Goal: Information Seeking & Learning: Learn about a topic

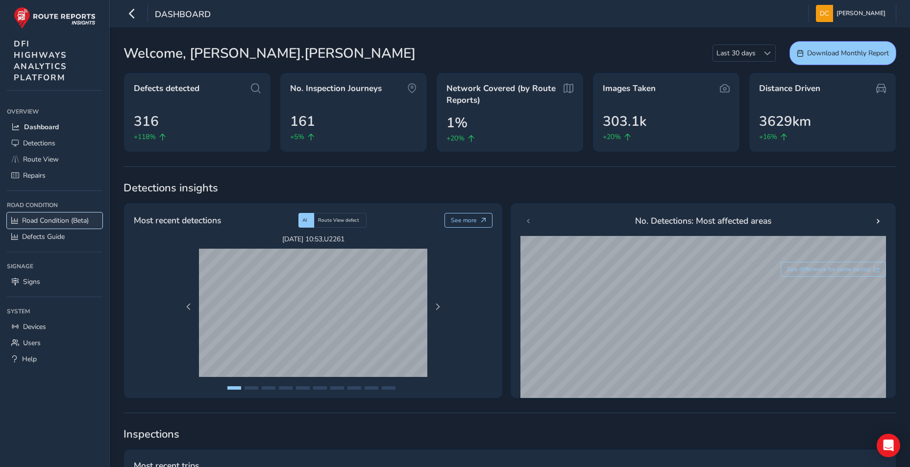
click at [57, 217] on span "Road Condition (Beta)" at bounding box center [55, 220] width 67 height 9
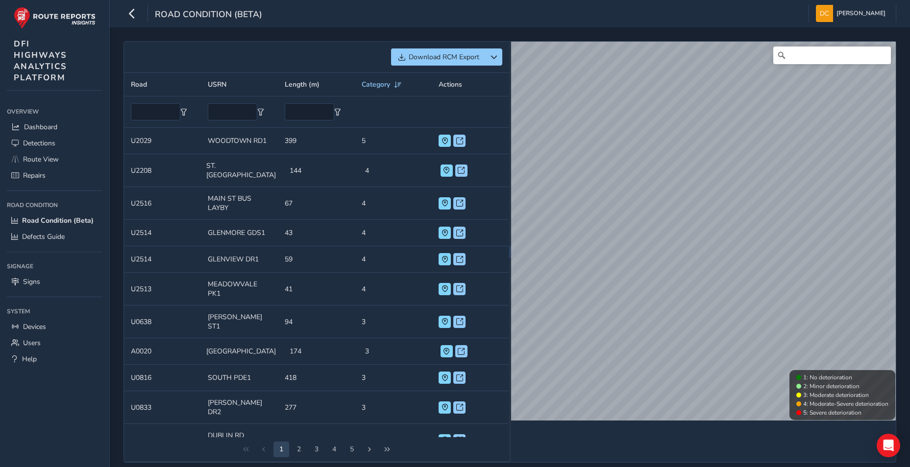
scroll to position [0, 0]
click at [386, 82] on div "Category" at bounding box center [382, 84] width 41 height 9
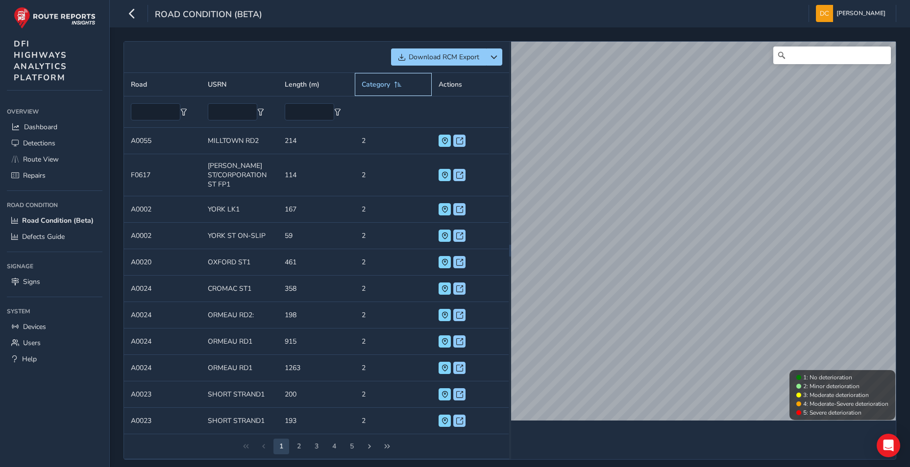
scroll to position [6, 0]
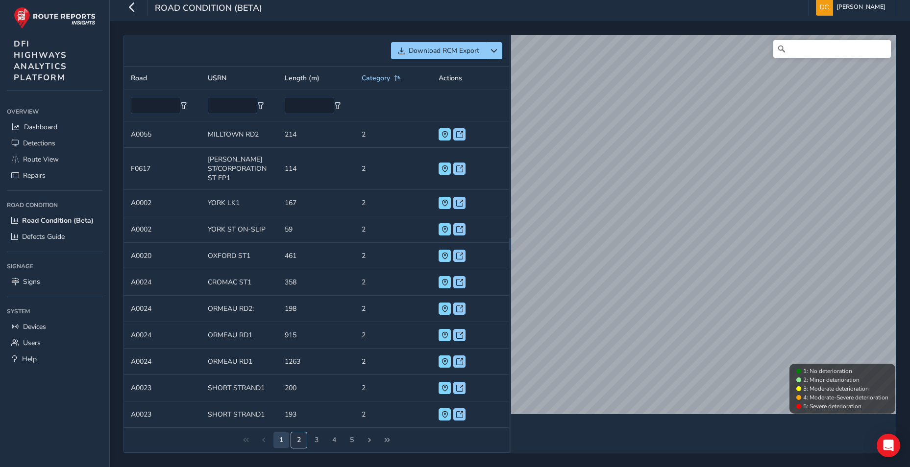
click at [303, 440] on button "2" at bounding box center [299, 441] width 16 height 16
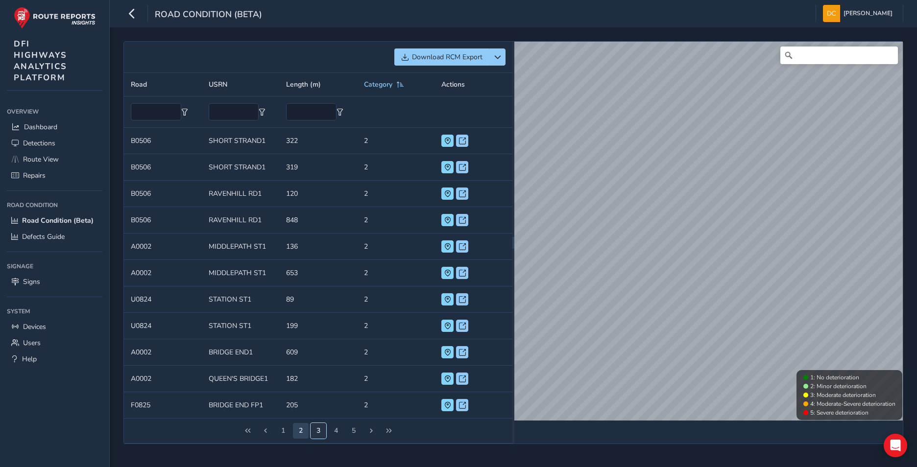
click at [317, 433] on button "3" at bounding box center [319, 431] width 16 height 16
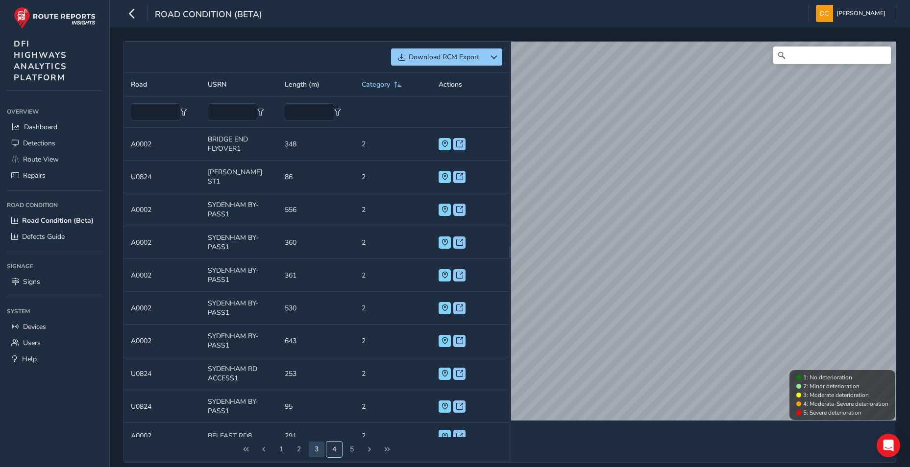
click at [333, 451] on button "4" at bounding box center [334, 450] width 16 height 16
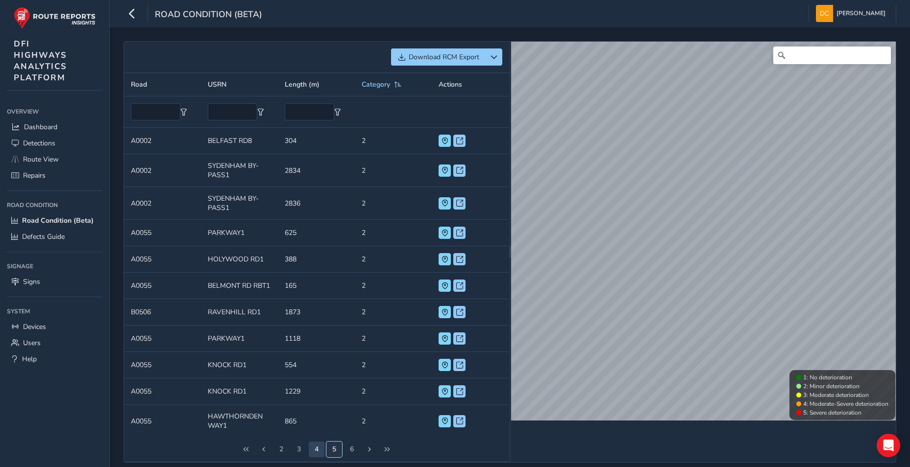
click at [339, 452] on button "5" at bounding box center [334, 450] width 16 height 16
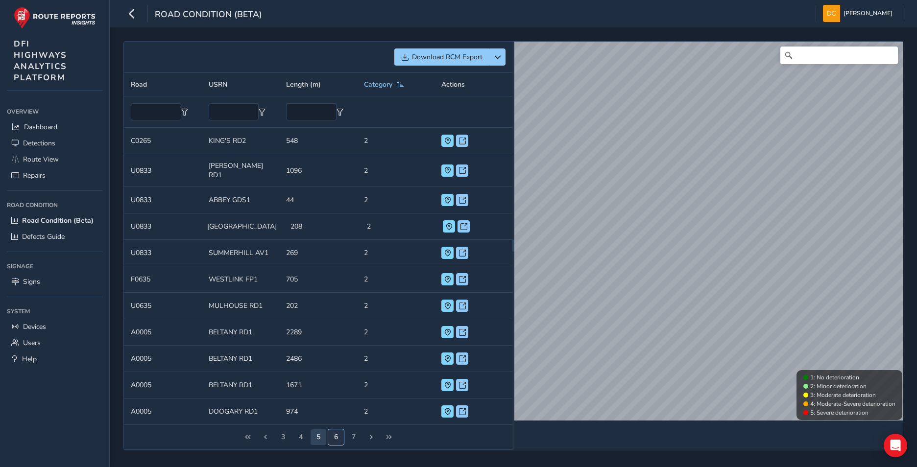
click at [334, 433] on button "6" at bounding box center [336, 438] width 16 height 16
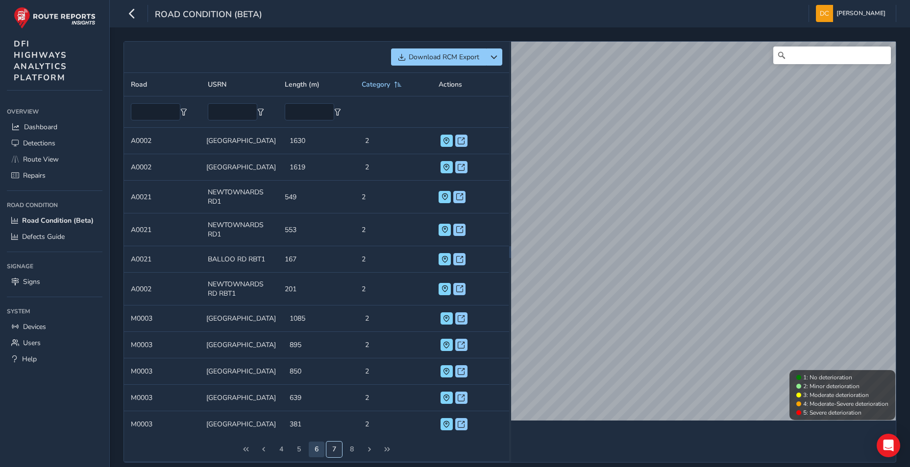
click at [334, 446] on button "7" at bounding box center [334, 450] width 16 height 16
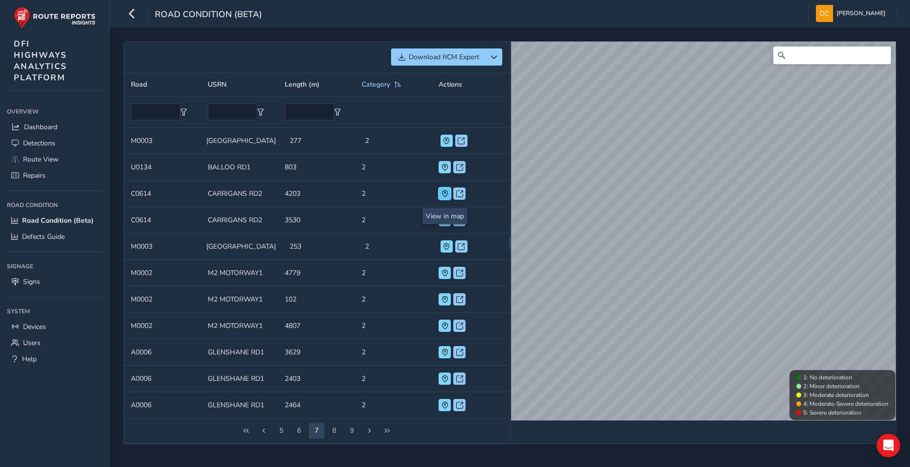
click at [443, 197] on span at bounding box center [444, 194] width 7 height 7
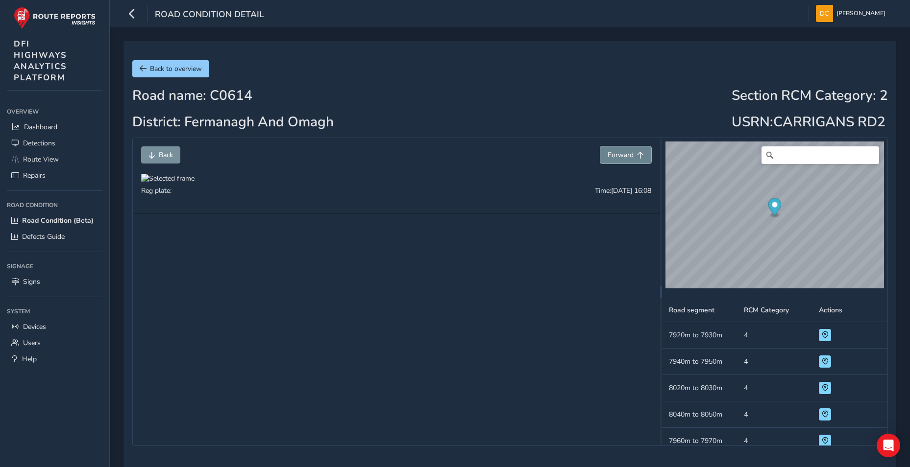
click at [624, 158] on span "Forward" at bounding box center [621, 154] width 26 height 9
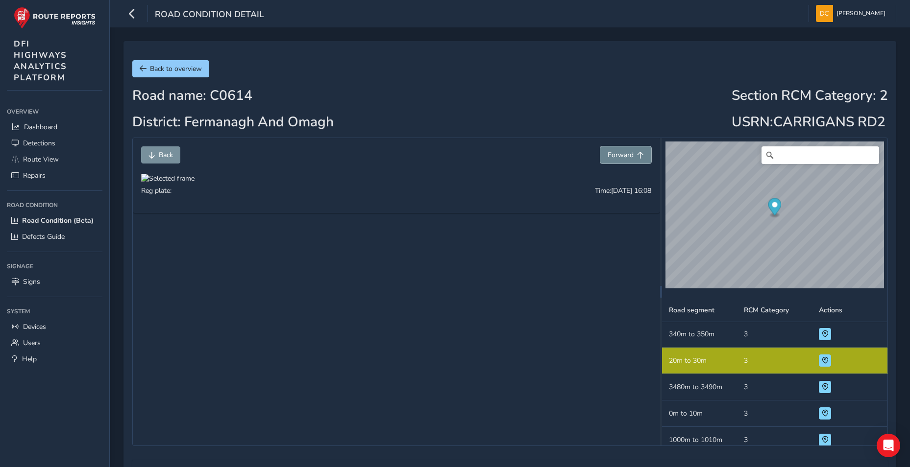
click at [624, 158] on span "Forward" at bounding box center [621, 154] width 26 height 9
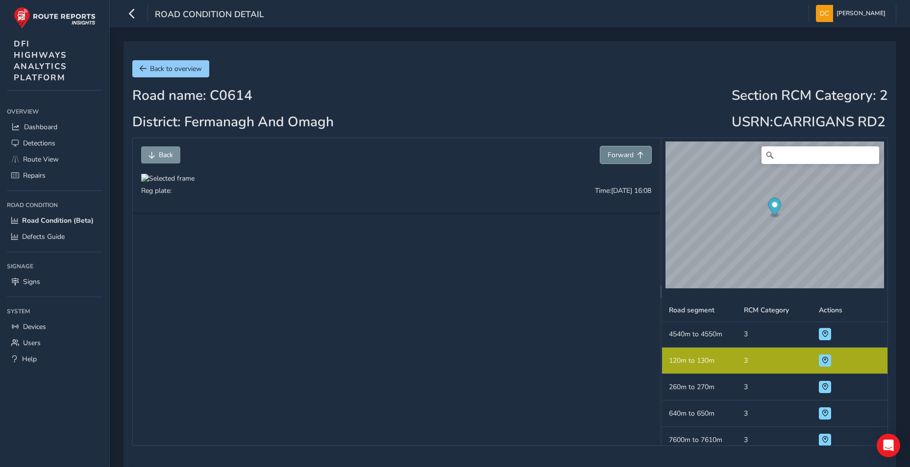
click at [624, 158] on span "Forward" at bounding box center [621, 154] width 26 height 9
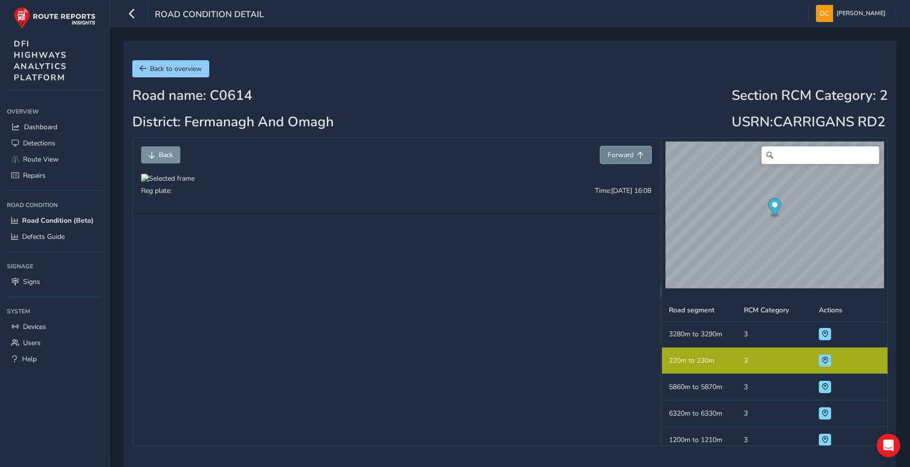
click at [624, 158] on span "Forward" at bounding box center [621, 154] width 26 height 9
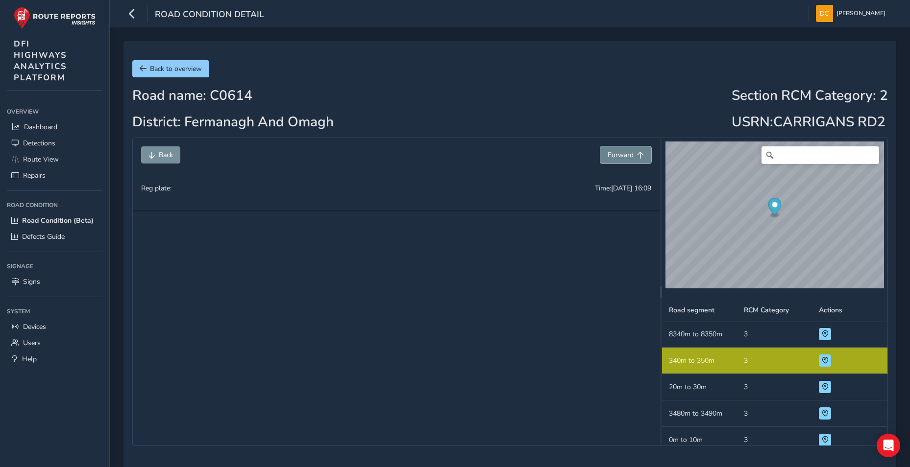
click at [624, 158] on span "Forward" at bounding box center [621, 154] width 26 height 9
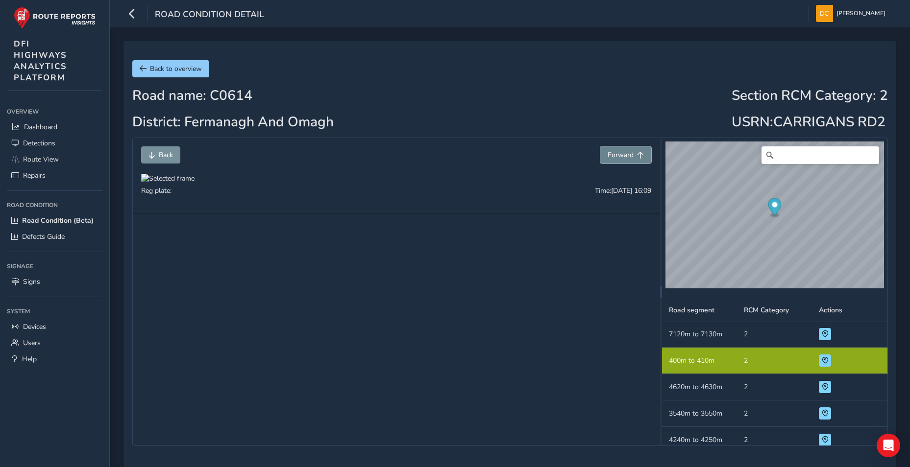
click at [624, 158] on span "Forward" at bounding box center [621, 154] width 26 height 9
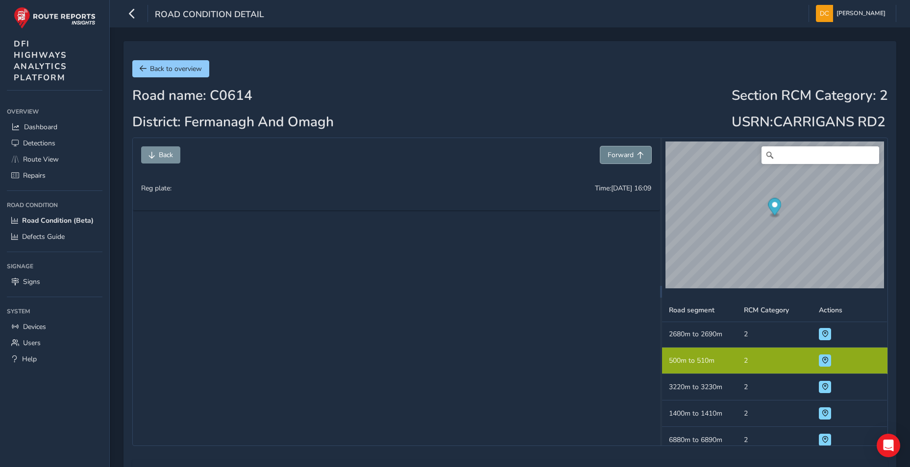
click at [624, 158] on span "Forward" at bounding box center [621, 154] width 26 height 9
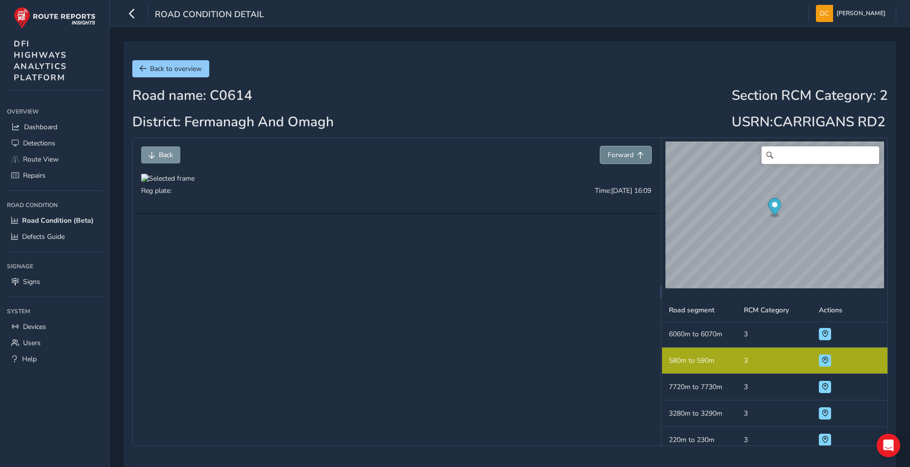
click at [624, 158] on span "Forward" at bounding box center [621, 154] width 26 height 9
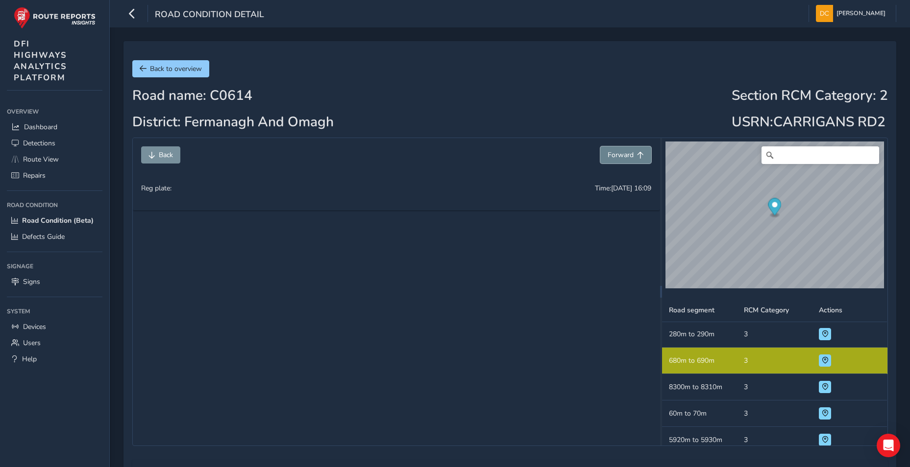
click at [624, 158] on span "Forward" at bounding box center [621, 154] width 26 height 9
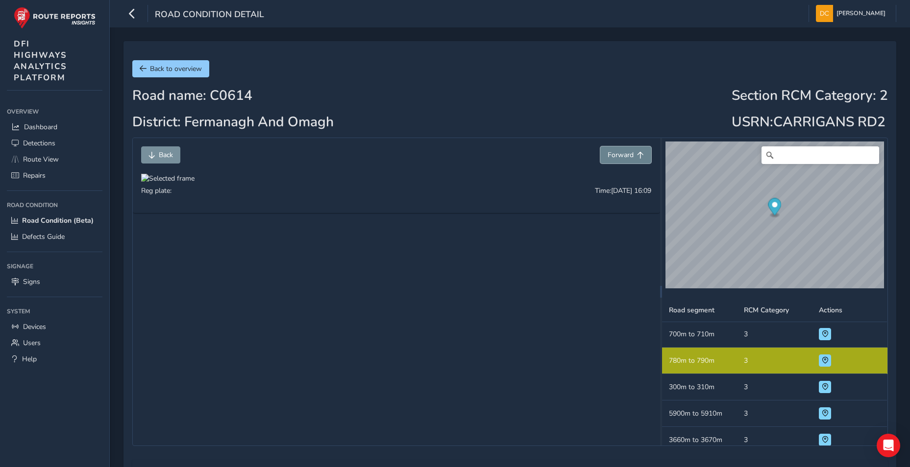
click at [624, 158] on span "Forward" at bounding box center [621, 154] width 26 height 9
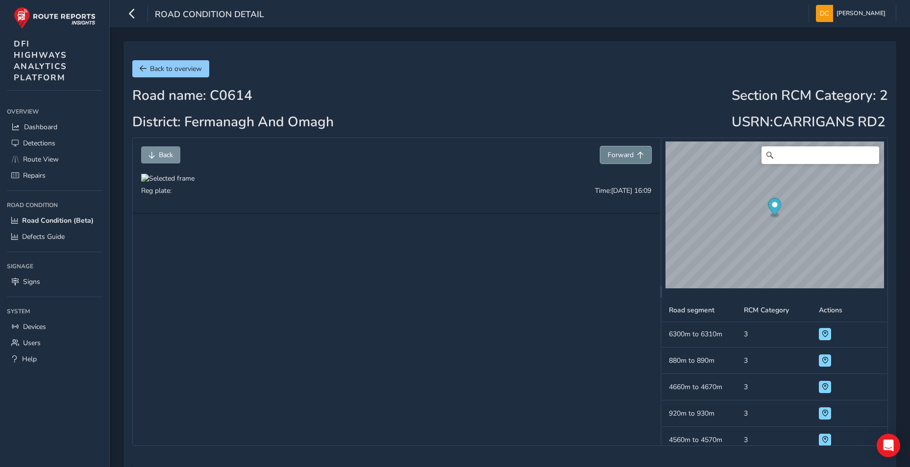
click at [624, 158] on span "Forward" at bounding box center [621, 154] width 26 height 9
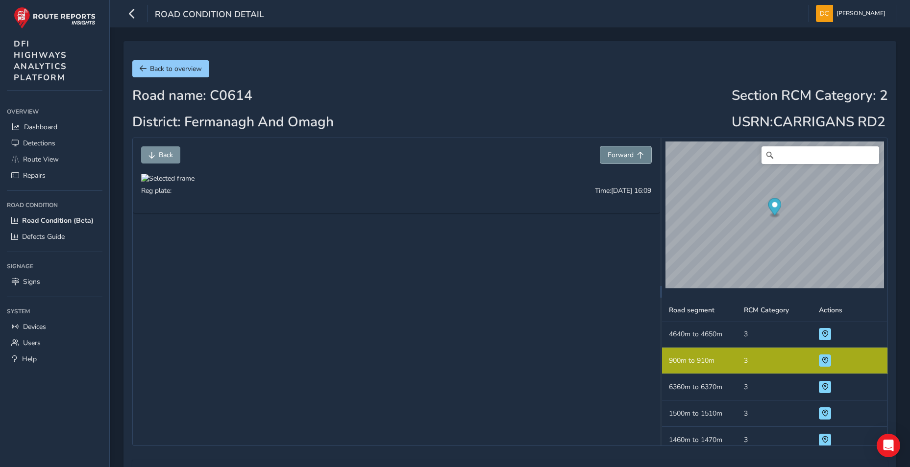
click at [624, 158] on span "Forward" at bounding box center [621, 154] width 26 height 9
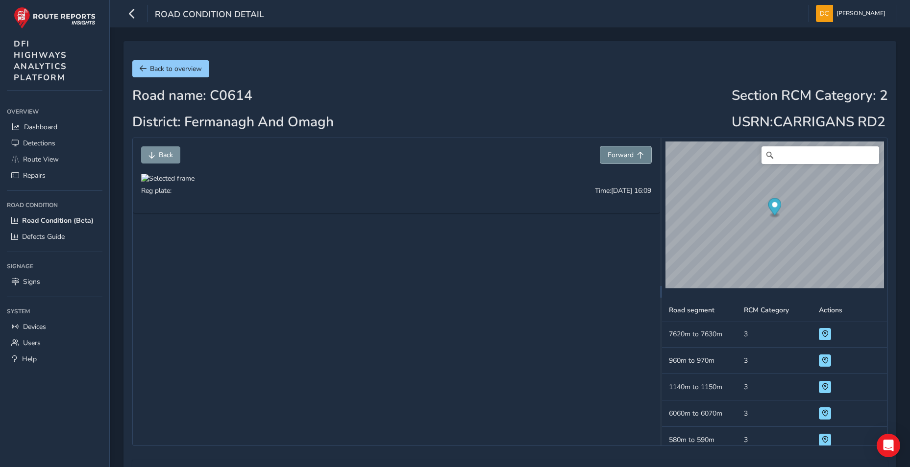
click at [624, 158] on span "Forward" at bounding box center [621, 154] width 26 height 9
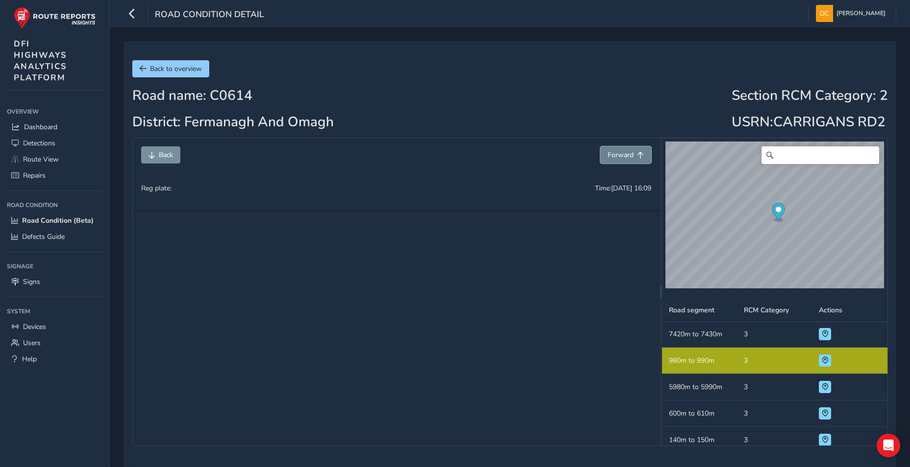
click at [624, 158] on span "Forward" at bounding box center [621, 154] width 26 height 9
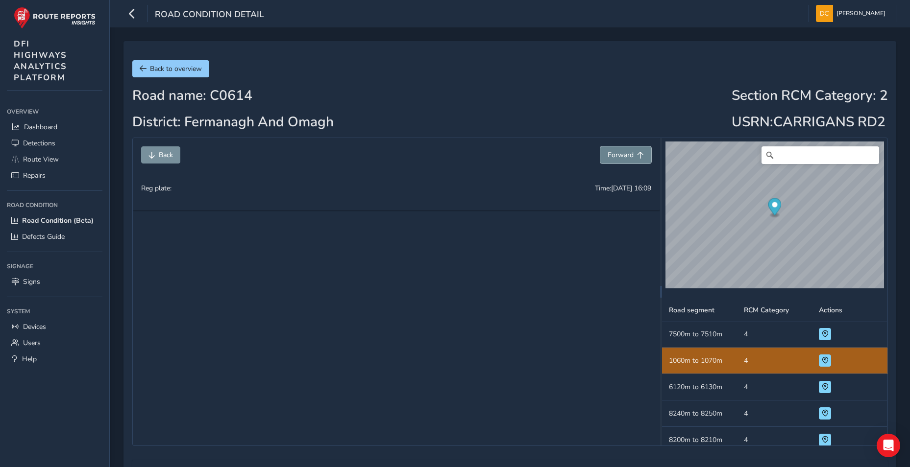
click at [624, 158] on span "Forward" at bounding box center [621, 154] width 26 height 9
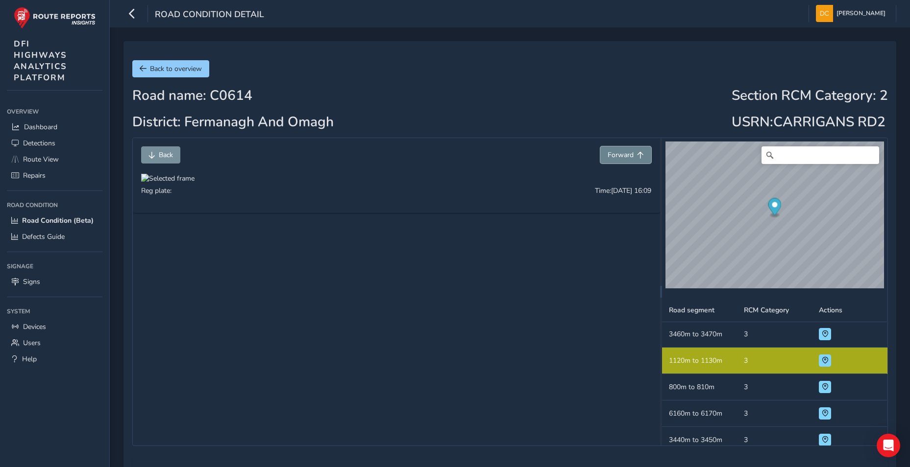
click at [624, 158] on span "Forward" at bounding box center [621, 154] width 26 height 9
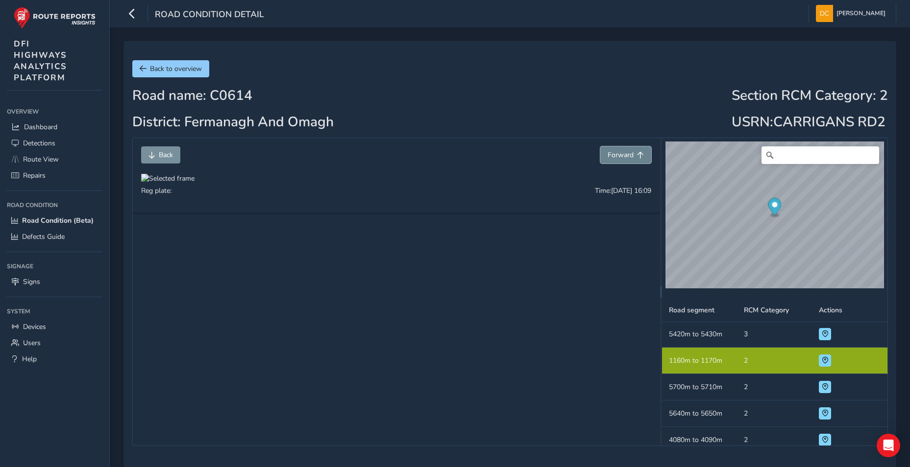
click at [624, 158] on span "Forward" at bounding box center [621, 154] width 26 height 9
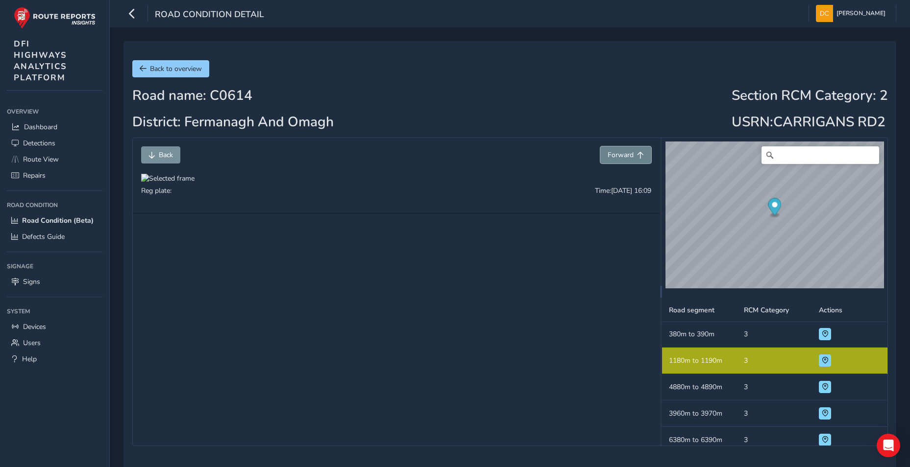
click at [624, 158] on span "Forward" at bounding box center [621, 154] width 26 height 9
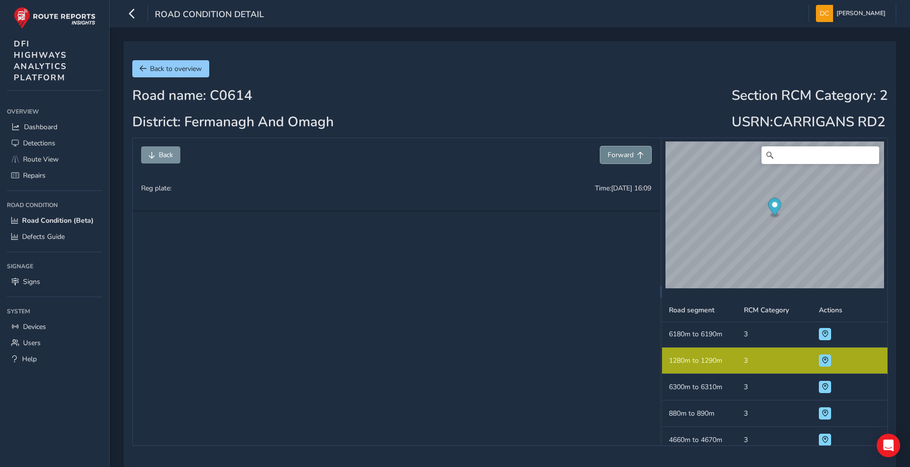
click at [624, 158] on span "Forward" at bounding box center [621, 154] width 26 height 9
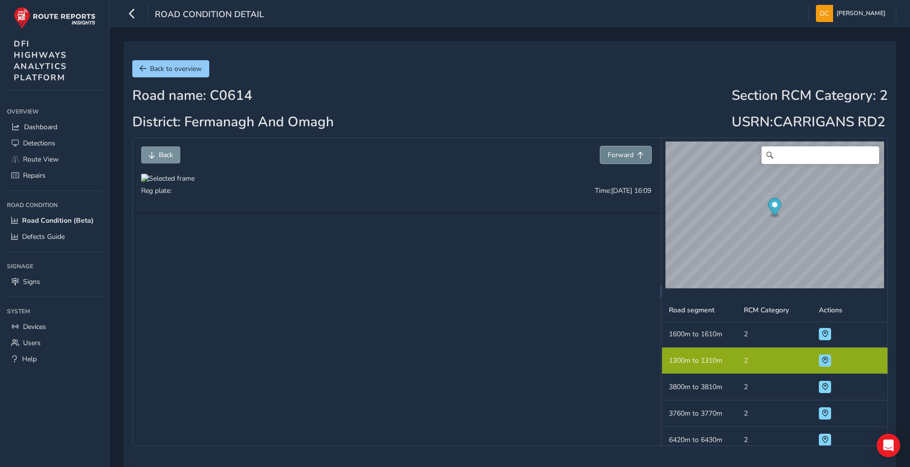
click at [624, 158] on span "Forward" at bounding box center [621, 154] width 26 height 9
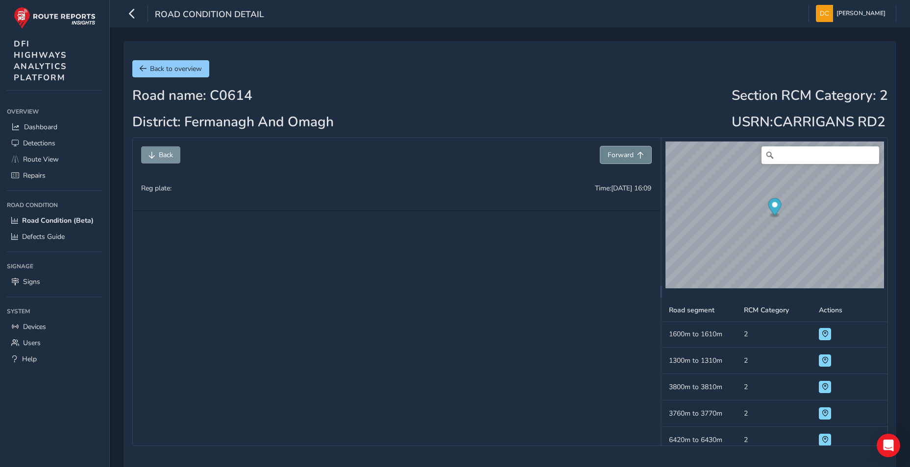
scroll to position [9208, 0]
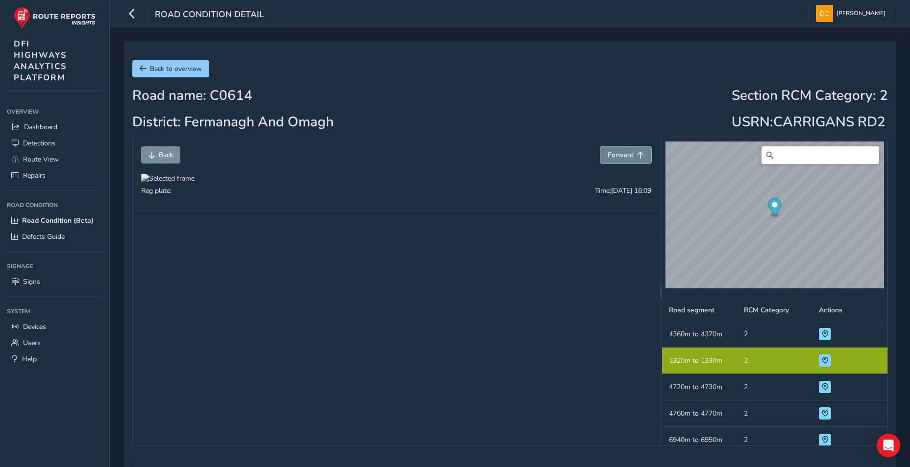
click at [624, 158] on span "Forward" at bounding box center [621, 154] width 26 height 9
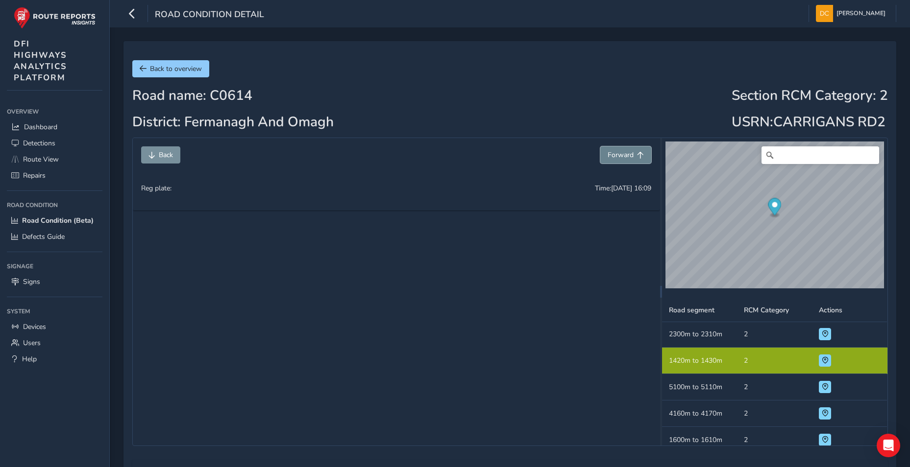
click at [624, 158] on span "Forward" at bounding box center [621, 154] width 26 height 9
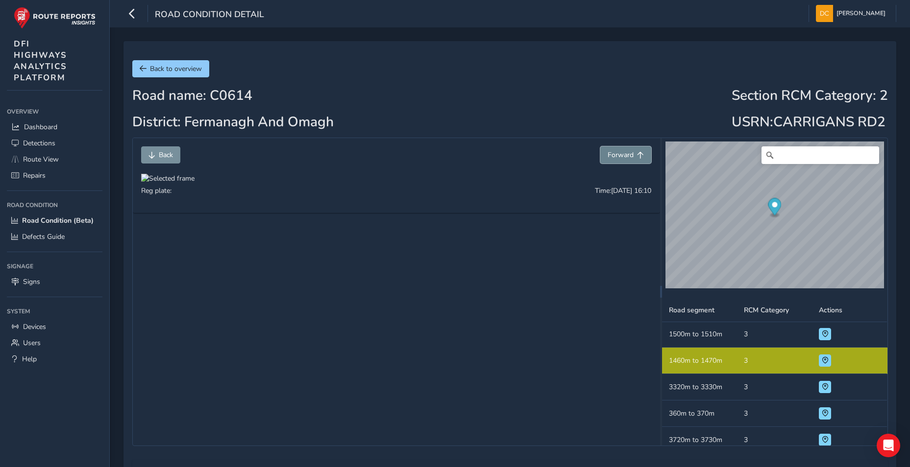
click at [624, 158] on span "Forward" at bounding box center [621, 154] width 26 height 9
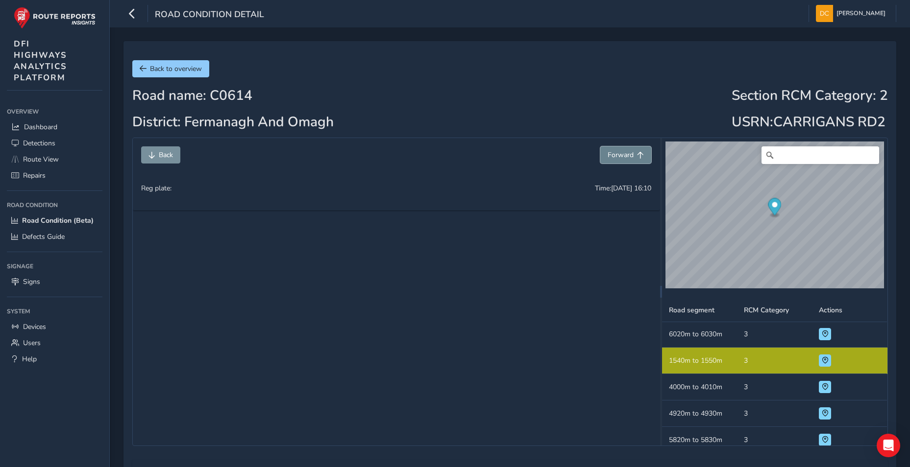
click at [624, 158] on span "Forward" at bounding box center [621, 154] width 26 height 9
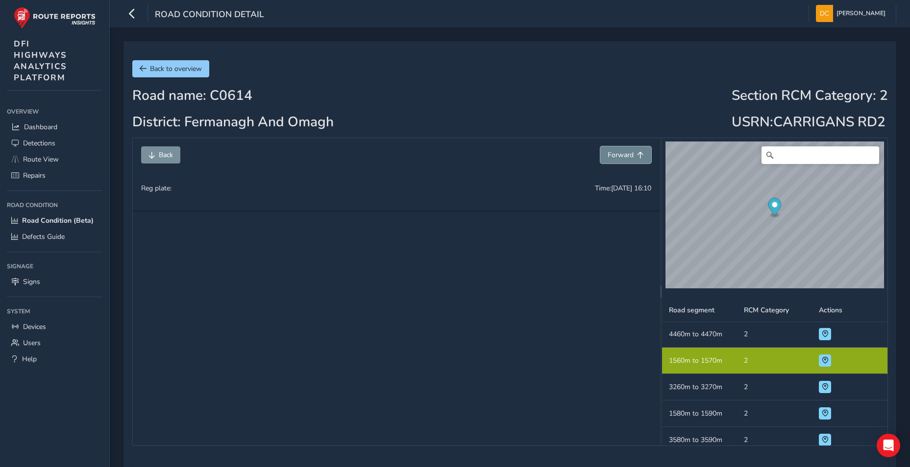
click at [624, 158] on span "Forward" at bounding box center [621, 154] width 26 height 9
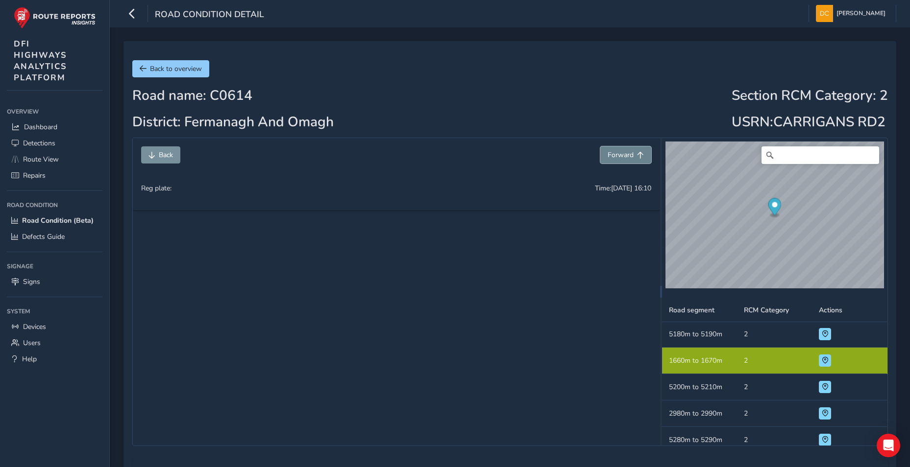
click at [624, 158] on span "Forward" at bounding box center [621, 154] width 26 height 9
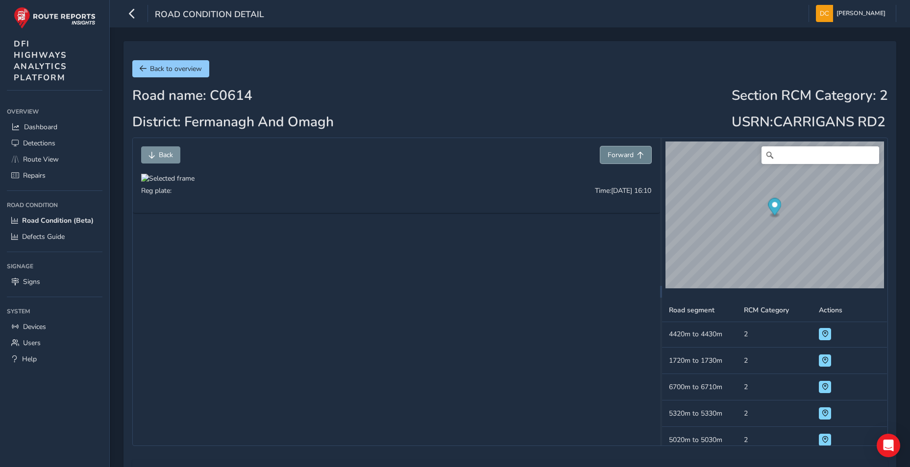
click at [624, 158] on span "Forward" at bounding box center [621, 154] width 26 height 9
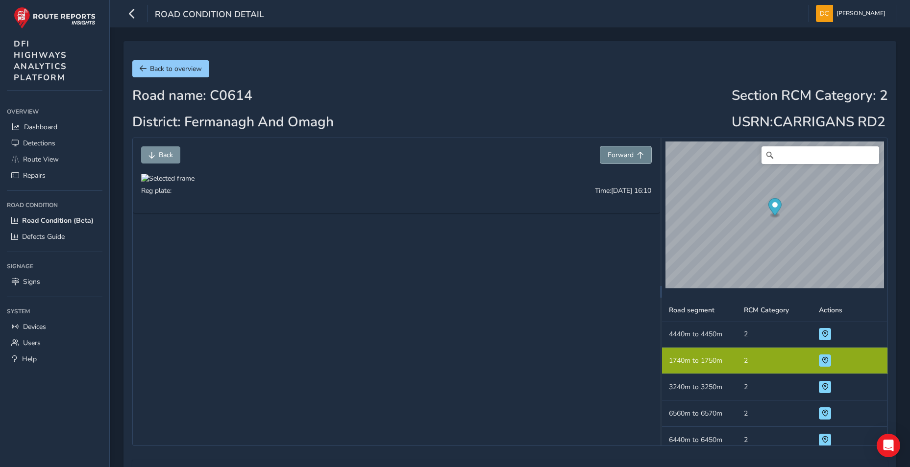
click at [624, 158] on span "Forward" at bounding box center [621, 154] width 26 height 9
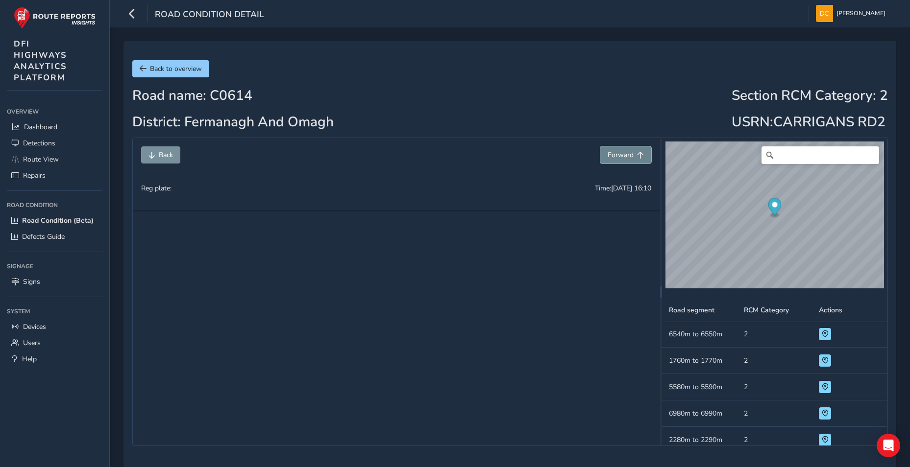
click at [624, 158] on span "Forward" at bounding box center [621, 154] width 26 height 9
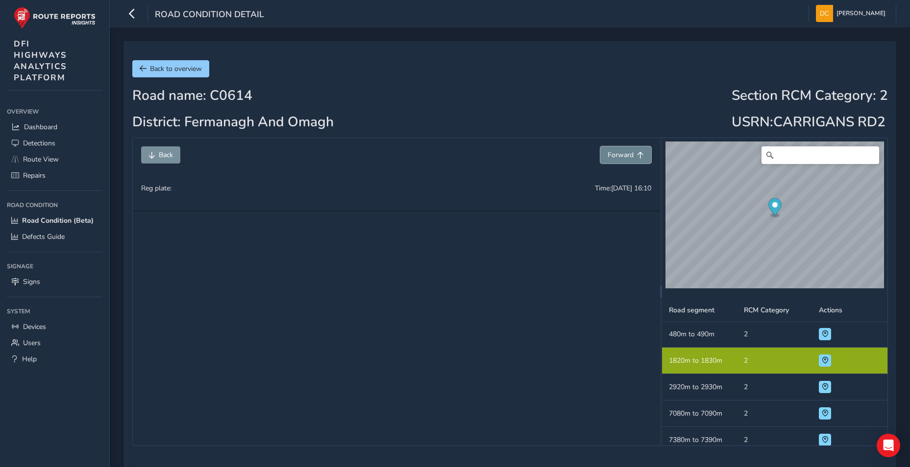
click at [624, 158] on span "Forward" at bounding box center [621, 154] width 26 height 9
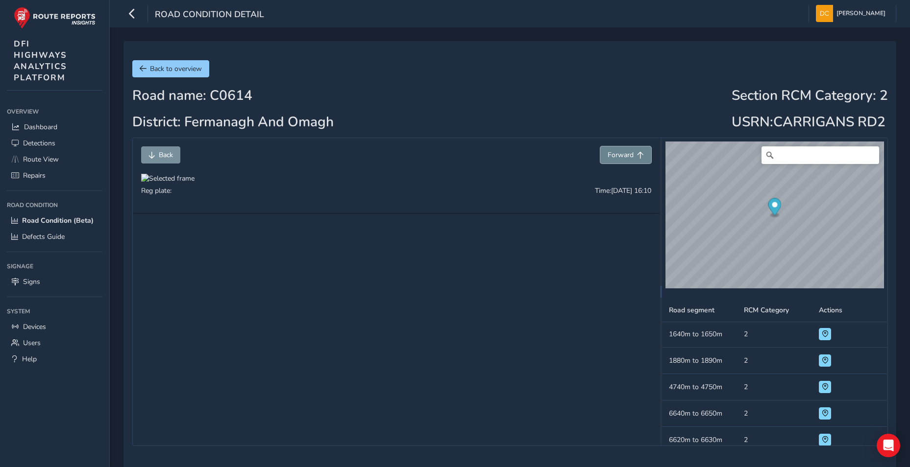
click at [624, 158] on span "Forward" at bounding box center [621, 154] width 26 height 9
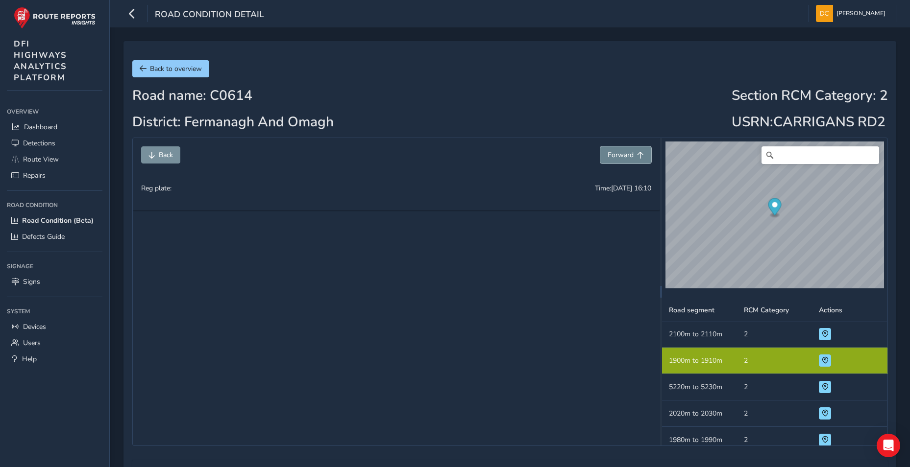
click at [624, 158] on span "Forward" at bounding box center [621, 154] width 26 height 9
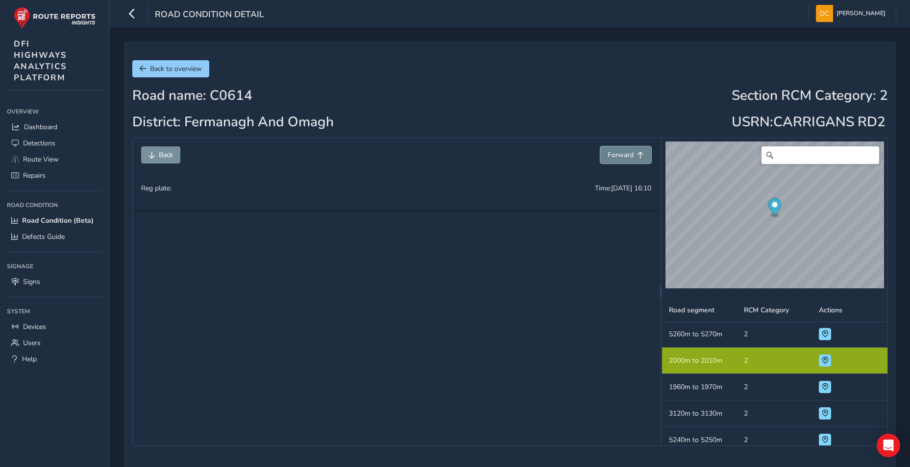
click at [624, 158] on span "Forward" at bounding box center [621, 154] width 26 height 9
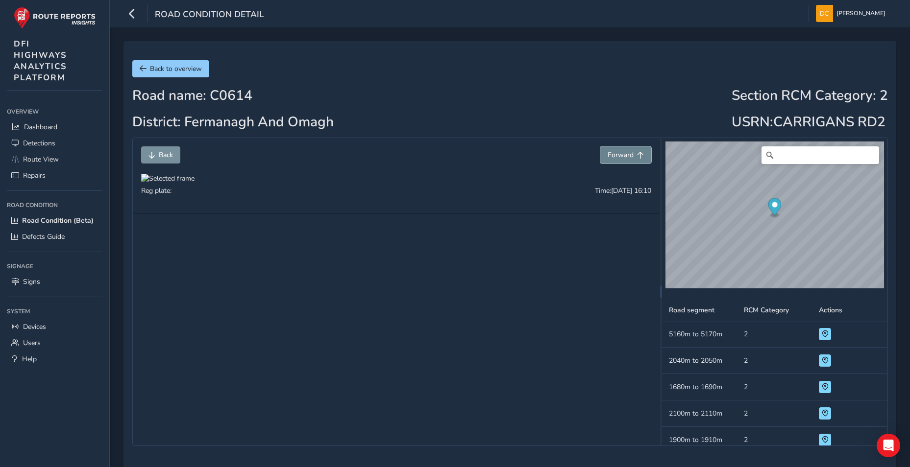
click at [624, 158] on span "Forward" at bounding box center [621, 154] width 26 height 9
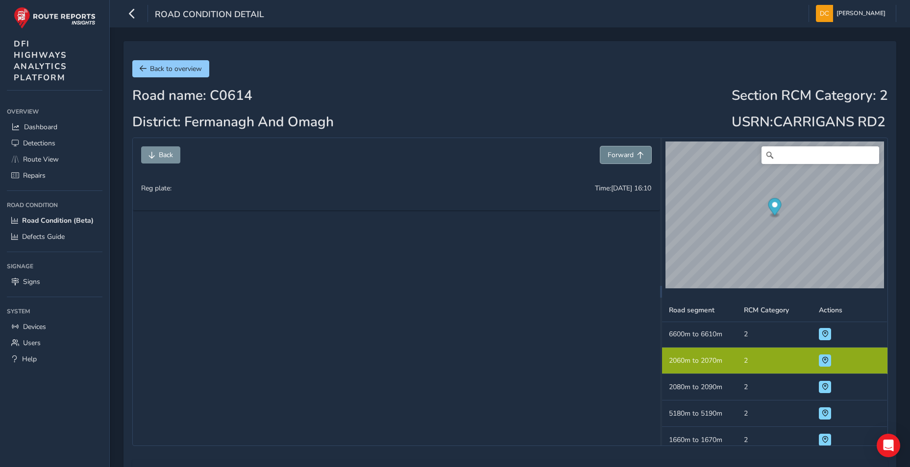
click at [624, 158] on span "Forward" at bounding box center [621, 154] width 26 height 9
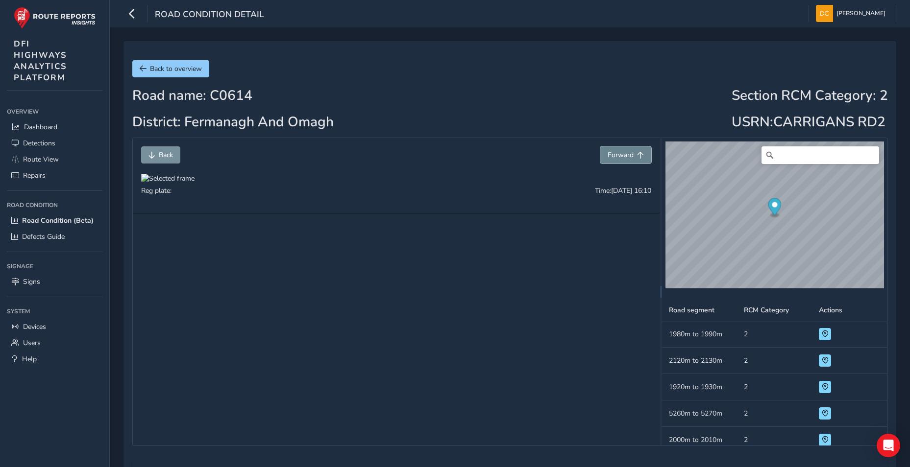
click at [624, 158] on span "Forward" at bounding box center [621, 154] width 26 height 9
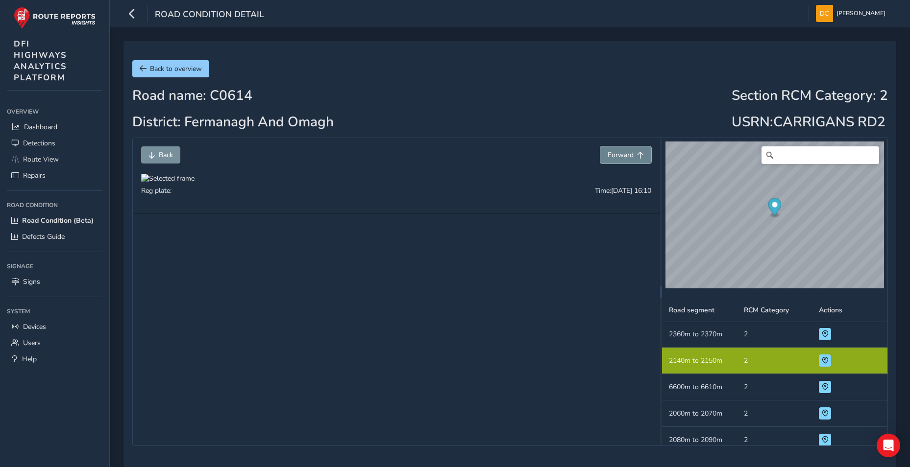
click at [624, 158] on span "Forward" at bounding box center [621, 154] width 26 height 9
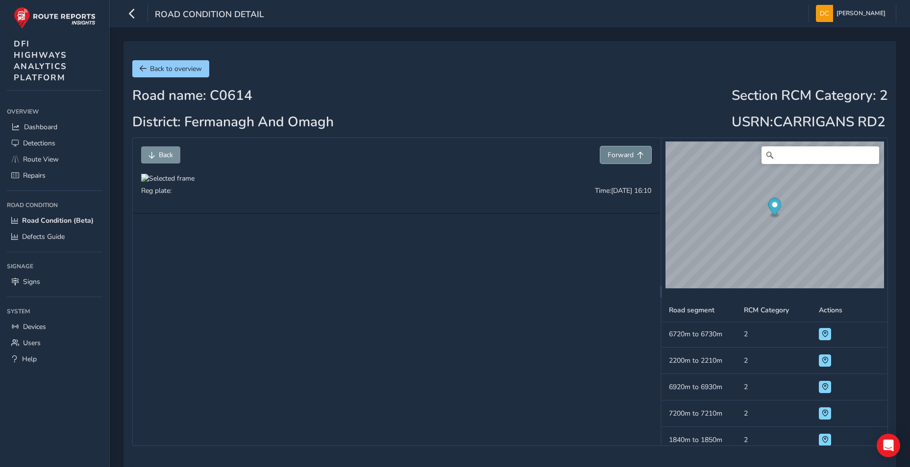
click at [624, 158] on span "Forward" at bounding box center [621, 154] width 26 height 9
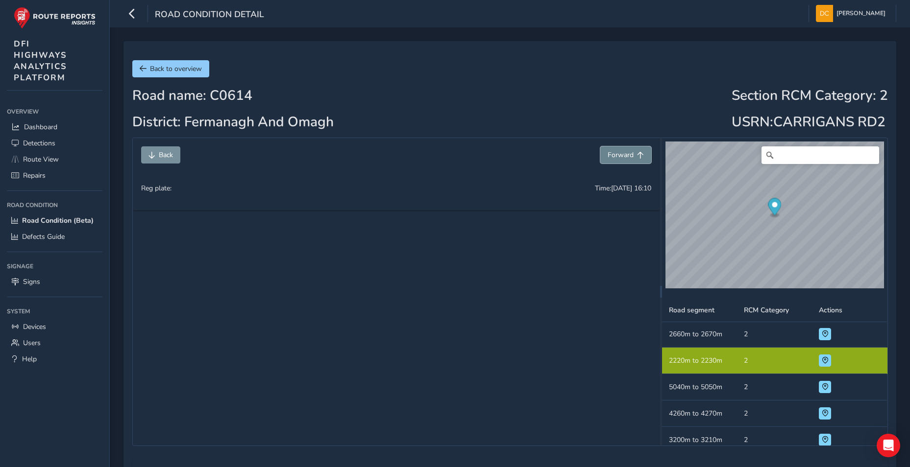
click at [624, 158] on span "Forward" at bounding box center [621, 154] width 26 height 9
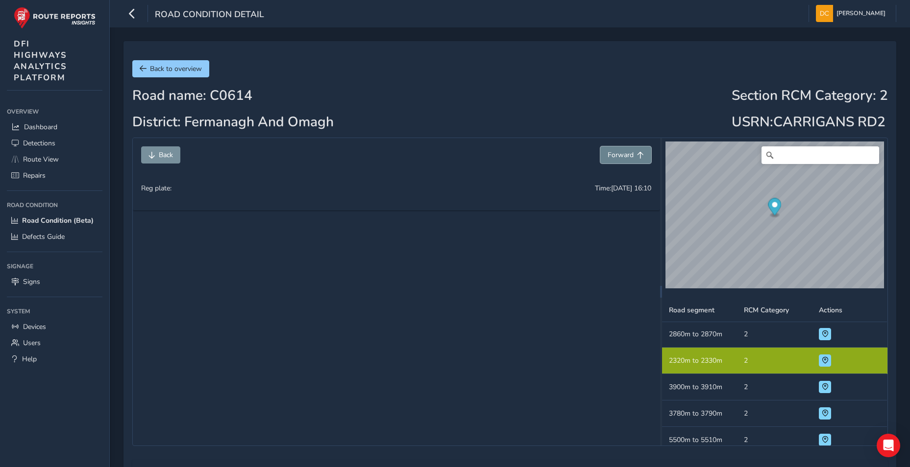
click at [624, 158] on span "Forward" at bounding box center [621, 154] width 26 height 9
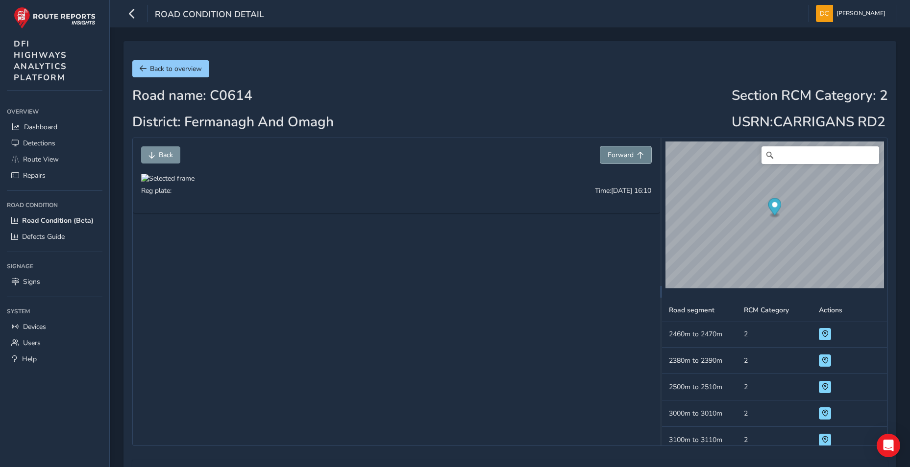
click at [624, 158] on span "Forward" at bounding box center [621, 154] width 26 height 9
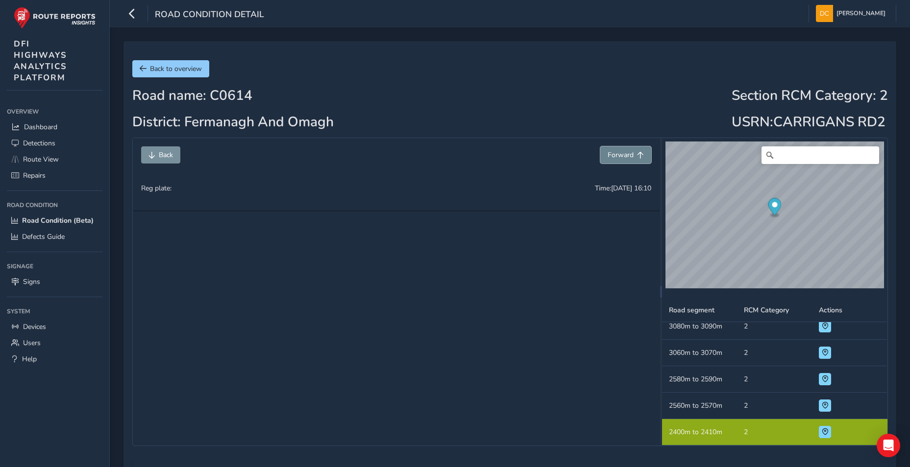
click at [624, 158] on span "Forward" at bounding box center [621, 154] width 26 height 9
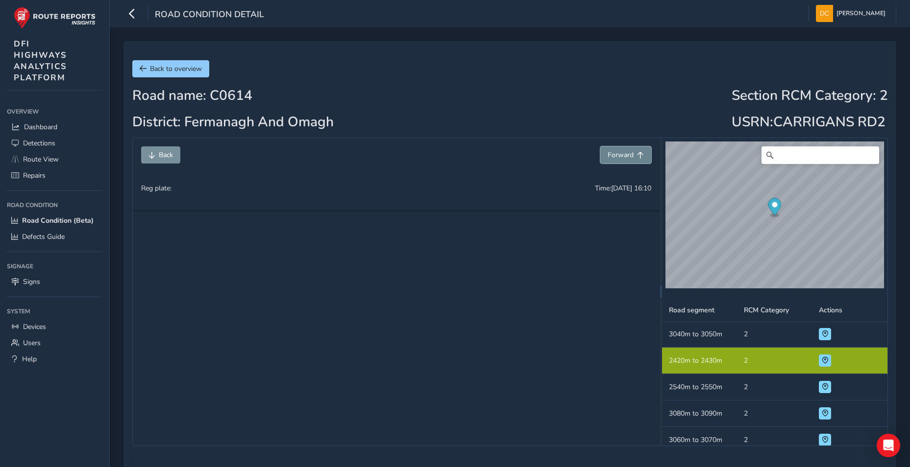
click at [624, 158] on span "Forward" at bounding box center [621, 154] width 26 height 9
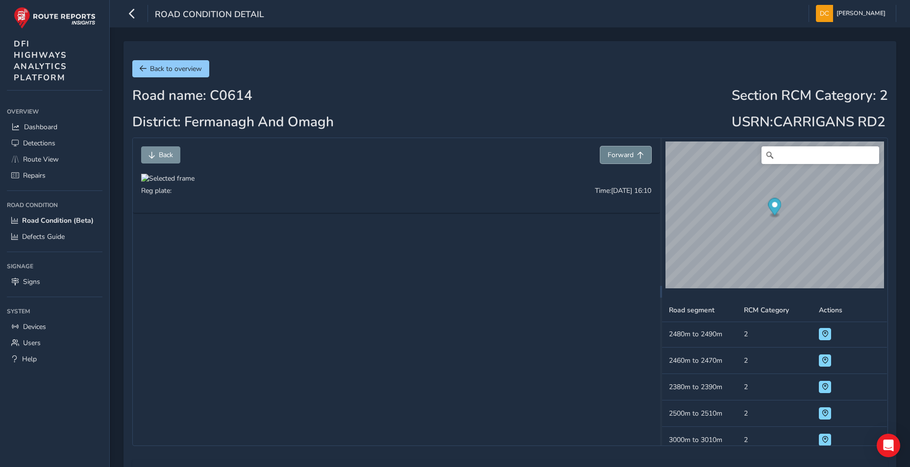
click at [624, 158] on span "Forward" at bounding box center [621, 154] width 26 height 9
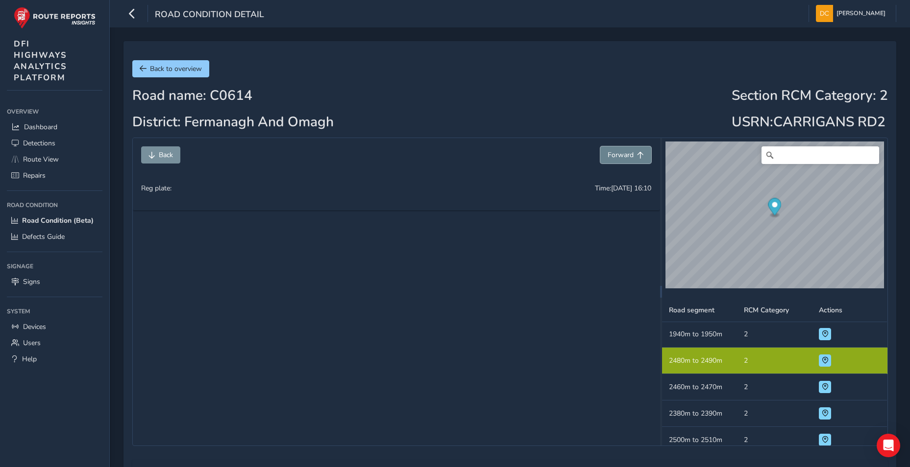
click at [624, 158] on span "Forward" at bounding box center [621, 154] width 26 height 9
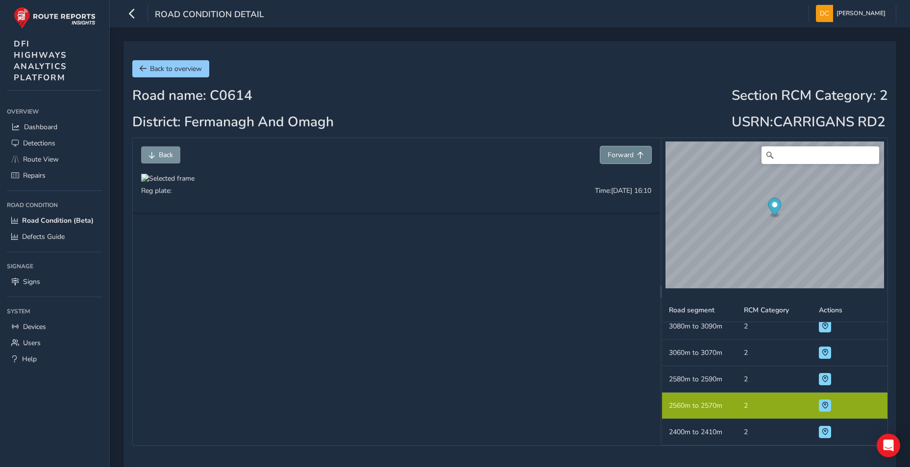
click at [624, 158] on span "Forward" at bounding box center [621, 154] width 26 height 9
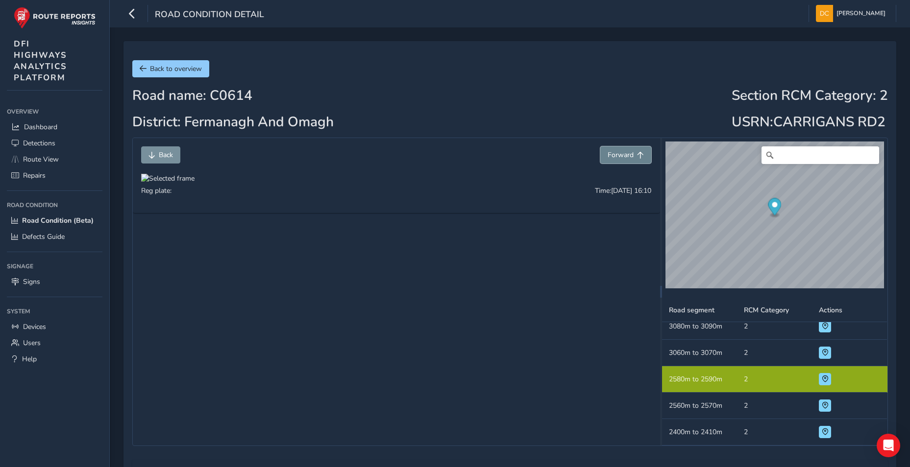
click at [624, 158] on span "Forward" at bounding box center [621, 154] width 26 height 9
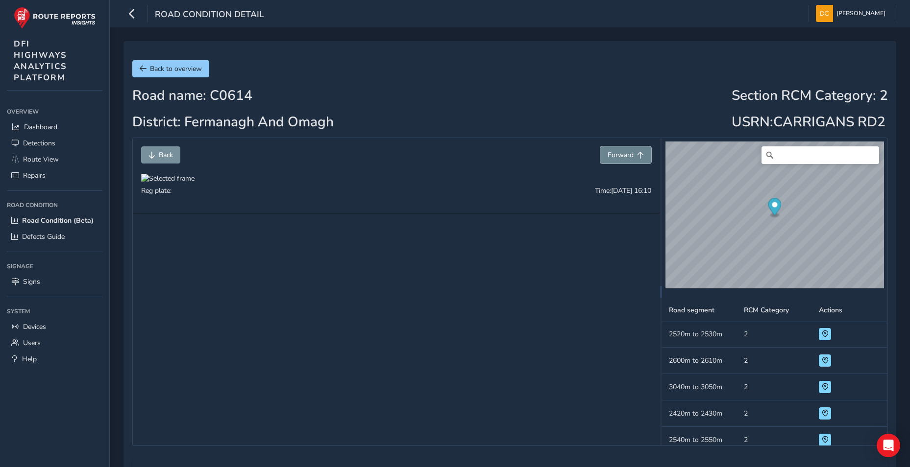
click at [624, 158] on span "Forward" at bounding box center [621, 154] width 26 height 9
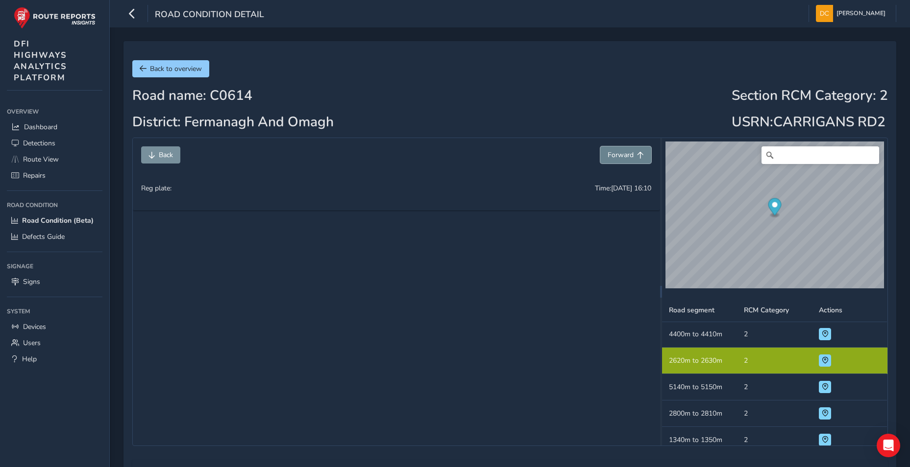
click at [624, 158] on span "Forward" at bounding box center [621, 154] width 26 height 9
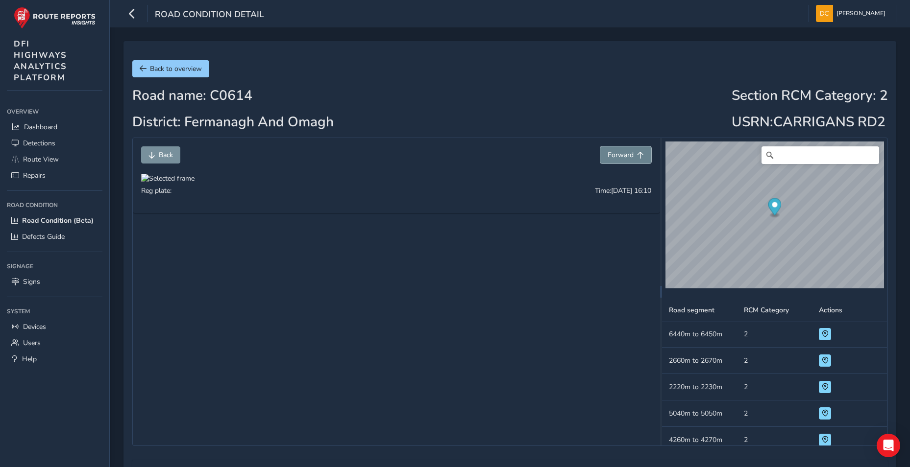
click at [624, 158] on span "Forward" at bounding box center [621, 154] width 26 height 9
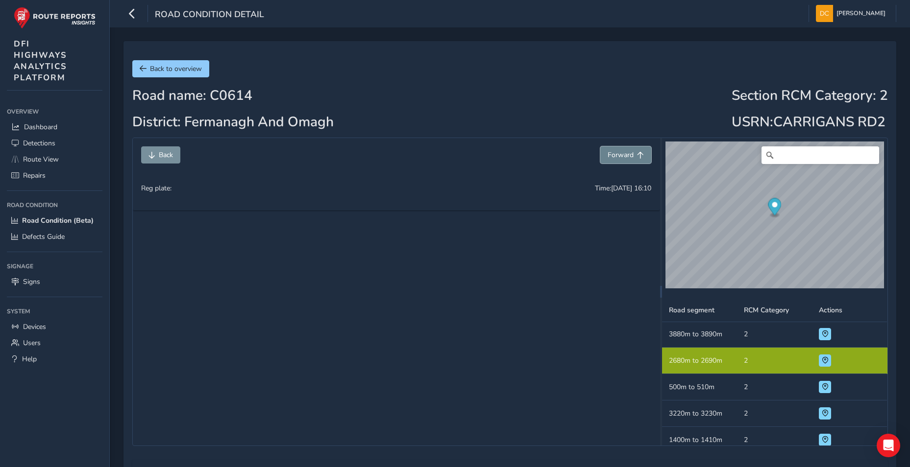
click at [624, 158] on span "Forward" at bounding box center [621, 154] width 26 height 9
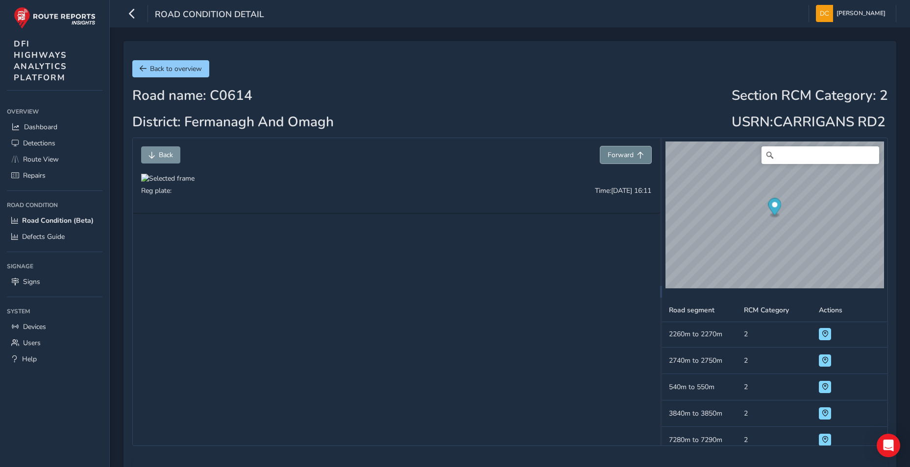
click at [624, 158] on span "Forward" at bounding box center [621, 154] width 26 height 9
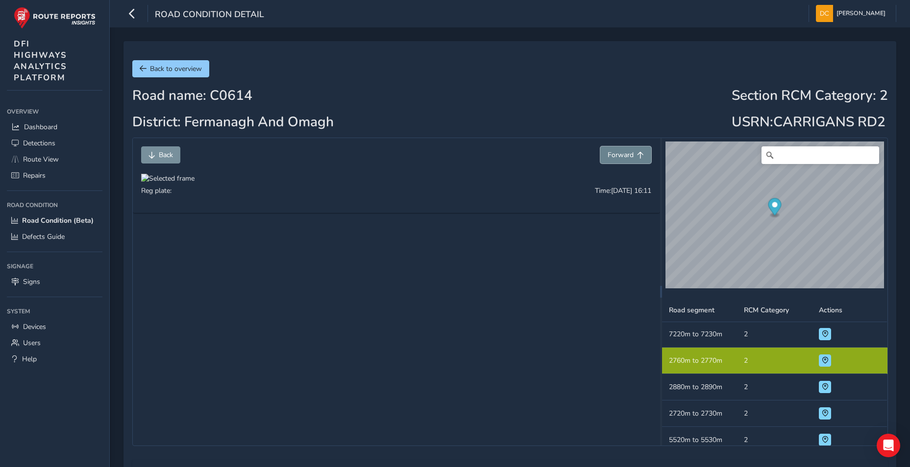
click at [624, 158] on span "Forward" at bounding box center [621, 154] width 26 height 9
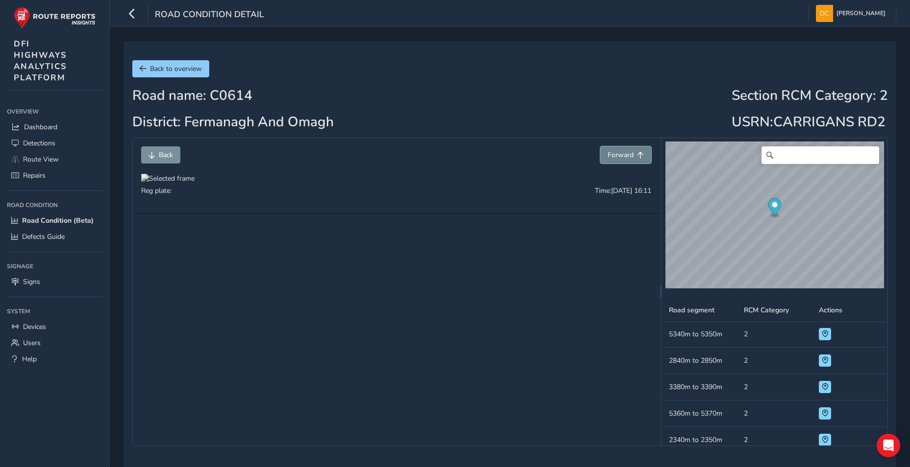
click at [624, 158] on span "Forward" at bounding box center [621, 154] width 26 height 9
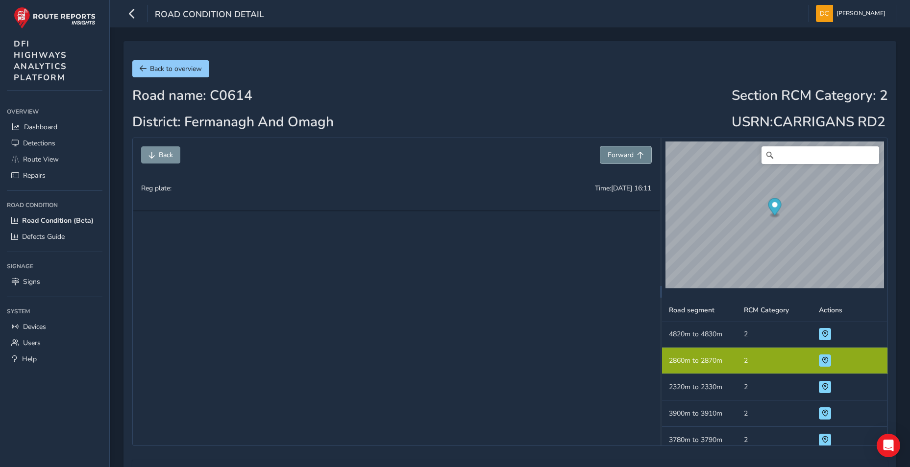
click at [624, 158] on span "Forward" at bounding box center [621, 154] width 26 height 9
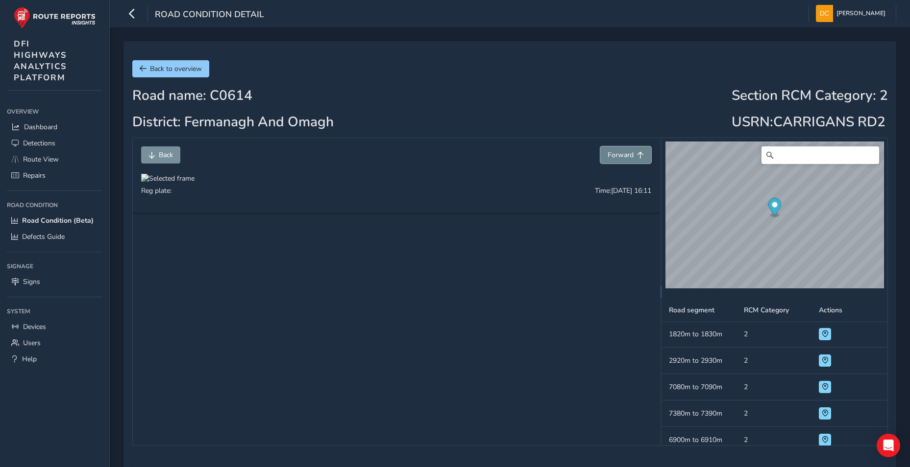
click at [624, 158] on span "Forward" at bounding box center [621, 154] width 26 height 9
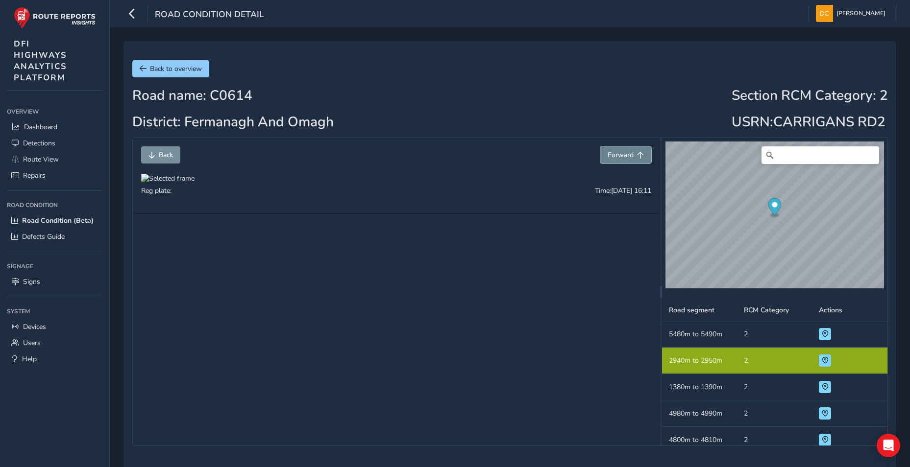
click at [624, 158] on span "Forward" at bounding box center [621, 154] width 26 height 9
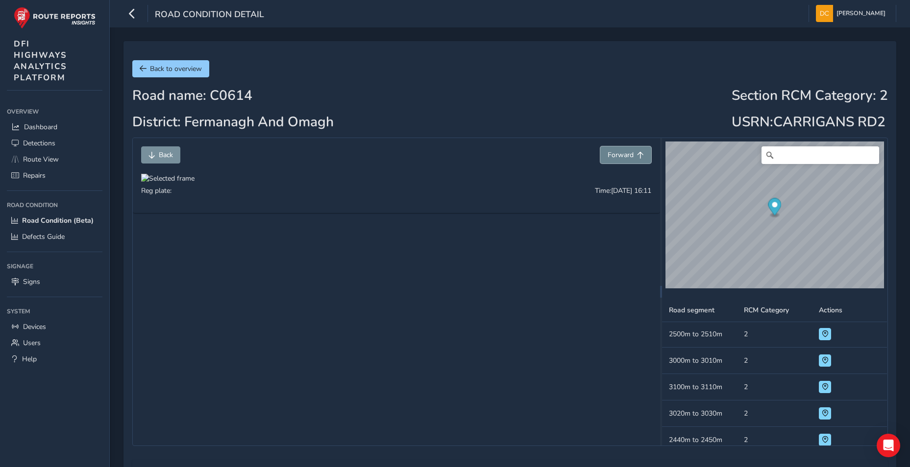
click at [624, 158] on span "Forward" at bounding box center [621, 154] width 26 height 9
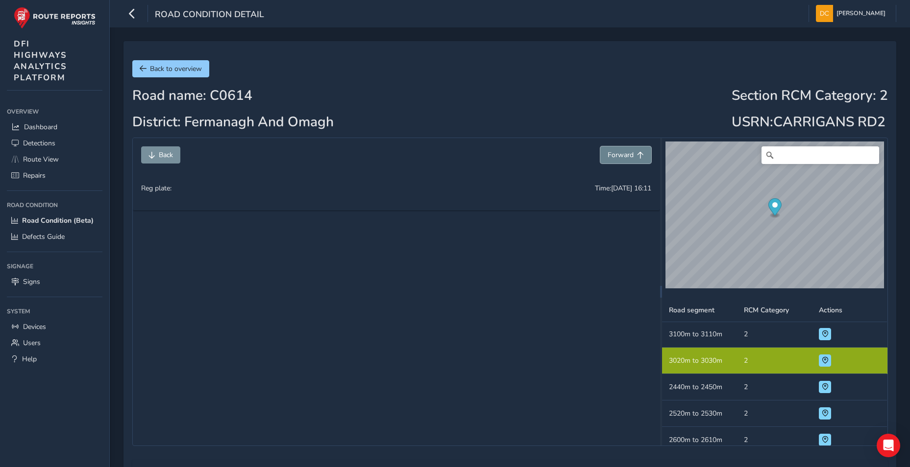
click at [624, 158] on span "Forward" at bounding box center [621, 154] width 26 height 9
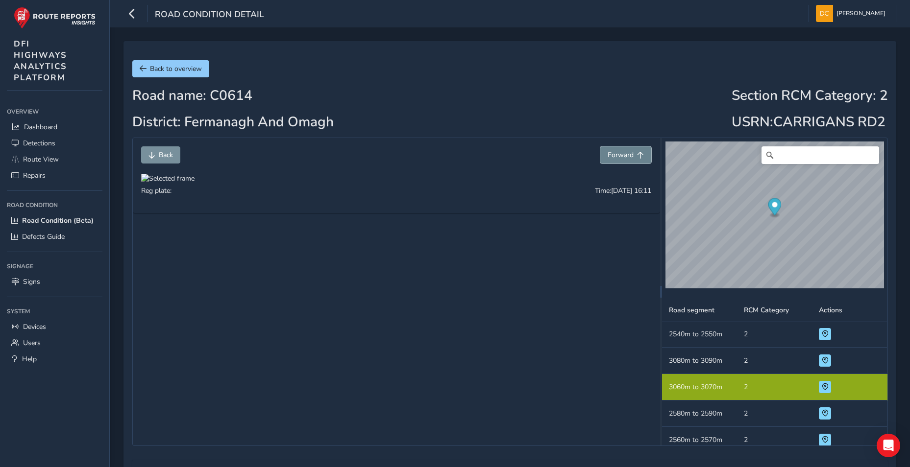
click at [624, 158] on span "Forward" at bounding box center [621, 154] width 26 height 9
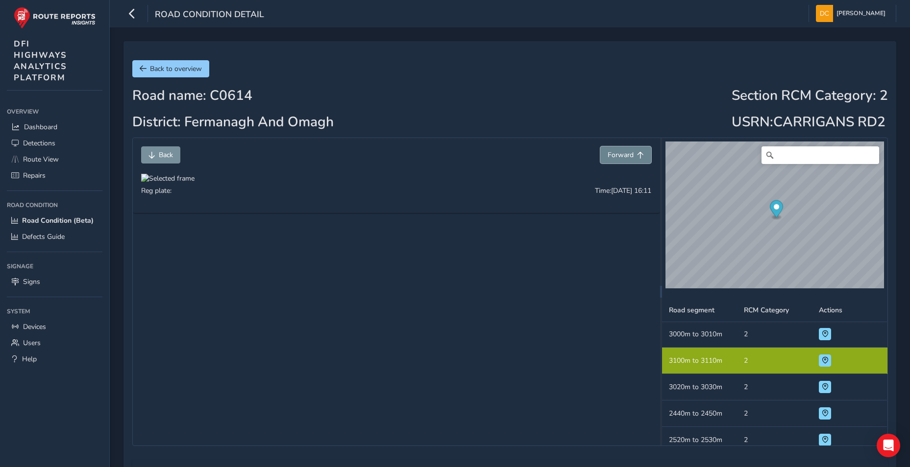
click at [624, 158] on span "Forward" at bounding box center [621, 154] width 26 height 9
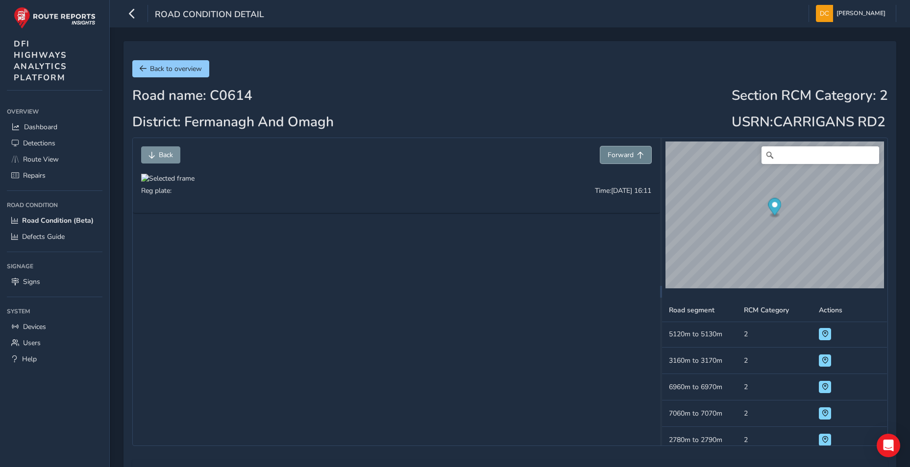
click at [624, 158] on span "Forward" at bounding box center [621, 154] width 26 height 9
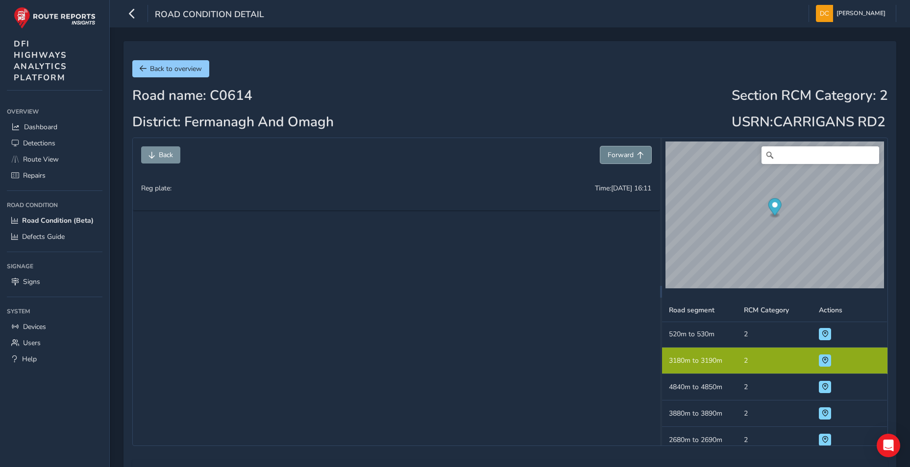
click at [624, 158] on span "Forward" at bounding box center [621, 154] width 26 height 9
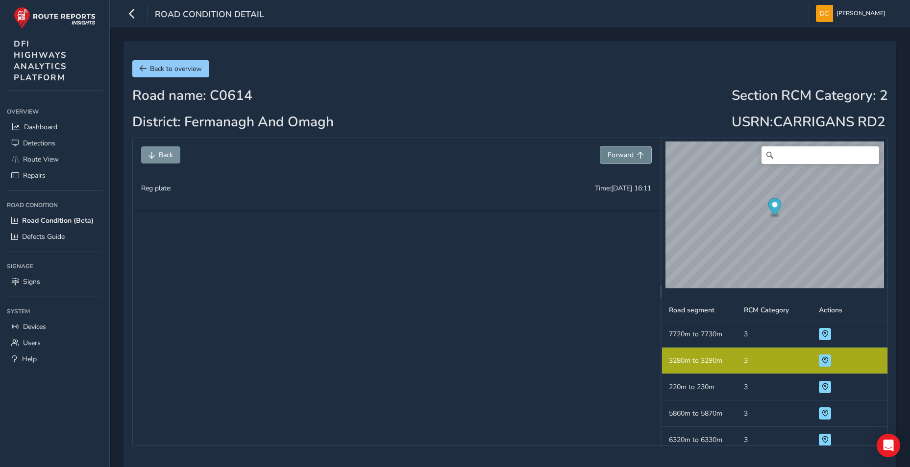
click at [624, 158] on span "Forward" at bounding box center [621, 154] width 26 height 9
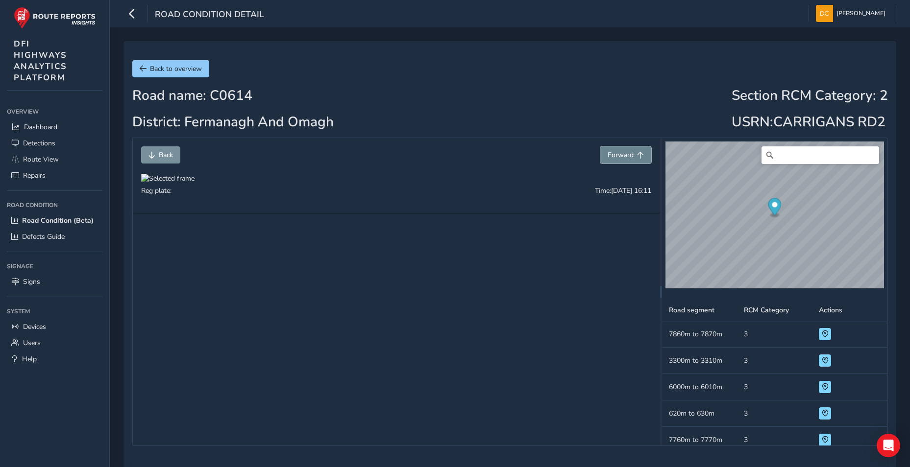
click at [624, 158] on span "Forward" at bounding box center [621, 154] width 26 height 9
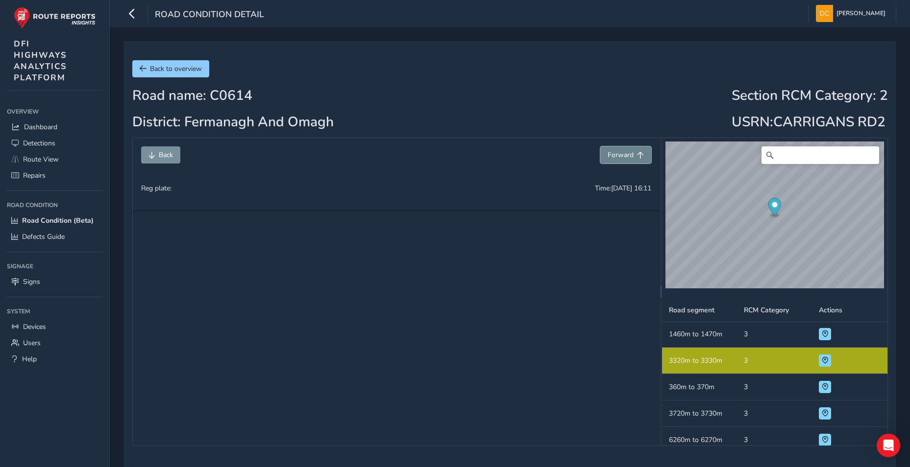
click at [624, 158] on span "Forward" at bounding box center [621, 154] width 26 height 9
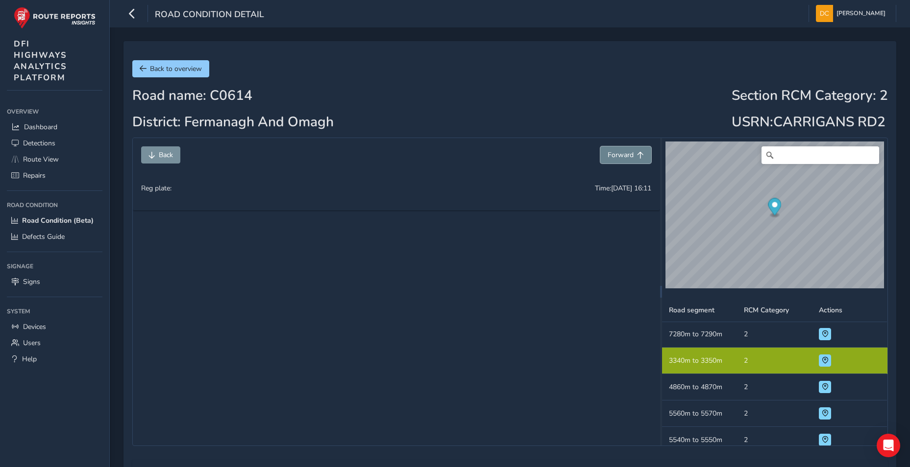
click at [624, 158] on span "Forward" at bounding box center [621, 154] width 26 height 9
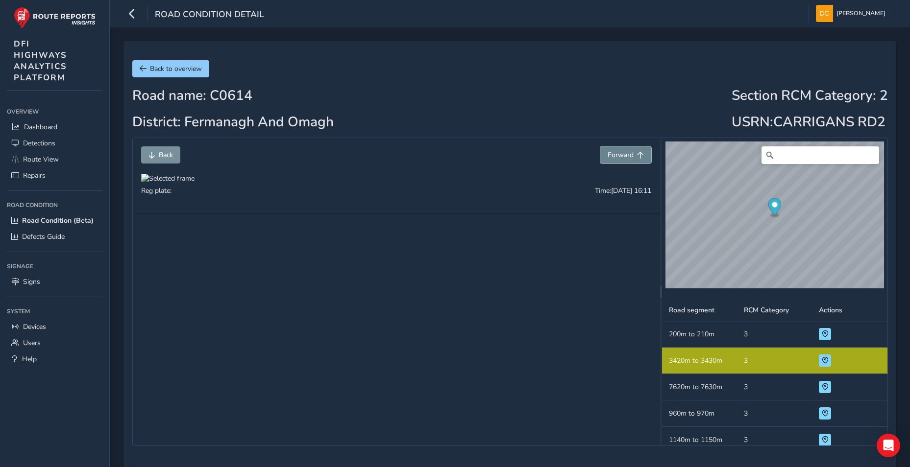
click at [624, 158] on span "Forward" at bounding box center [621, 154] width 26 height 9
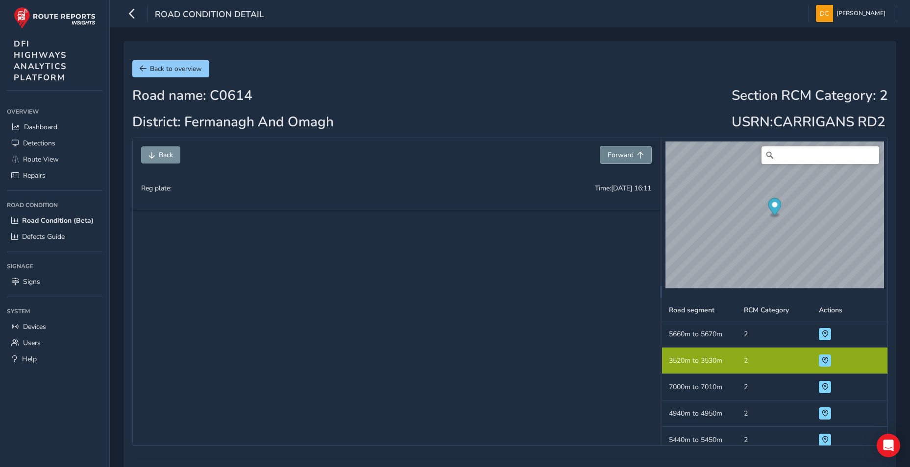
click at [624, 158] on span "Forward" at bounding box center [621, 154] width 26 height 9
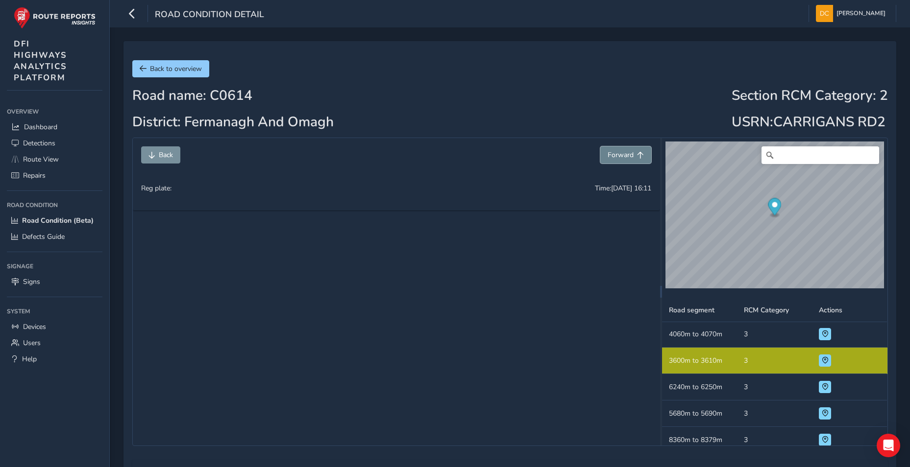
click at [624, 158] on span "Forward" at bounding box center [621, 154] width 26 height 9
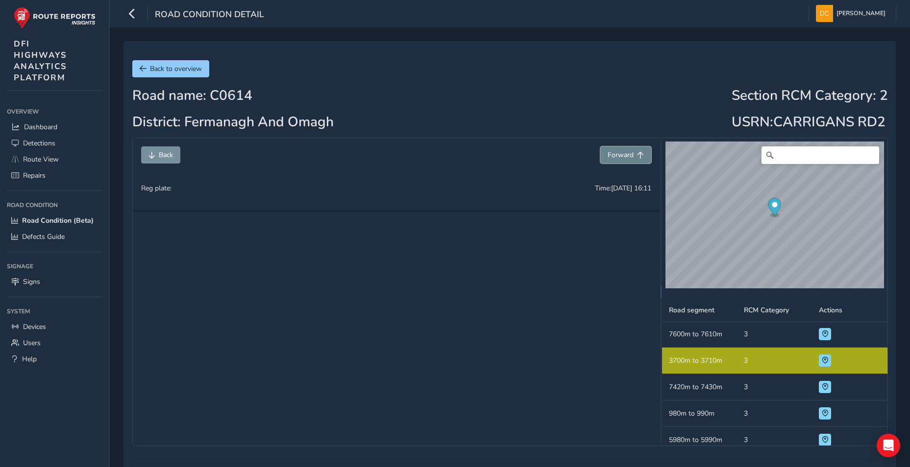
click at [624, 158] on span "Forward" at bounding box center [621, 154] width 26 height 9
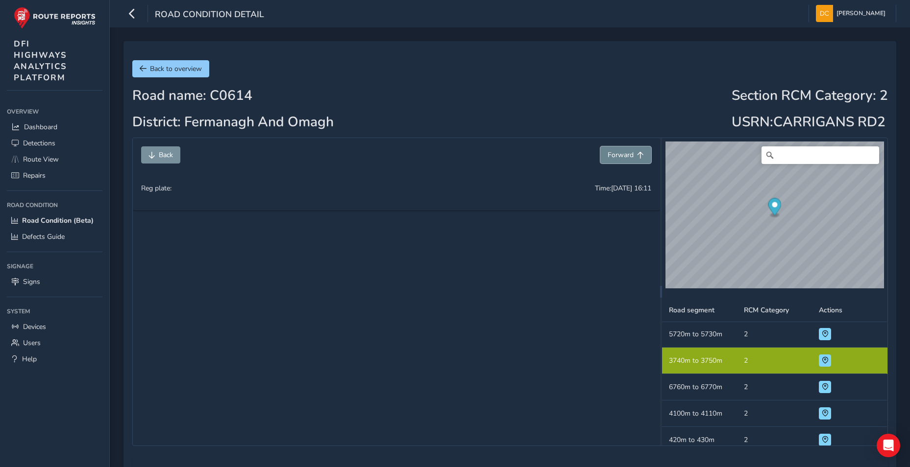
click at [624, 158] on span "Forward" at bounding box center [621, 154] width 26 height 9
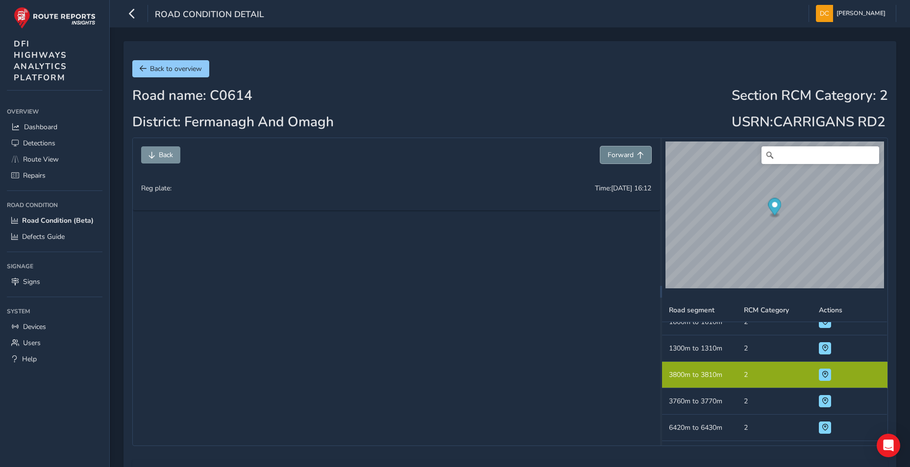
click at [624, 158] on span "Forward" at bounding box center [621, 154] width 26 height 9
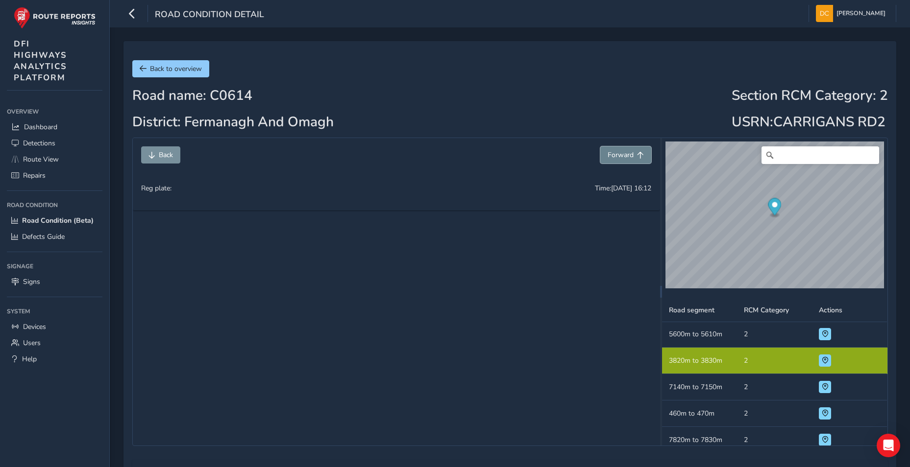
click at [624, 158] on span "Forward" at bounding box center [621, 154] width 26 height 9
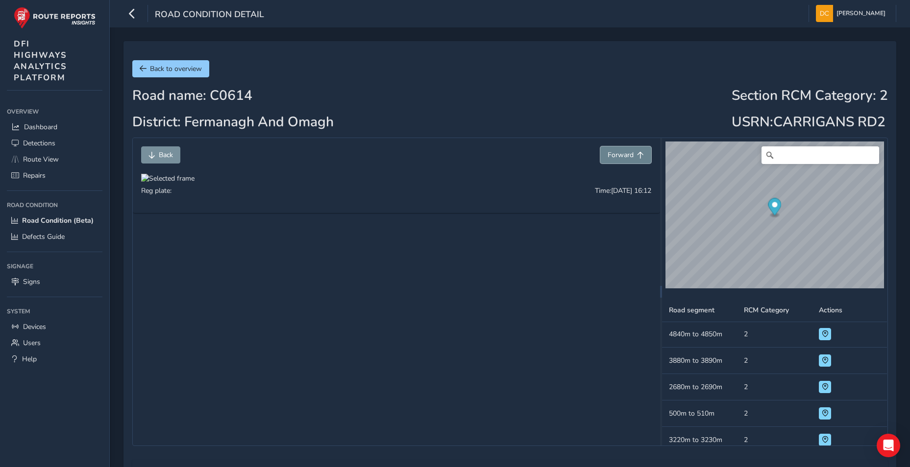
click at [624, 158] on span "Forward" at bounding box center [621, 154] width 26 height 9
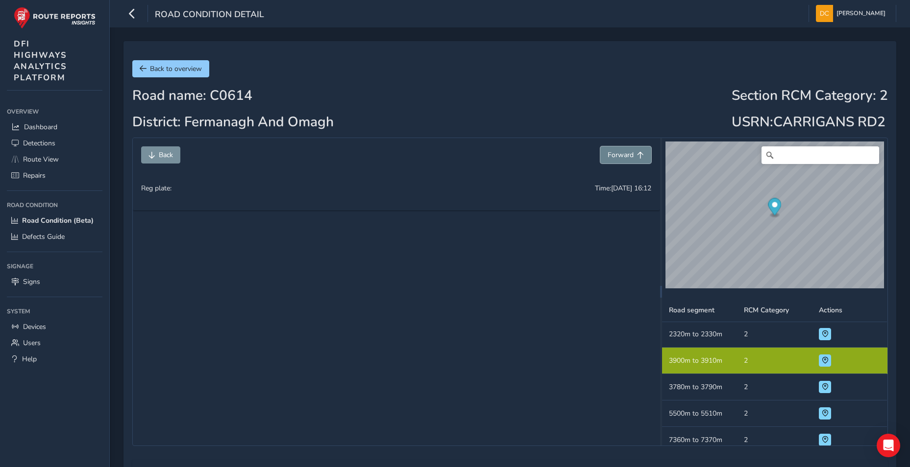
click at [624, 158] on span "Forward" at bounding box center [621, 154] width 26 height 9
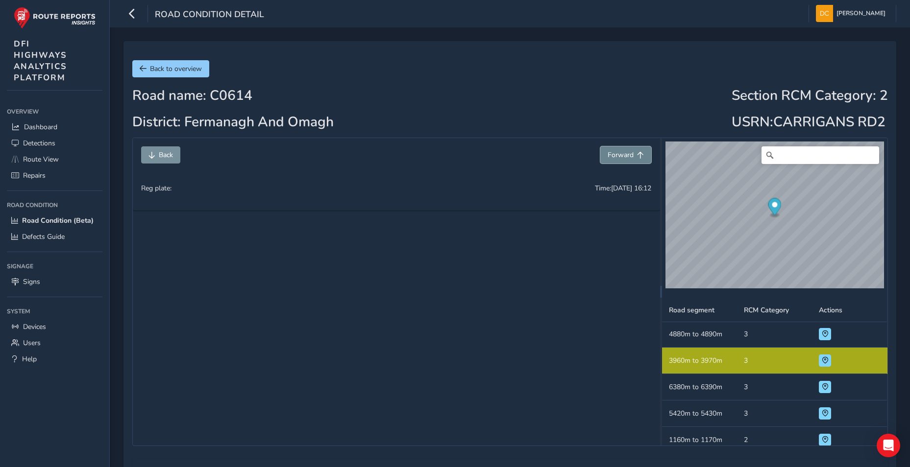
click at [624, 158] on span "Forward" at bounding box center [621, 154] width 26 height 9
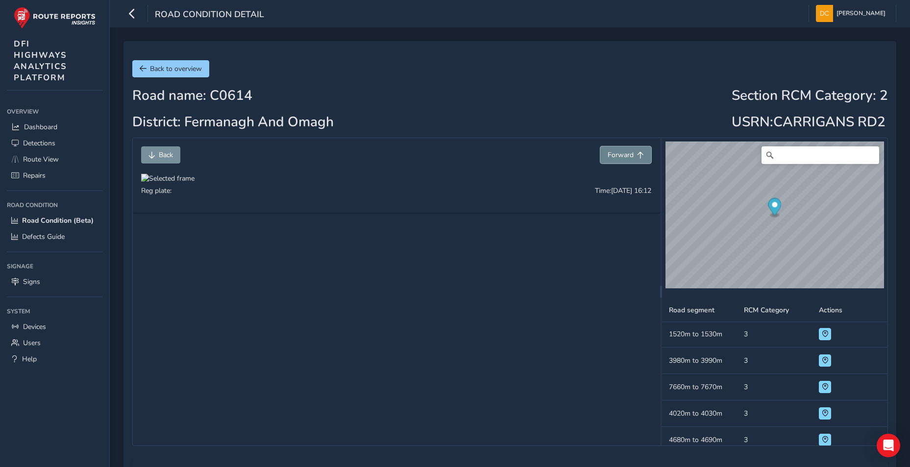
click at [624, 158] on span "Forward" at bounding box center [621, 154] width 26 height 9
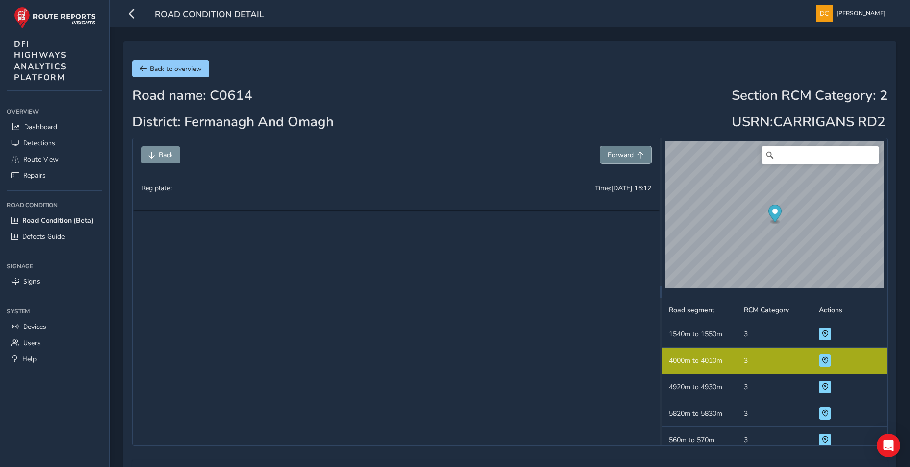
click at [624, 158] on span "Forward" at bounding box center [621, 154] width 26 height 9
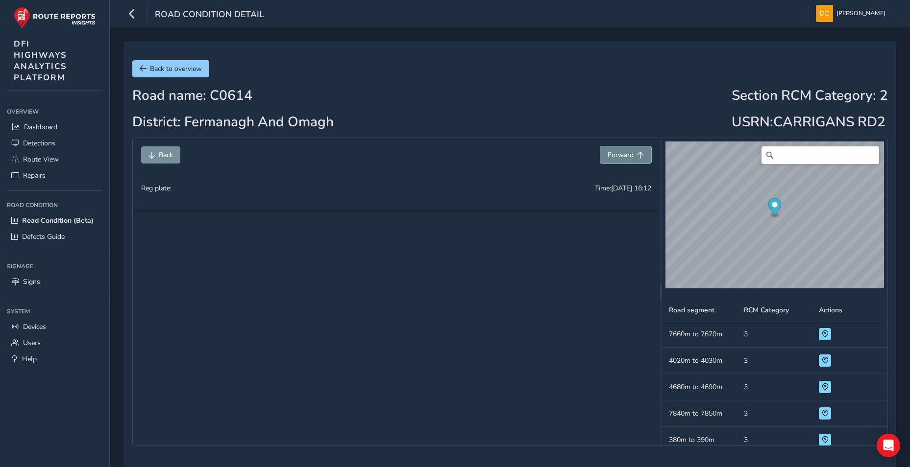
scroll to position [3732, 0]
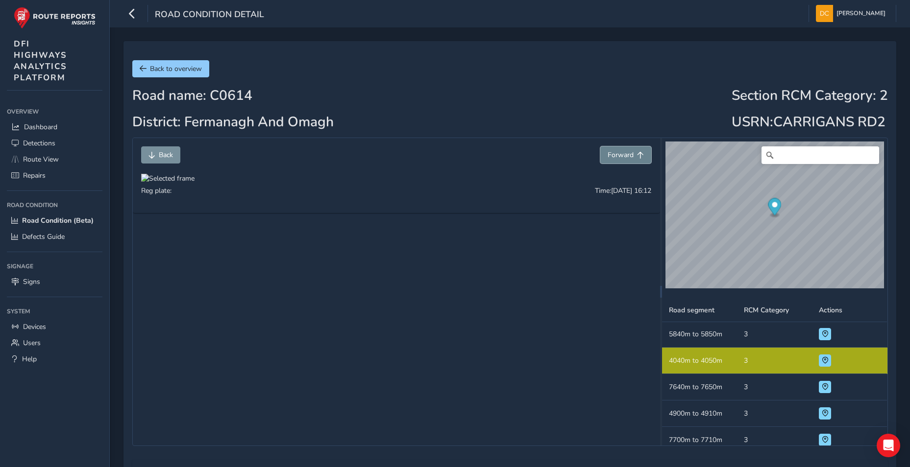
click at [624, 158] on span "Forward" at bounding box center [621, 154] width 26 height 9
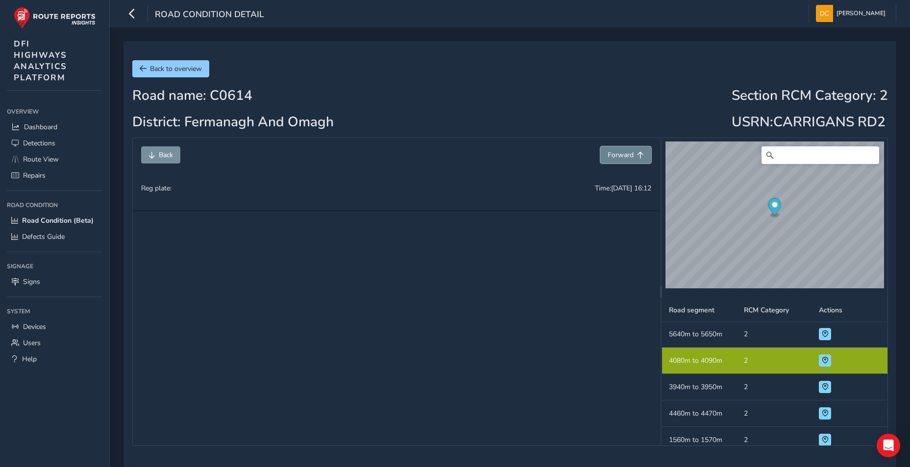
click at [624, 158] on span "Forward" at bounding box center [621, 154] width 26 height 9
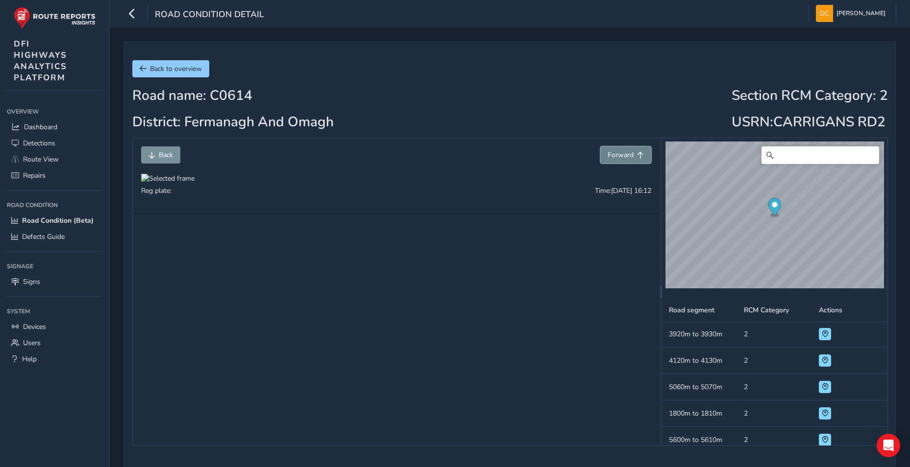
click at [624, 158] on span "Forward" at bounding box center [621, 154] width 26 height 9
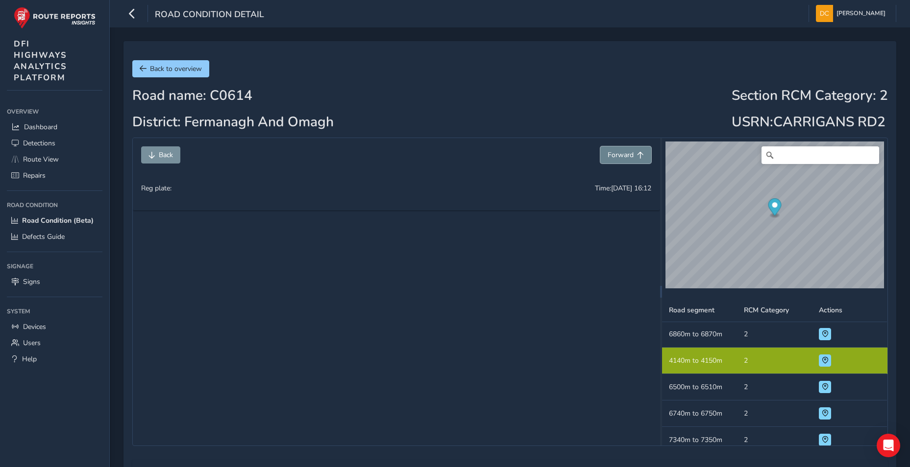
click at [624, 158] on span "Forward" at bounding box center [621, 154] width 26 height 9
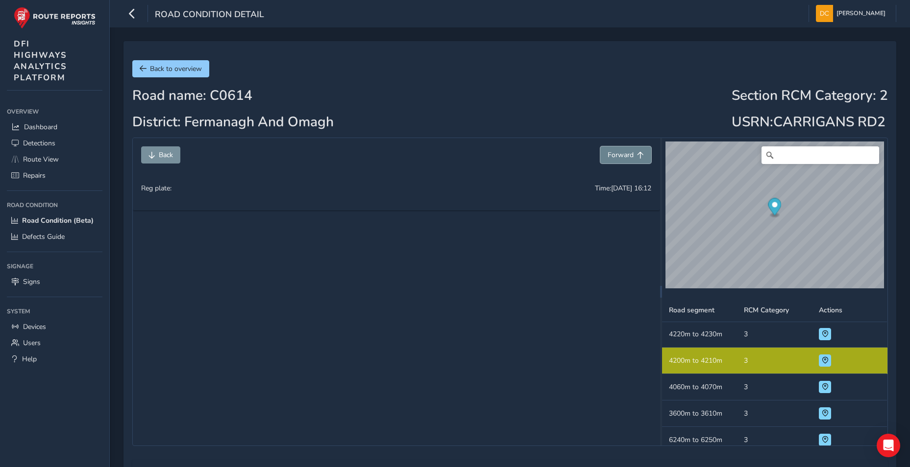
click at [624, 158] on span "Forward" at bounding box center [621, 154] width 26 height 9
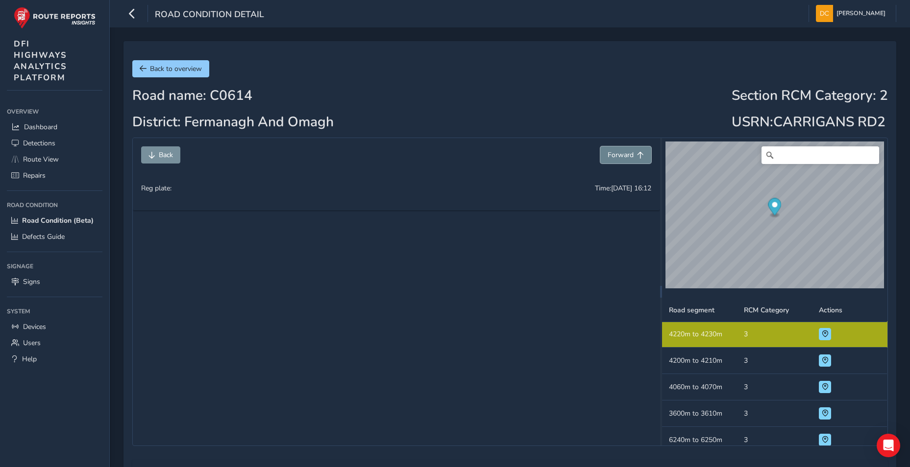
scroll to position [3837, 0]
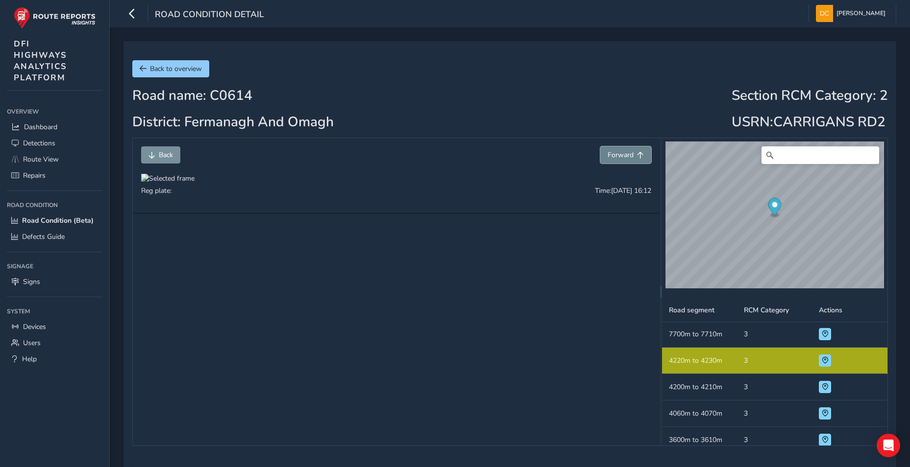
click at [624, 158] on span "Forward" at bounding box center [621, 154] width 26 height 9
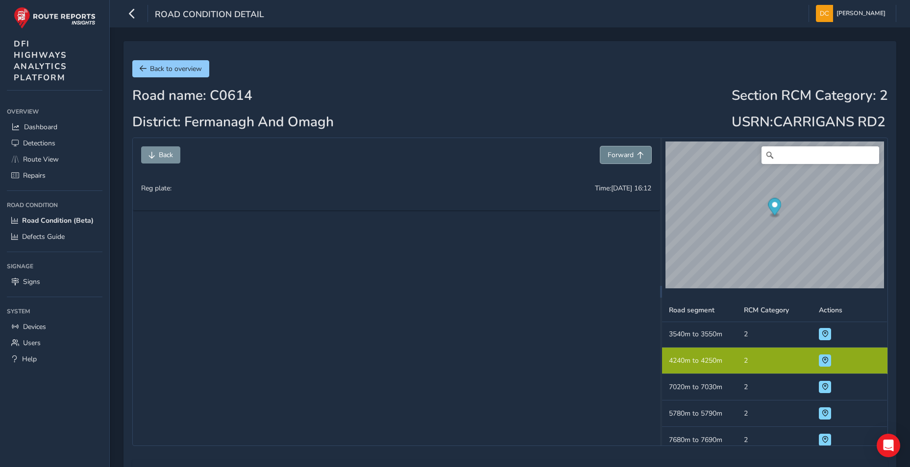
click at [624, 158] on span "Forward" at bounding box center [621, 154] width 26 height 9
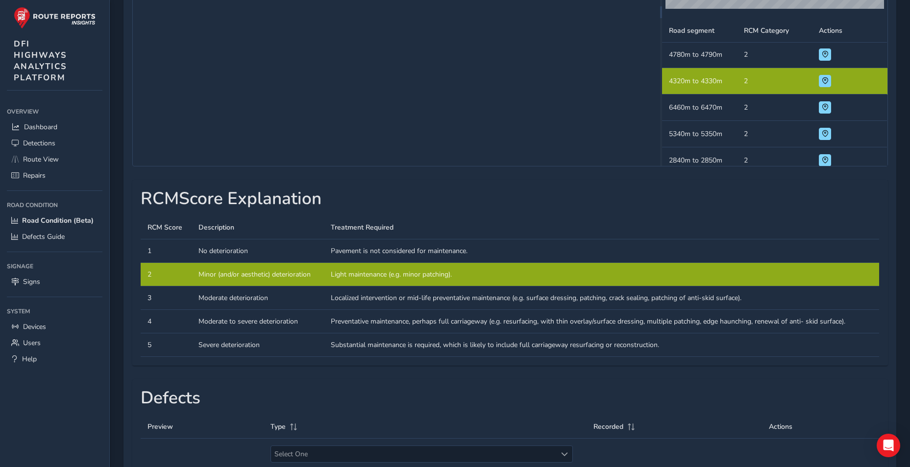
scroll to position [294, 0]
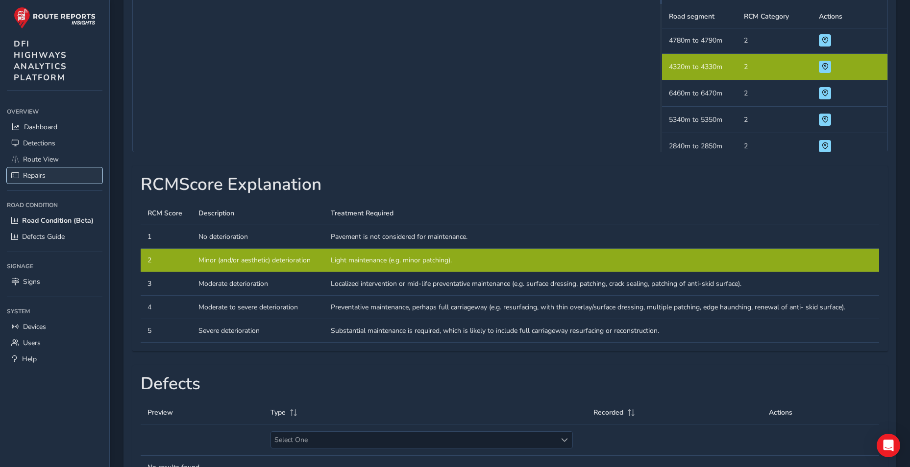
click at [39, 177] on span "Repairs" at bounding box center [34, 175] width 23 height 9
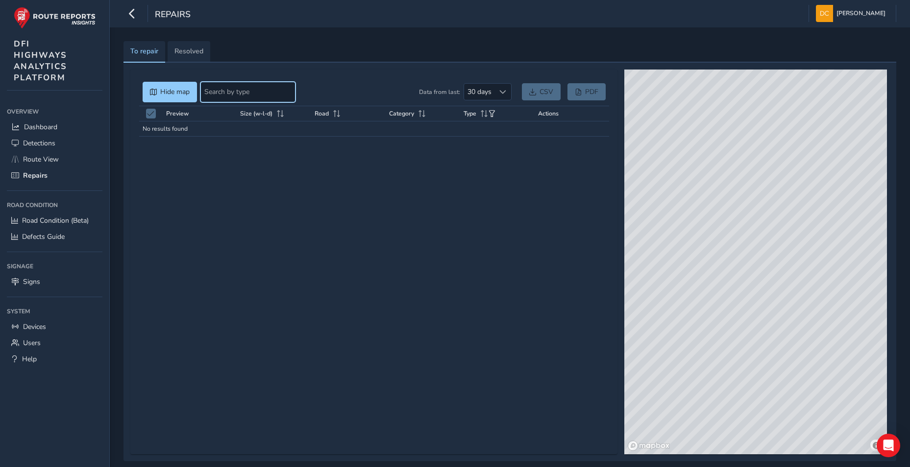
click at [257, 96] on input at bounding box center [247, 92] width 95 height 21
type input "pothole"
click at [507, 87] on div at bounding box center [503, 92] width 16 height 16
click at [493, 161] on li "90 days" at bounding box center [488, 161] width 48 height 16
drag, startPoint x: 703, startPoint y: 220, endPoint x: 794, endPoint y: 224, distance: 90.7
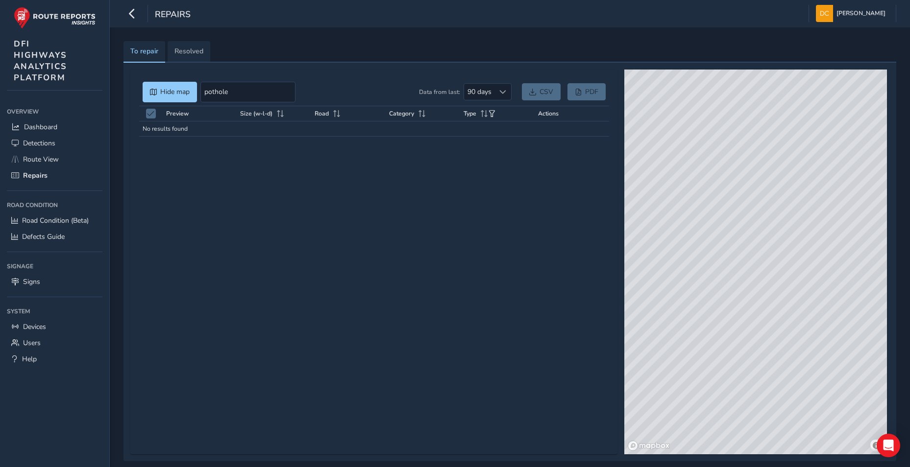
click at [794, 224] on div "© Mapbox © OpenStreetMap Improve this map © Maxar" at bounding box center [755, 262] width 263 height 385
drag, startPoint x: 665, startPoint y: 295, endPoint x: 785, endPoint y: 328, distance: 124.6
click at [785, 328] on div "© Mapbox © OpenStreetMap Improve this map © Maxar" at bounding box center [755, 262] width 263 height 385
drag, startPoint x: 809, startPoint y: 304, endPoint x: 752, endPoint y: 321, distance: 59.8
click at [752, 321] on div "© Mapbox © OpenStreetMap Improve this map © Maxar" at bounding box center [755, 262] width 263 height 385
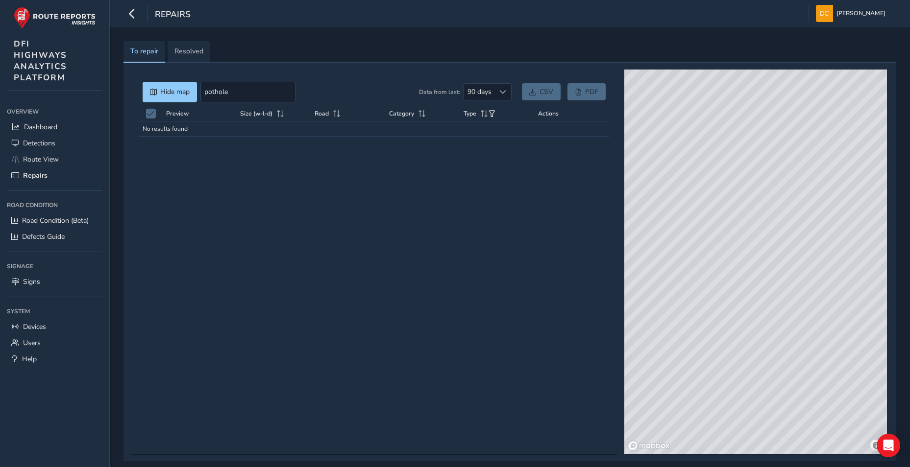
drag, startPoint x: 810, startPoint y: 256, endPoint x: 795, endPoint y: 320, distance: 66.4
click at [795, 320] on div "© Mapbox © OpenStreetMap Improve this map © Maxar" at bounding box center [755, 262] width 263 height 385
click at [552, 113] on span "Actions" at bounding box center [548, 114] width 21 height 8
click at [154, 50] on span "To repair" at bounding box center [144, 51] width 28 height 7
click at [192, 50] on span "Resolved" at bounding box center [188, 51] width 29 height 7
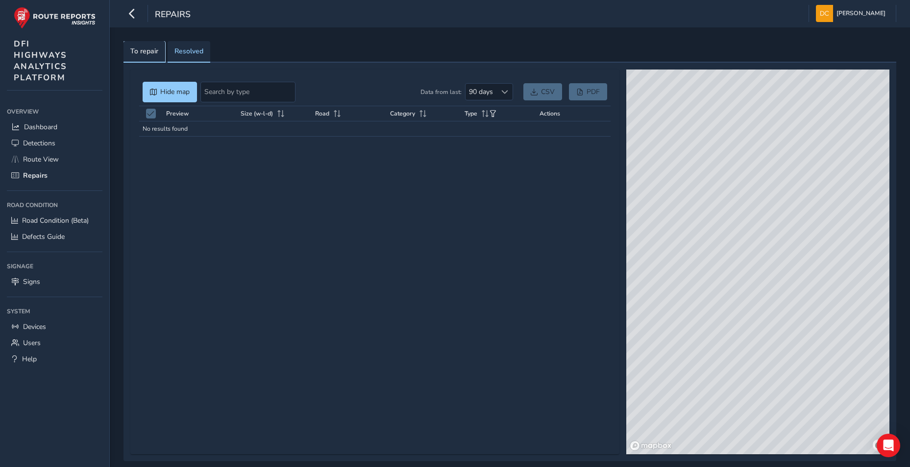
click at [150, 42] on link "To repair" at bounding box center [144, 52] width 42 height 22
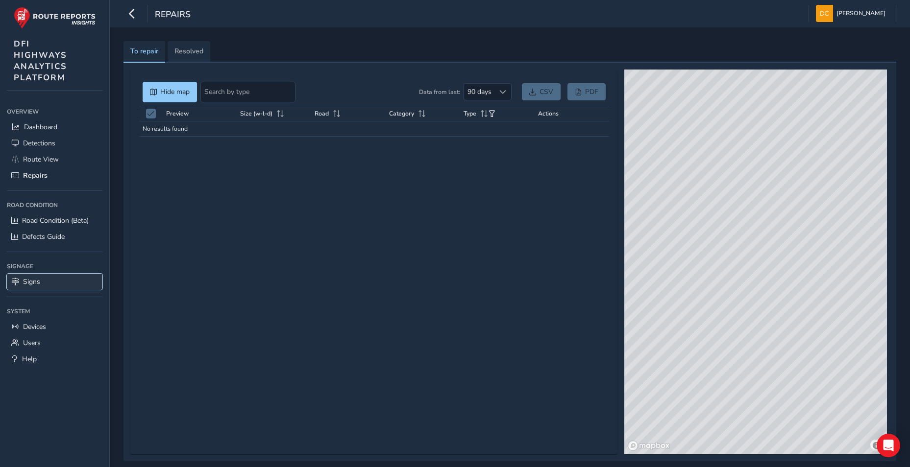
click at [30, 276] on link "Signs" at bounding box center [55, 282] width 96 height 16
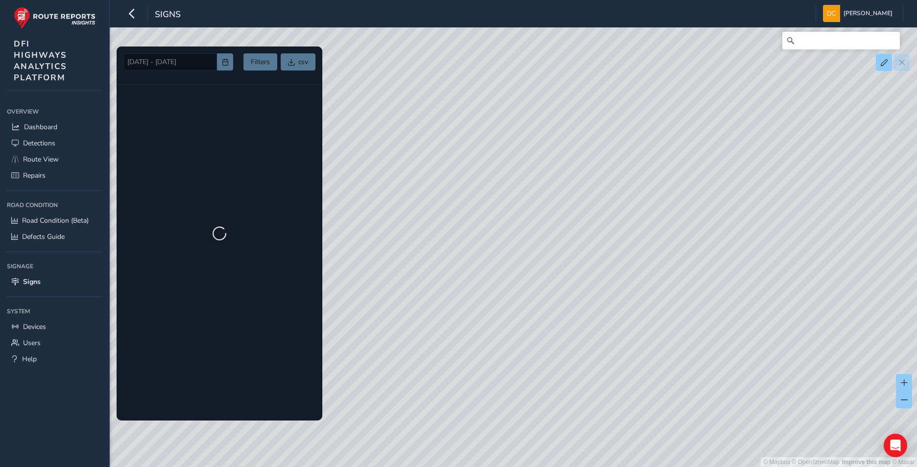
click at [195, 61] on div at bounding box center [220, 234] width 206 height 374
click at [226, 63] on div at bounding box center [220, 234] width 206 height 374
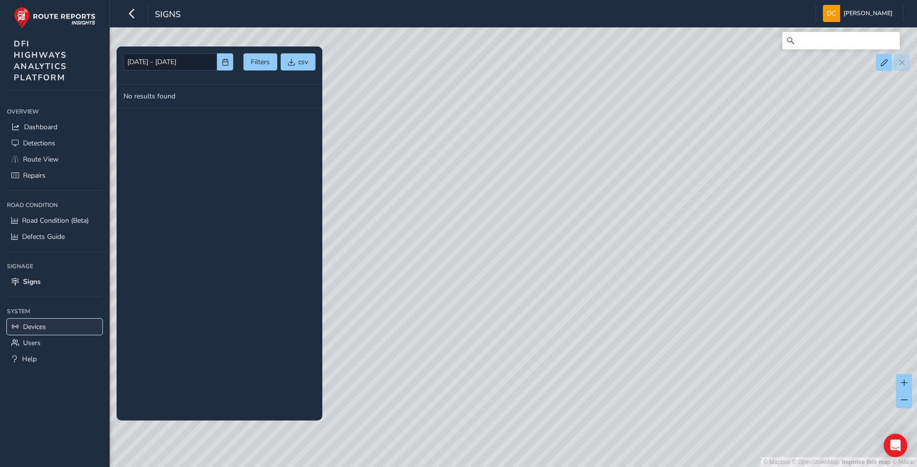
click at [32, 324] on span "Devices" at bounding box center [34, 326] width 23 height 9
click at [40, 326] on span "Devices" at bounding box center [34, 326] width 23 height 9
click at [222, 58] on div "Signs David Chism Colour Scheme: Dark Dim Light Logout 04/10/2025 - 09/10/2025 …" at bounding box center [513, 233] width 807 height 467
click at [207, 61] on div "Signs David Chism Colour Scheme: Dark Dim Light Logout 04/10/2025 - 09/10/2025 …" at bounding box center [513, 233] width 807 height 467
click at [226, 64] on div "Signs David Chism Colour Scheme: Dark Dim Light Logout 04/10/2025 - 09/10/2025 …" at bounding box center [513, 233] width 807 height 467
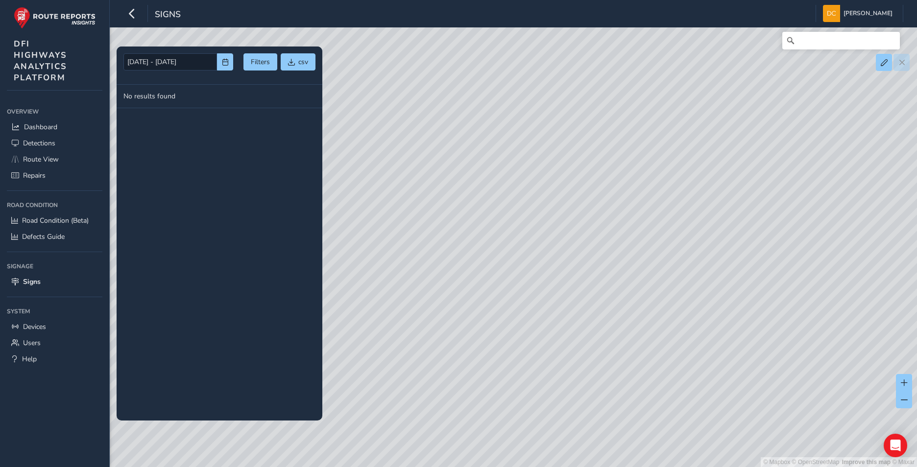
click at [225, 60] on div "Signs David Chism Colour Scheme: Dark Dim Light Logout 04/10/2025 - 09/10/2025 …" at bounding box center [513, 233] width 807 height 467
click at [182, 64] on div "Signs David Chism Colour Scheme: Dark Dim Light Logout 04/10/2025 - 09/10/2025 …" at bounding box center [513, 233] width 807 height 467
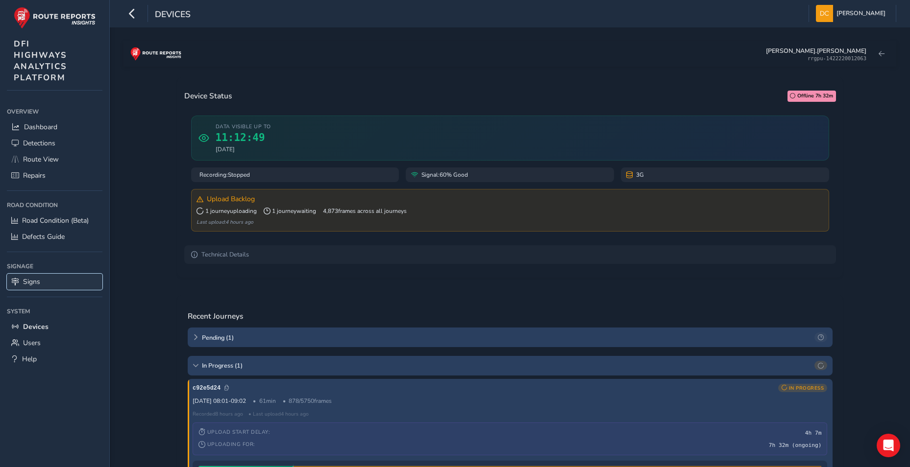
click at [33, 279] on span "Signs" at bounding box center [31, 281] width 17 height 9
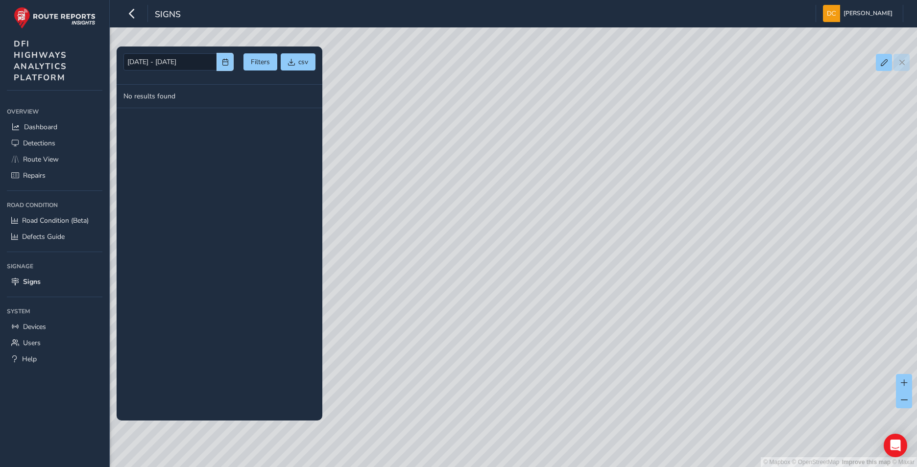
click at [227, 61] on span "button" at bounding box center [225, 62] width 7 height 7
click at [182, 61] on input "04/10/2025 - 09/10/2025" at bounding box center [170, 61] width 94 height 17
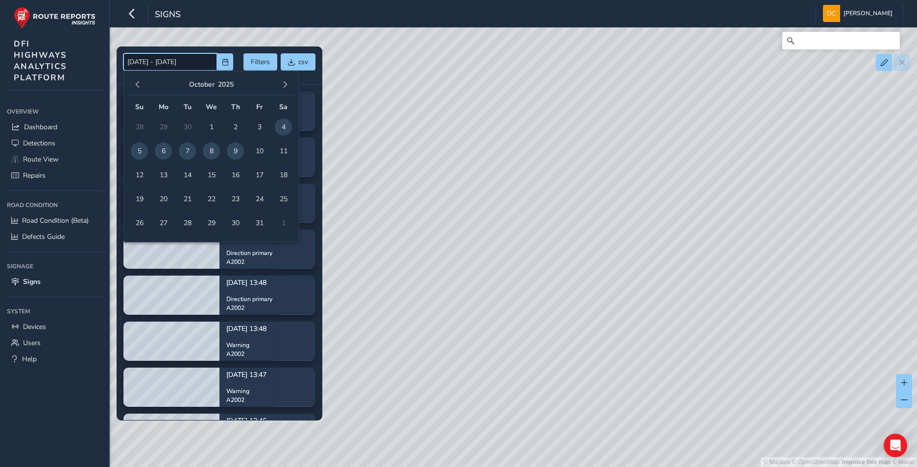
click at [189, 61] on input "04/10/2025 - 09/10/2025" at bounding box center [170, 61] width 94 height 17
click at [219, 66] on button "button" at bounding box center [225, 61] width 16 height 17
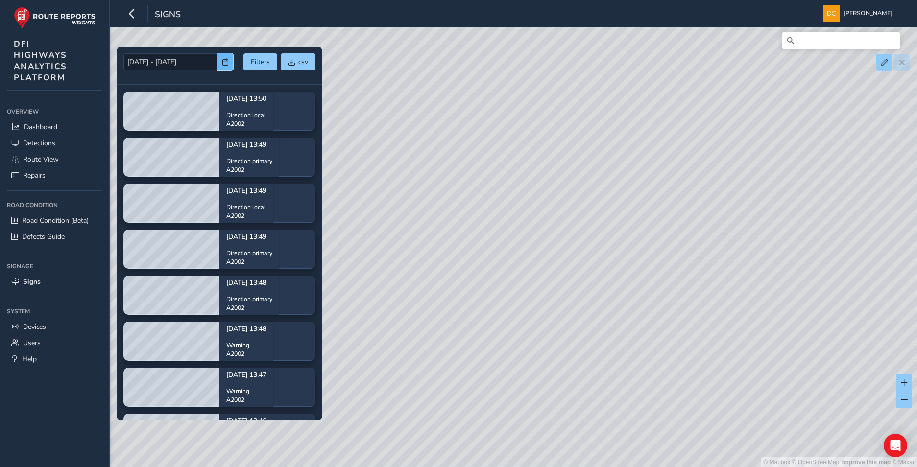
click at [225, 65] on span "button" at bounding box center [225, 62] width 7 height 7
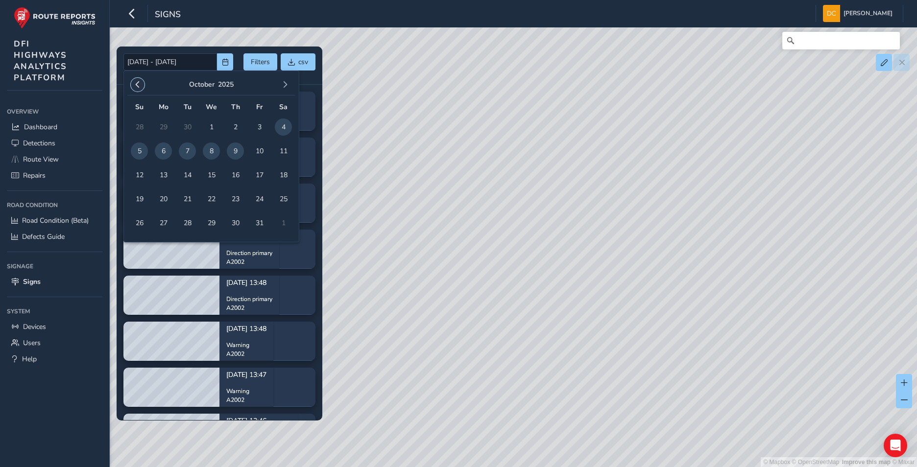
click at [140, 85] on span "button" at bounding box center [137, 84] width 7 height 7
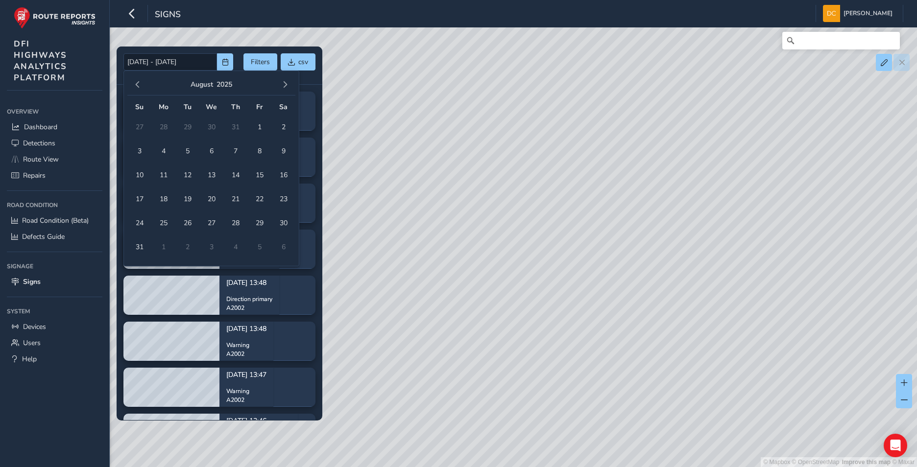
click at [140, 85] on span "button" at bounding box center [137, 84] width 7 height 7
click at [237, 126] on span "1" at bounding box center [235, 127] width 17 height 17
click at [282, 81] on span "button" at bounding box center [285, 84] width 7 height 7
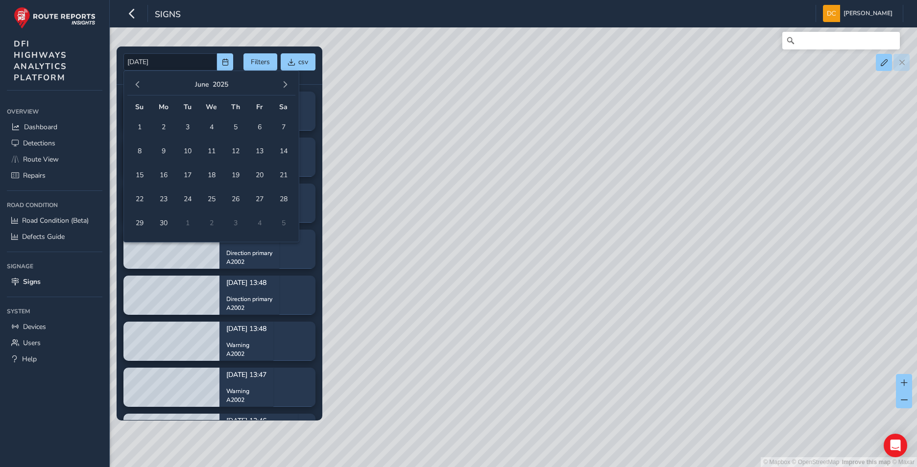
click at [282, 81] on span "button" at bounding box center [285, 84] width 7 height 7
click at [143, 85] on button "button" at bounding box center [138, 85] width 14 height 14
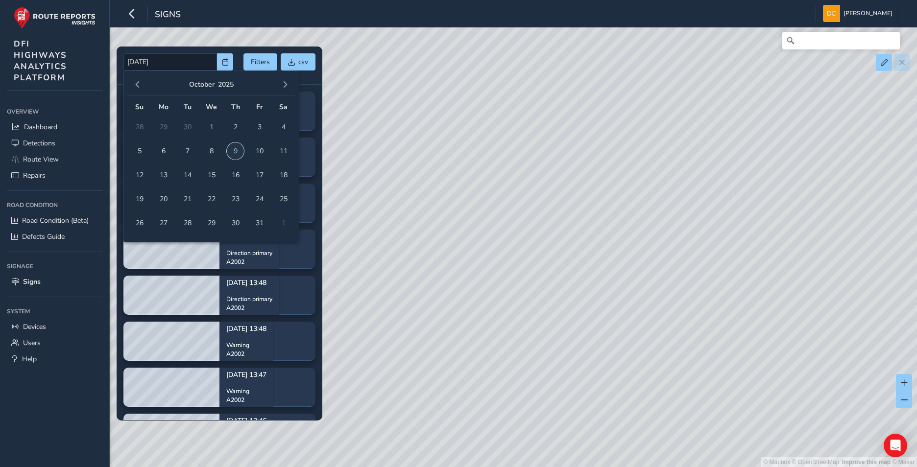
click at [233, 152] on span "9" at bounding box center [235, 151] width 17 height 17
type input "01/05/2025 - 09/10/2025"
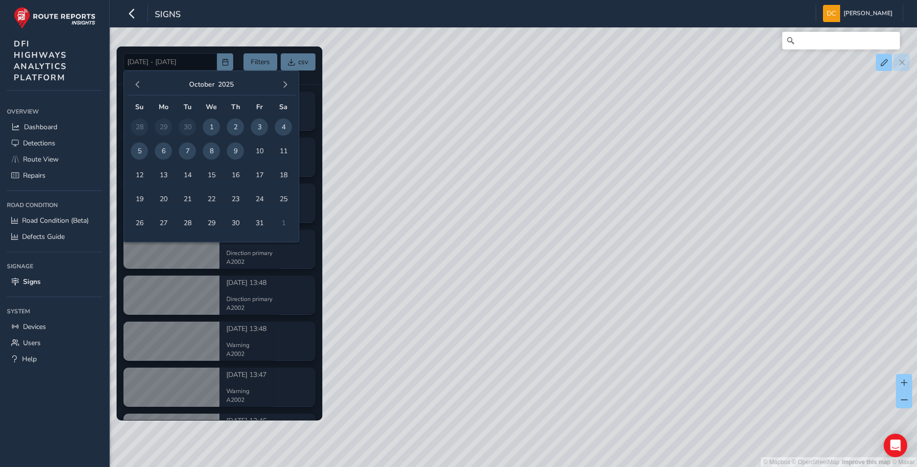
click at [345, 112] on div "© Mapbox © OpenStreetMap Improve this map © Maxar" at bounding box center [458, 233] width 917 height 467
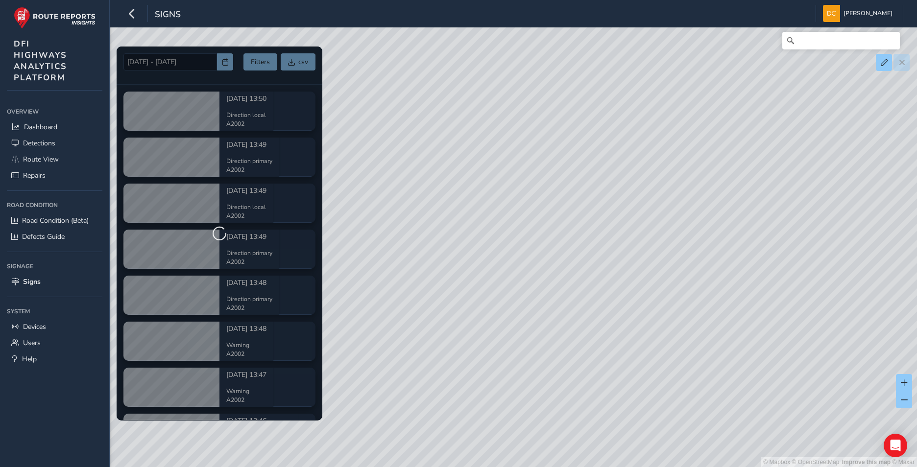
click at [269, 67] on div at bounding box center [220, 234] width 206 height 374
click at [257, 68] on div at bounding box center [220, 234] width 206 height 374
click at [259, 67] on div at bounding box center [220, 234] width 206 height 374
click at [130, 12] on icon "button" at bounding box center [132, 13] width 10 height 17
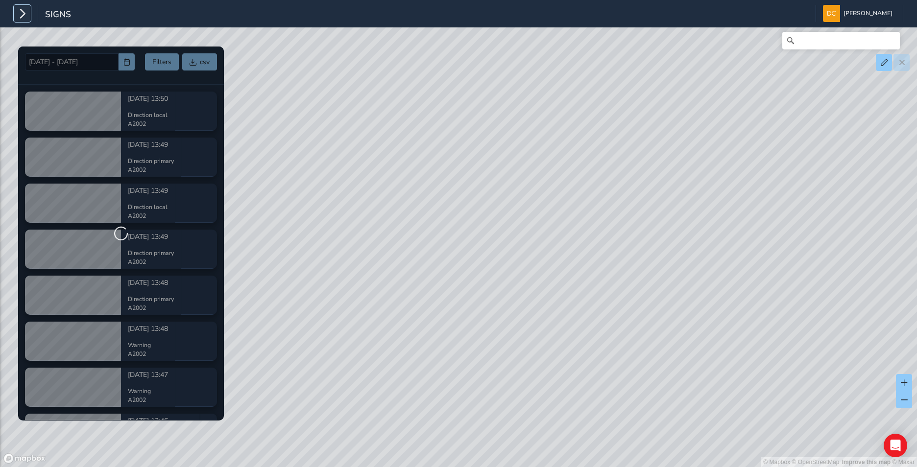
click at [27, 11] on icon "button" at bounding box center [22, 13] width 10 height 17
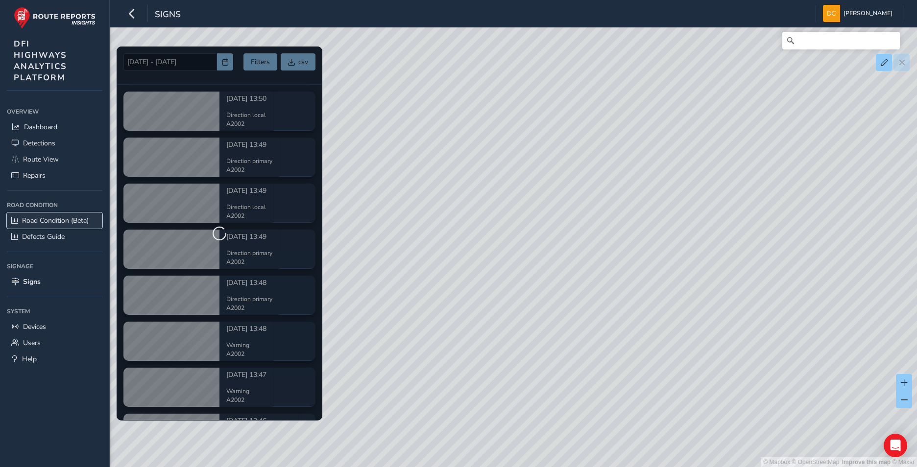
click at [67, 219] on span "Road Condition (Beta)" at bounding box center [55, 220] width 67 height 9
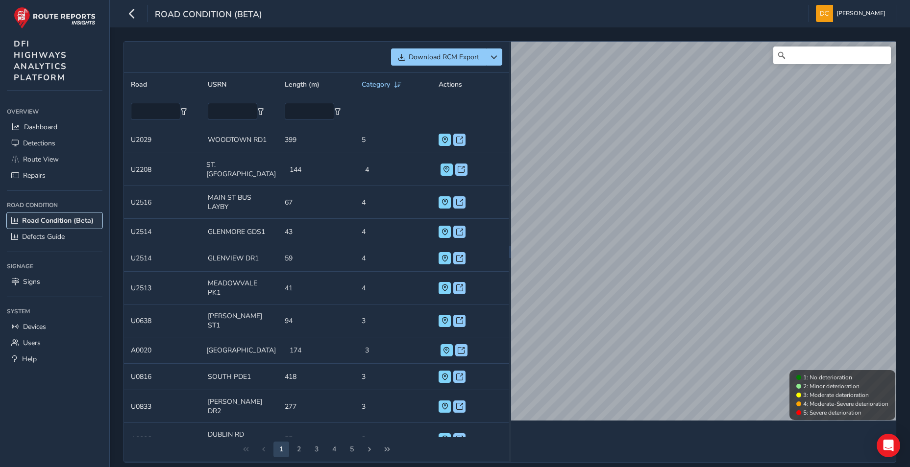
click at [48, 219] on span "Road Condition (Beta)" at bounding box center [58, 220] width 72 height 9
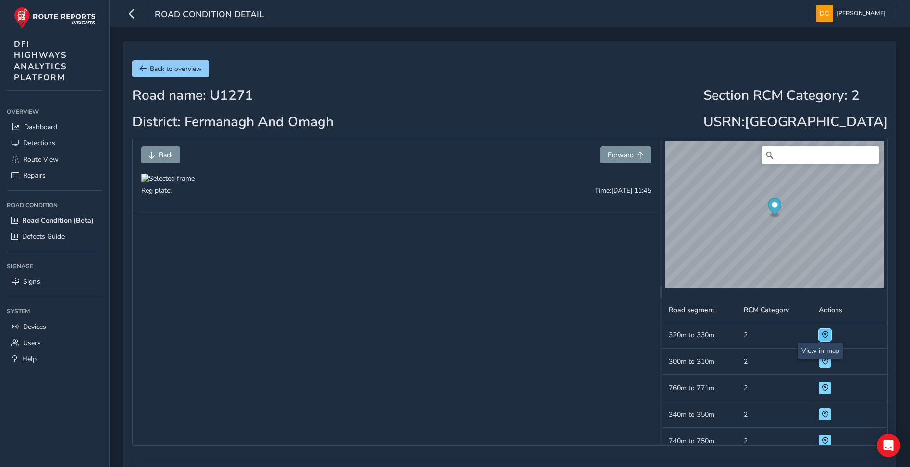
click at [822, 332] on span at bounding box center [825, 335] width 7 height 7
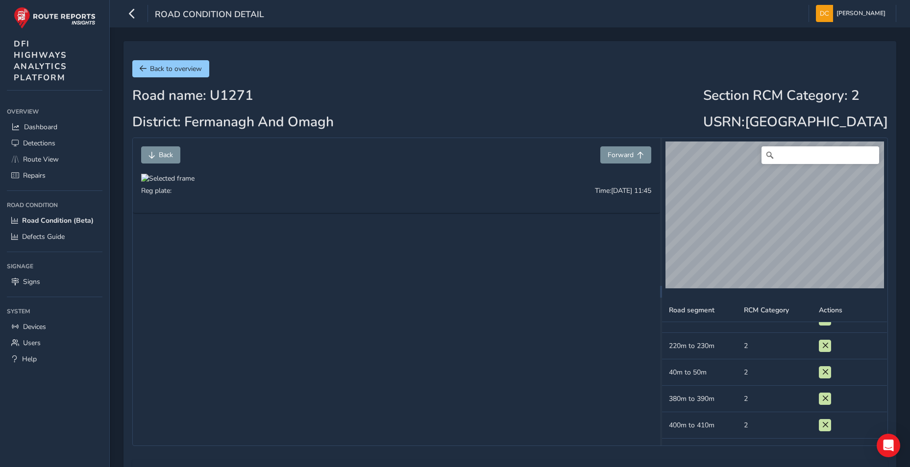
scroll to position [336, 0]
click at [129, 14] on icon "button" at bounding box center [132, 13] width 10 height 17
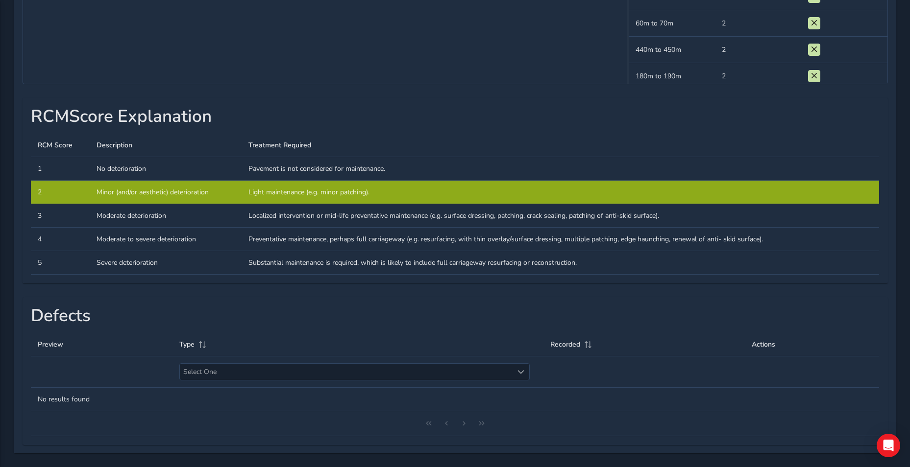
scroll to position [450, 0]
click at [521, 369] on span "Select One" at bounding box center [520, 372] width 7 height 7
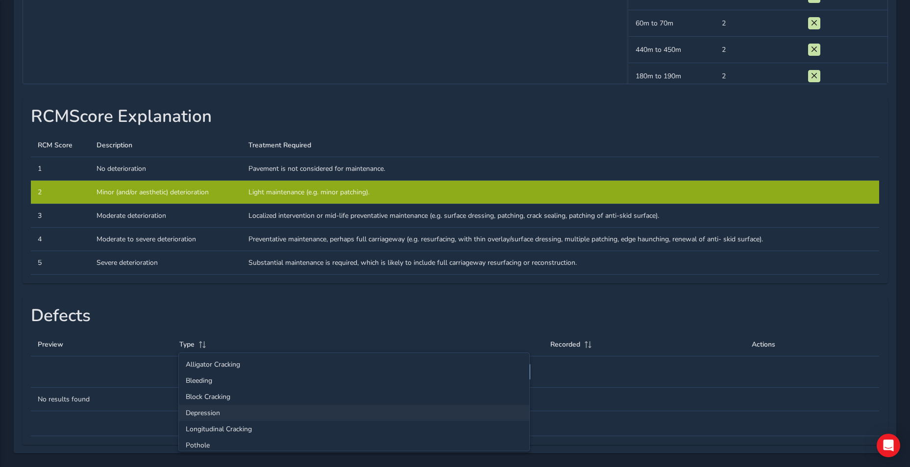
click at [203, 405] on li "Depression" at bounding box center [354, 413] width 350 height 16
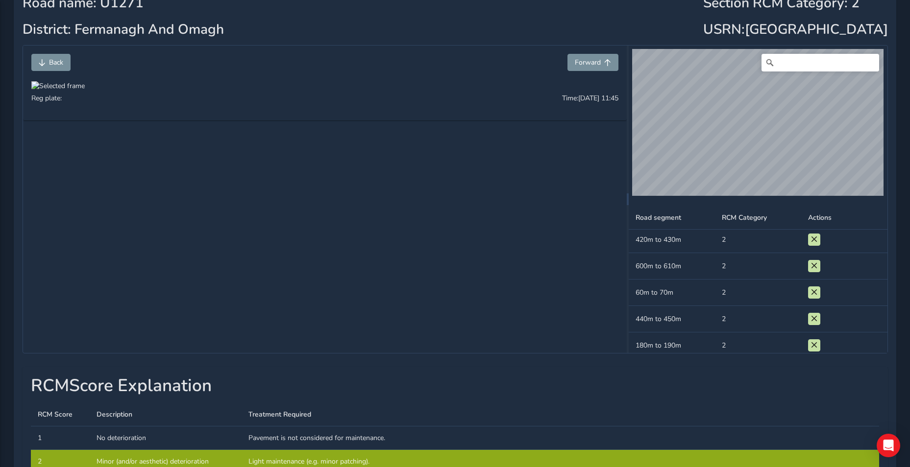
scroll to position [0, 0]
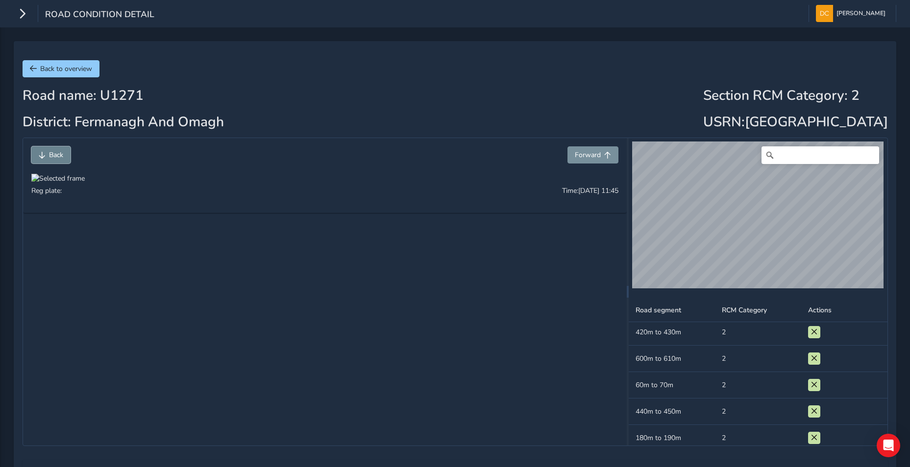
click at [45, 154] on span "Back" at bounding box center [42, 155] width 7 height 7
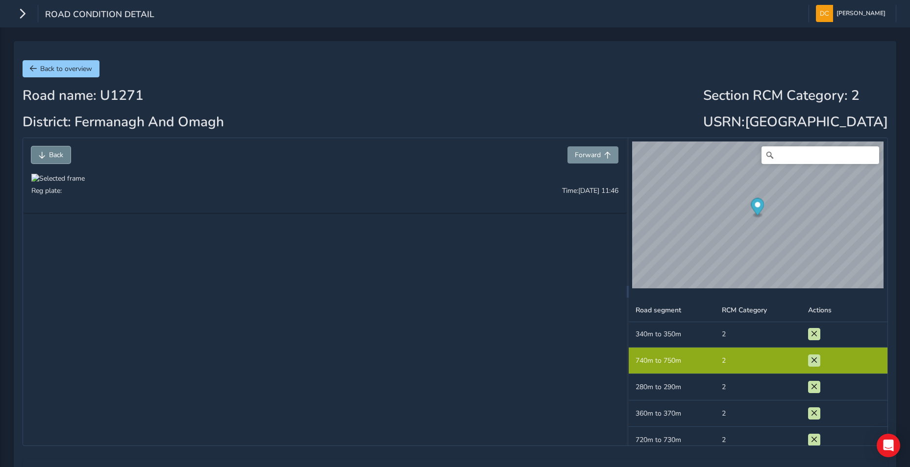
click at [45, 154] on span "Back" at bounding box center [42, 155] width 7 height 7
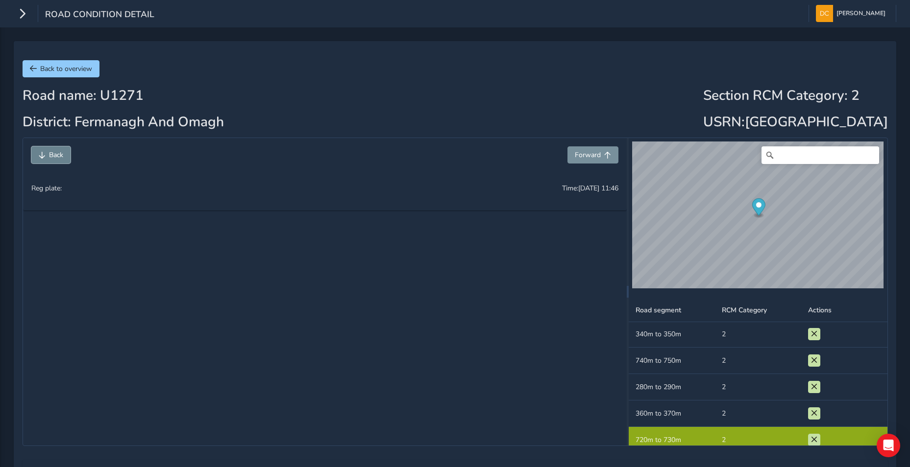
scroll to position [160, 0]
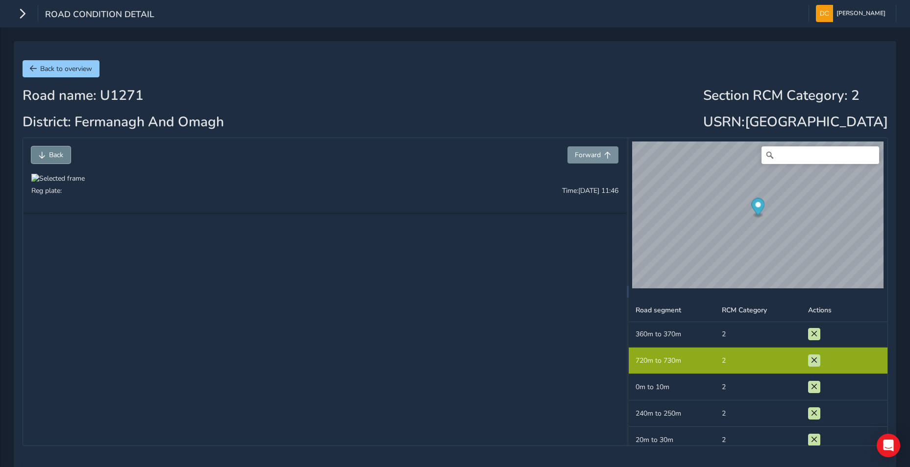
click at [45, 154] on span "Back" at bounding box center [42, 155] width 7 height 7
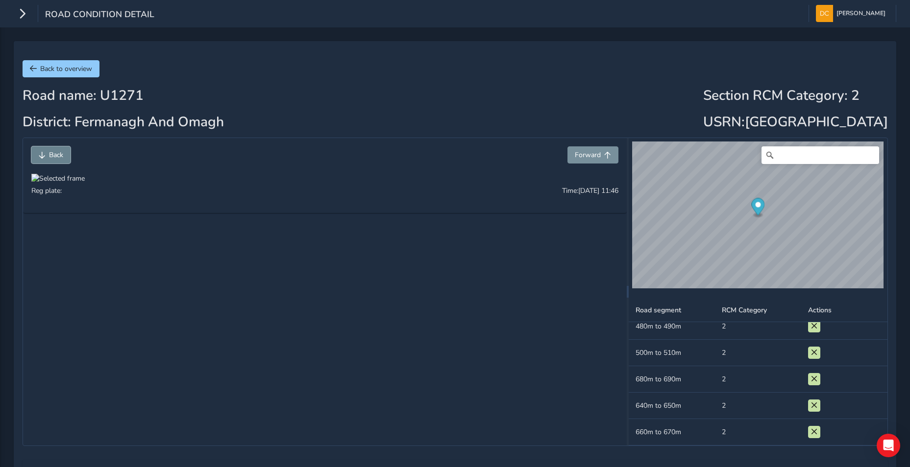
click at [45, 154] on span "Back" at bounding box center [42, 155] width 7 height 7
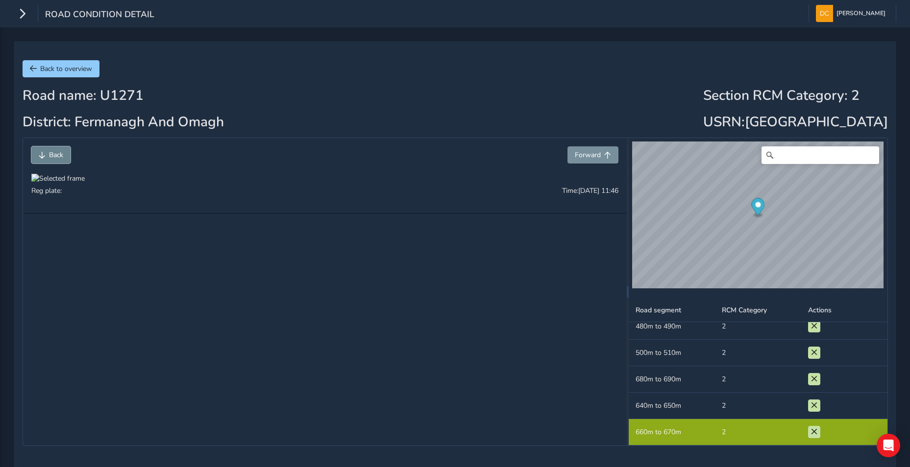
click at [45, 154] on span "Back" at bounding box center [42, 155] width 7 height 7
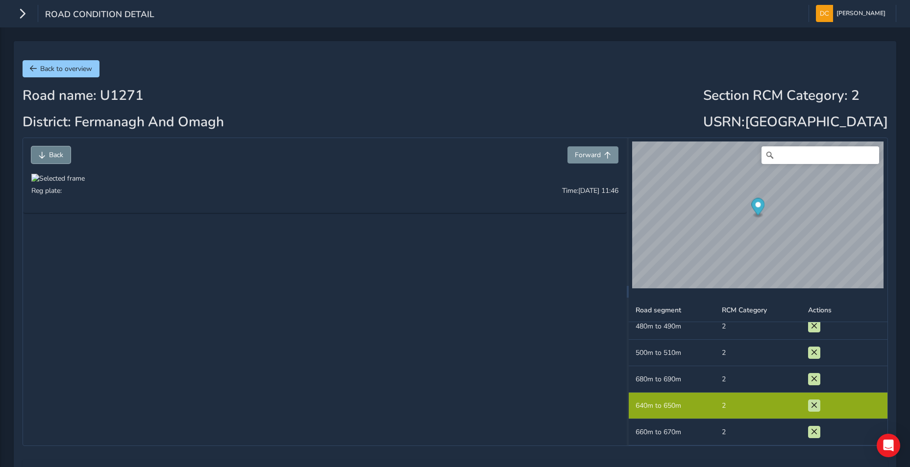
click at [45, 154] on span "Back" at bounding box center [42, 155] width 7 height 7
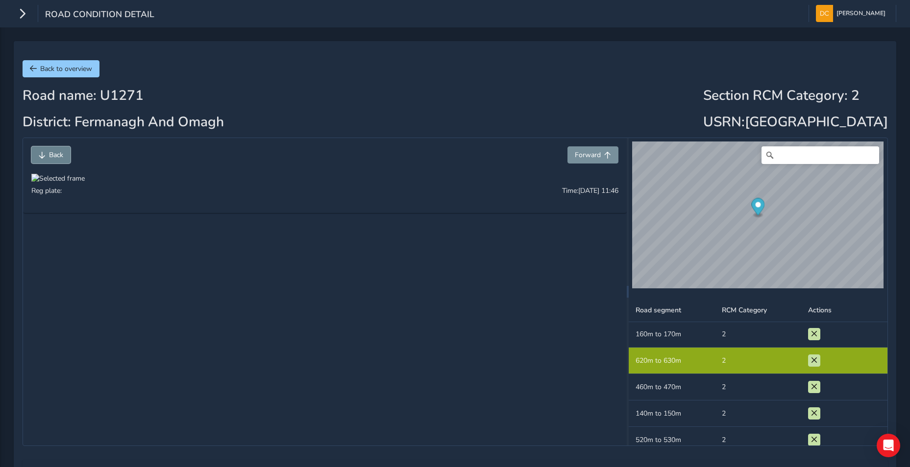
click at [45, 154] on span "Back" at bounding box center [42, 155] width 7 height 7
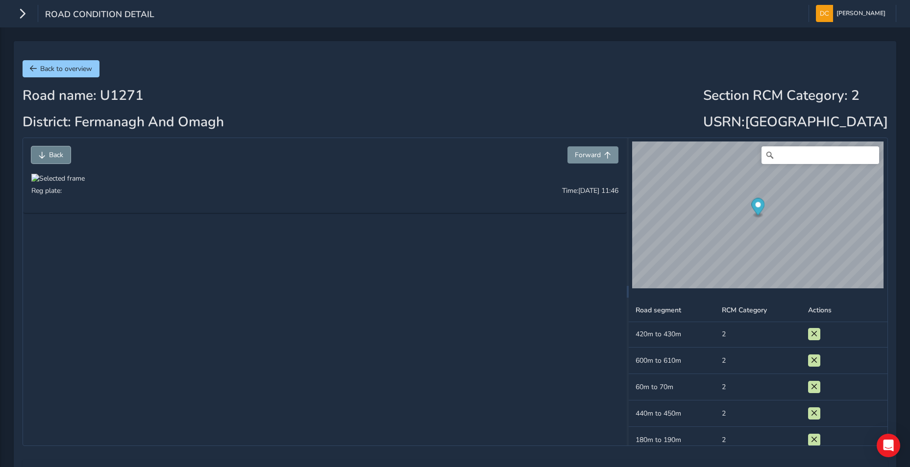
click at [45, 154] on span "Back" at bounding box center [42, 155] width 7 height 7
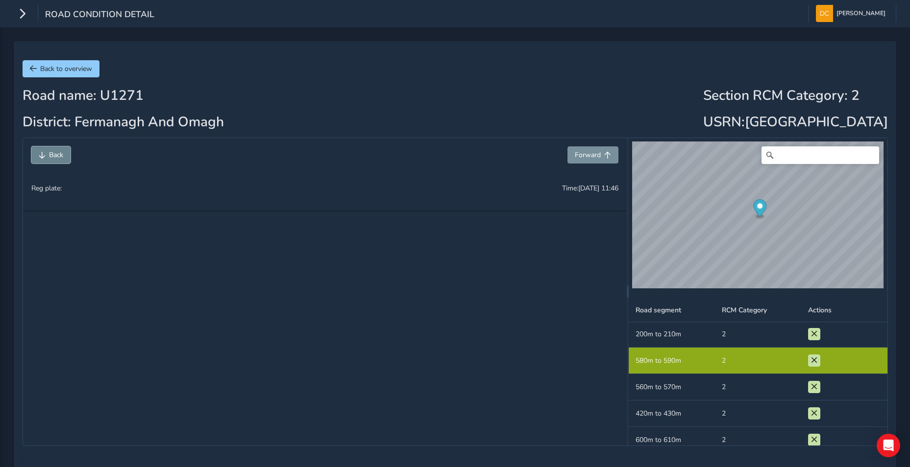
click at [45, 154] on span "Back" at bounding box center [42, 155] width 7 height 7
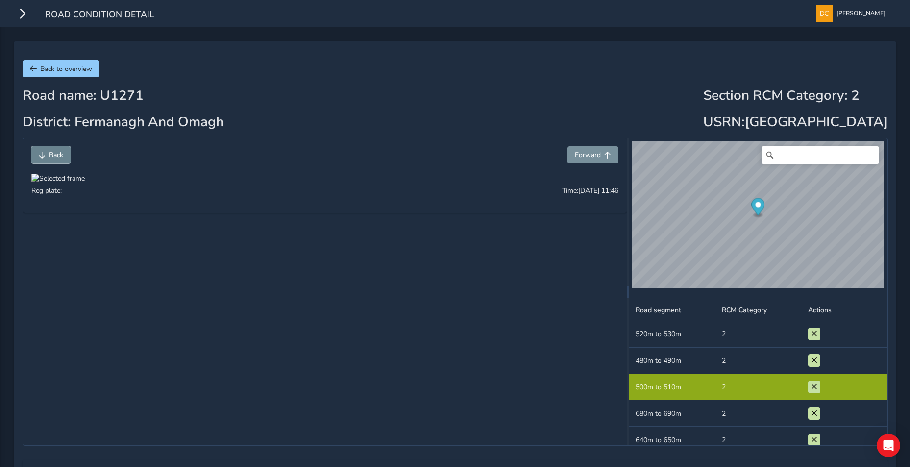
click at [45, 154] on span "Back" at bounding box center [42, 155] width 7 height 7
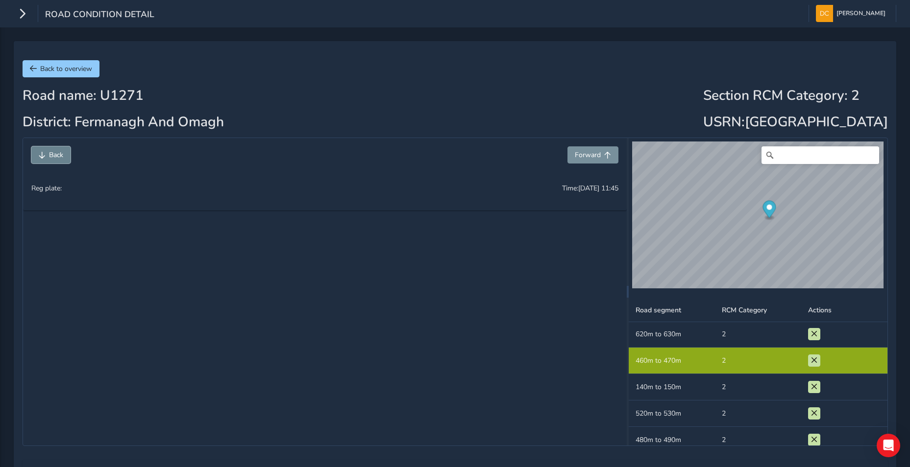
click at [45, 154] on span "Back" at bounding box center [42, 155] width 7 height 7
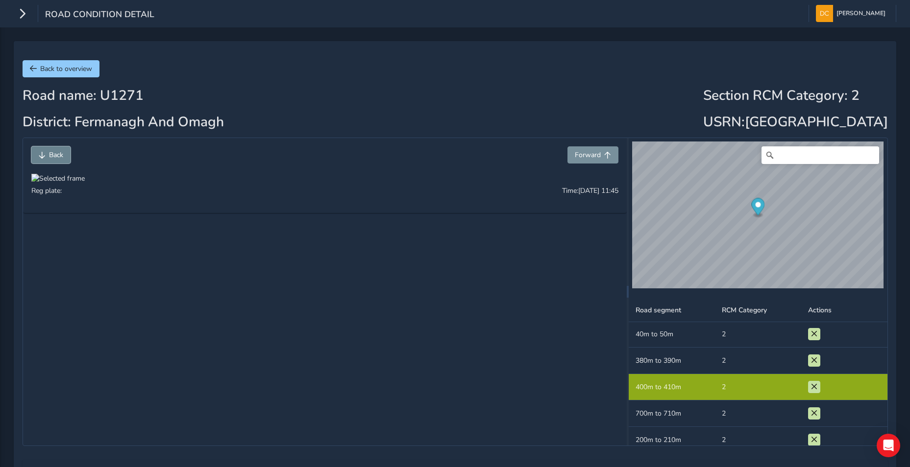
click at [45, 154] on span "Back" at bounding box center [42, 155] width 7 height 7
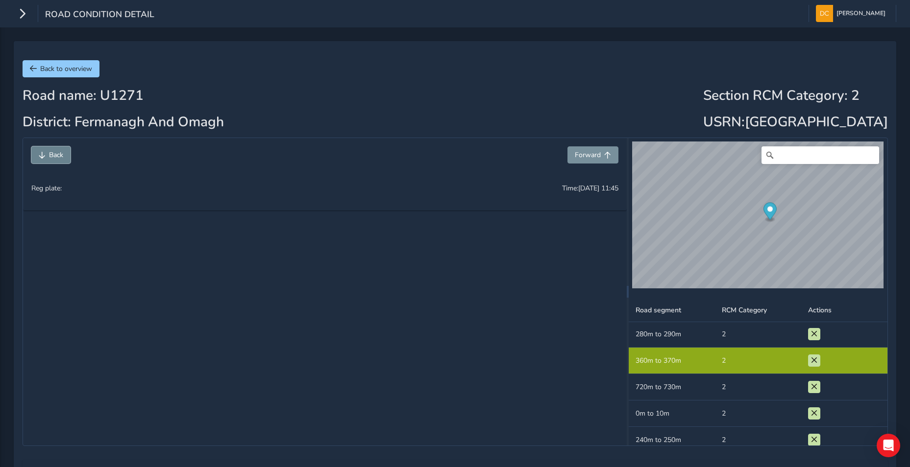
click at [45, 154] on span "Back" at bounding box center [42, 155] width 7 height 7
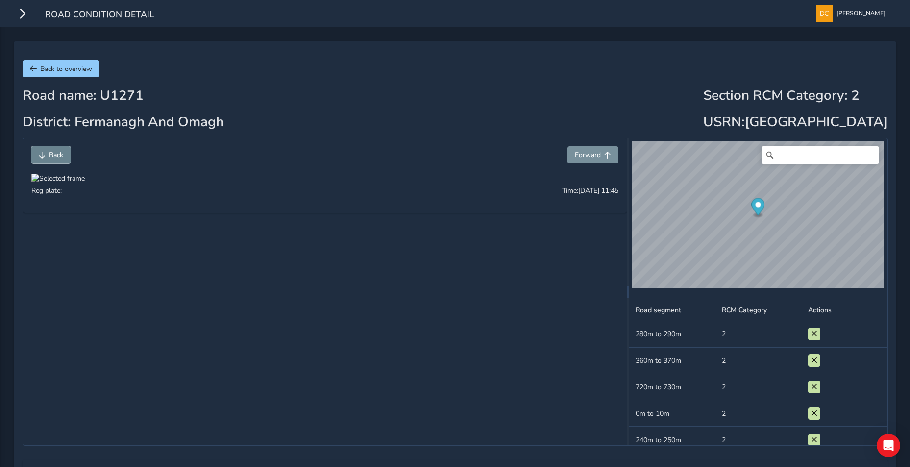
scroll to position [54, 0]
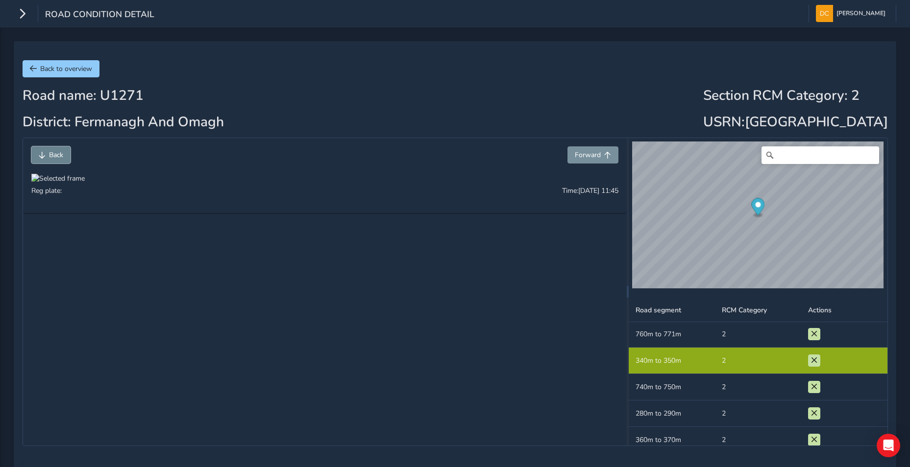
click at [45, 154] on span "Back" at bounding box center [42, 155] width 7 height 7
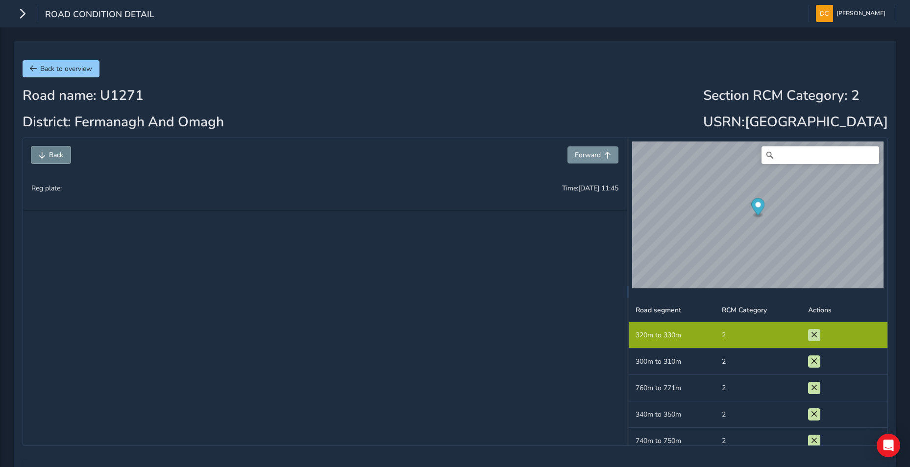
click at [45, 154] on span "Back" at bounding box center [42, 155] width 7 height 7
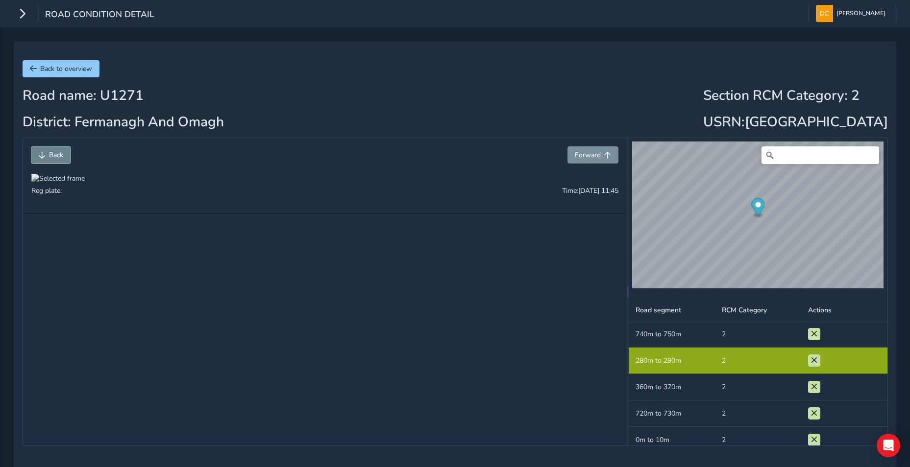
click at [45, 154] on span "Back" at bounding box center [42, 155] width 7 height 7
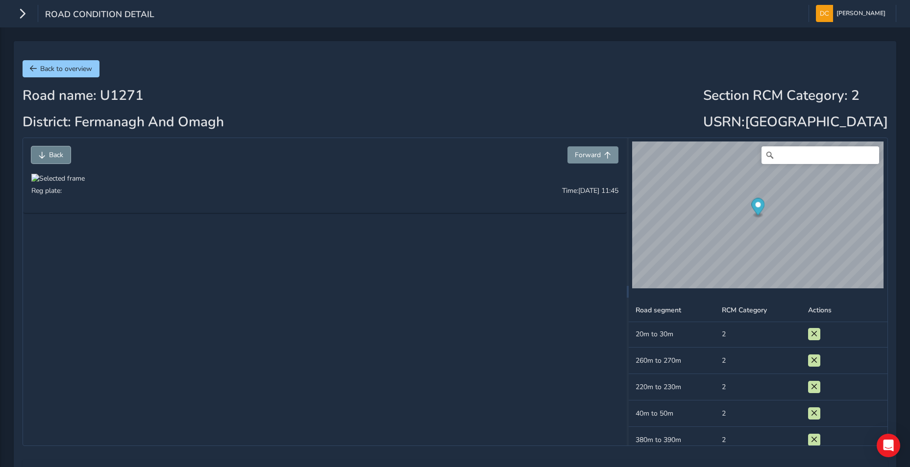
click at [45, 154] on span "Back" at bounding box center [42, 155] width 7 height 7
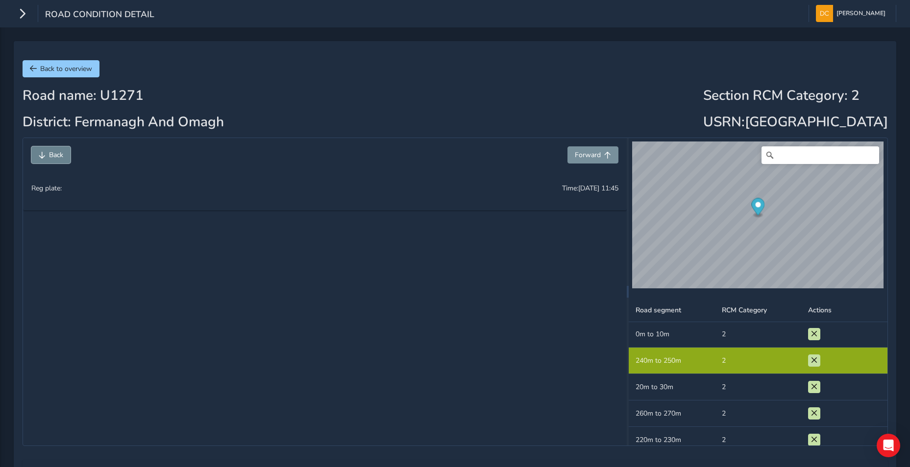
click at [45, 154] on span "Back" at bounding box center [42, 155] width 7 height 7
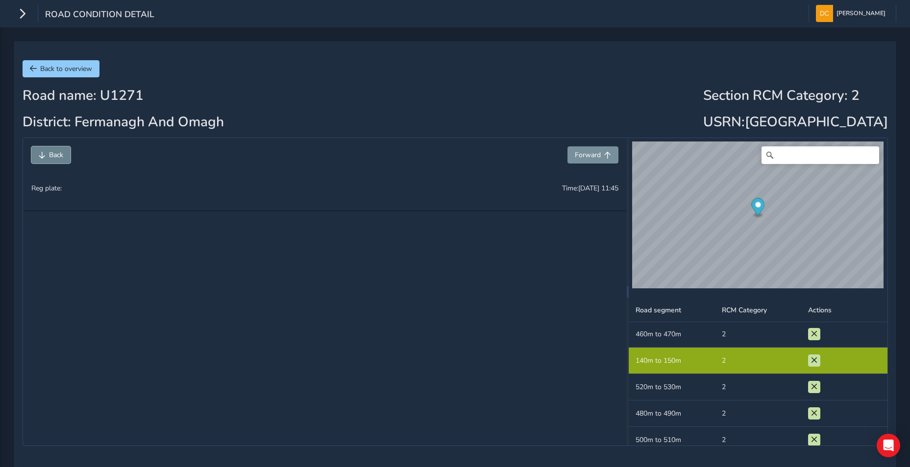
click at [45, 154] on span "Back" at bounding box center [42, 155] width 7 height 7
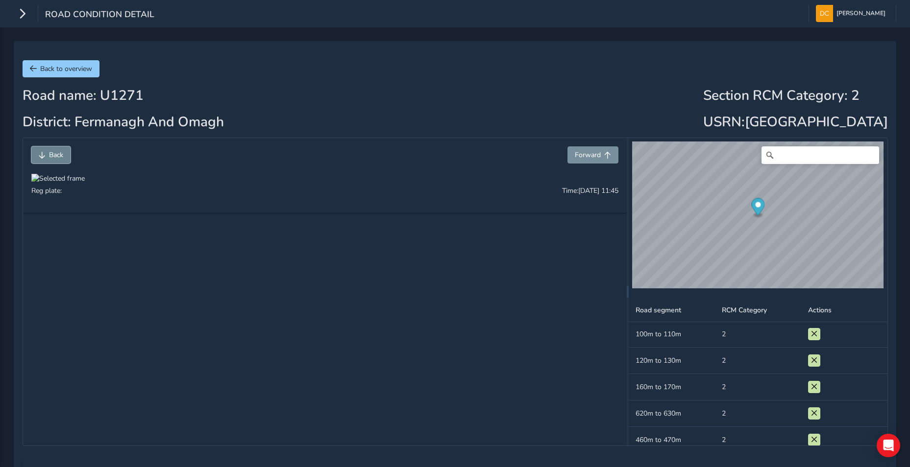
click at [45, 154] on span "Back" at bounding box center [42, 155] width 7 height 7
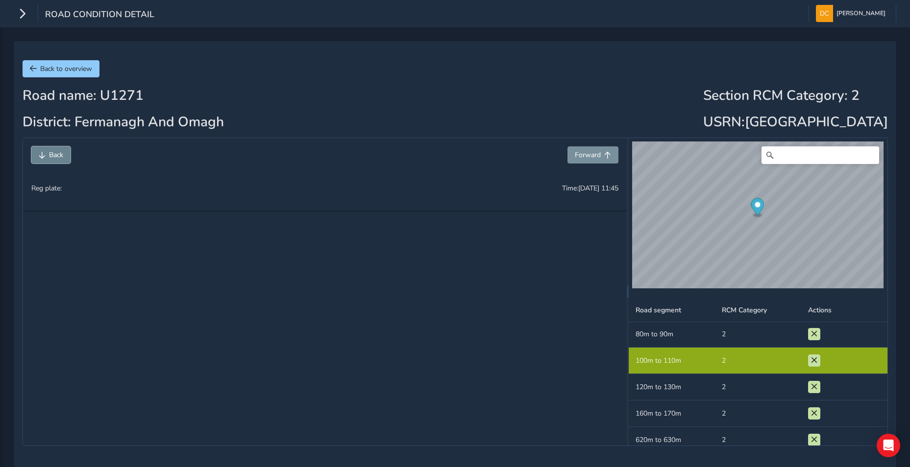
click at [45, 154] on span "Back" at bounding box center [42, 155] width 7 height 7
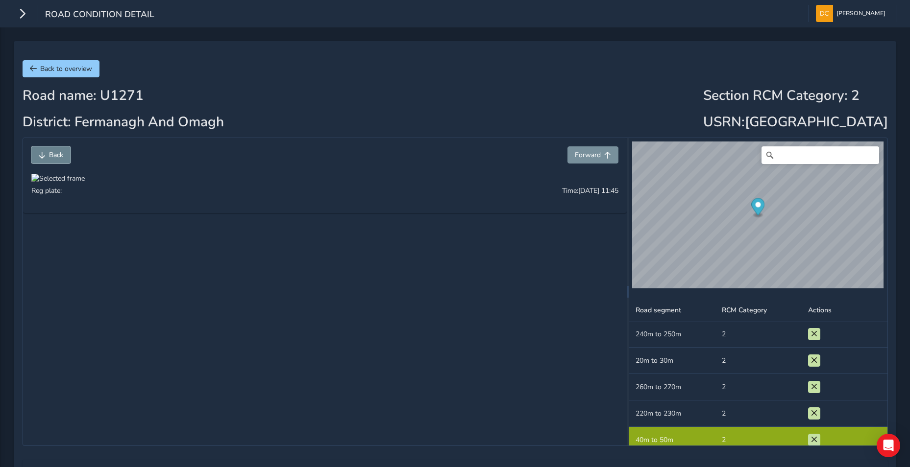
click at [45, 154] on span "Back" at bounding box center [42, 155] width 7 height 7
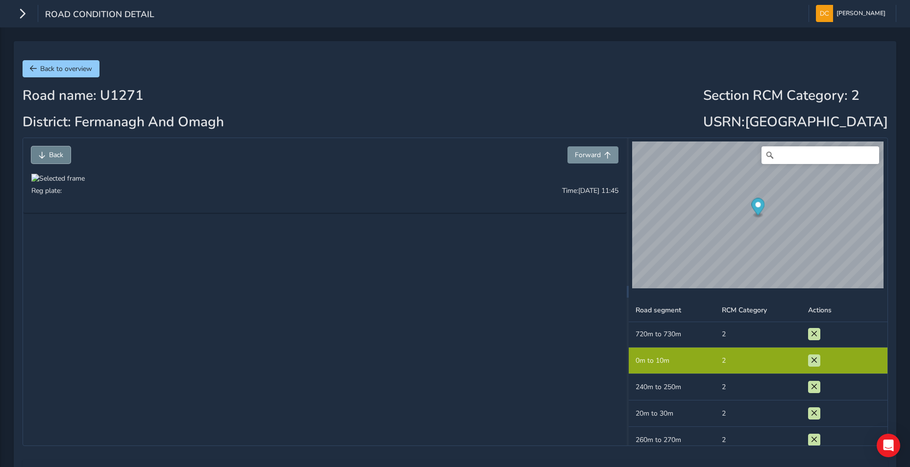
click at [45, 154] on span "Back" at bounding box center [42, 155] width 7 height 7
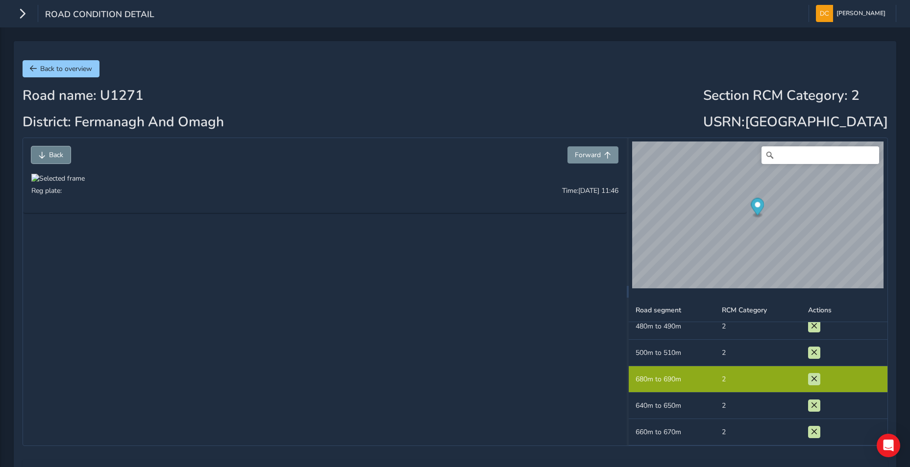
click at [45, 154] on span "Back" at bounding box center [42, 155] width 7 height 7
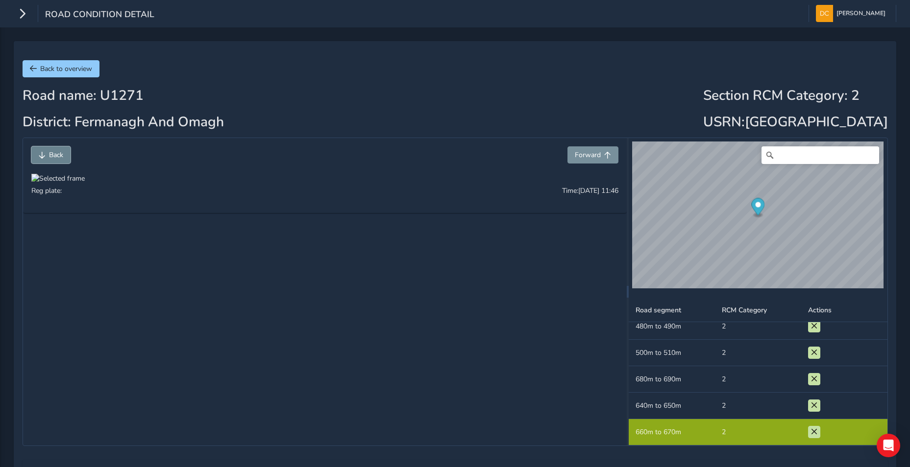
click at [45, 154] on span "Back" at bounding box center [42, 155] width 7 height 7
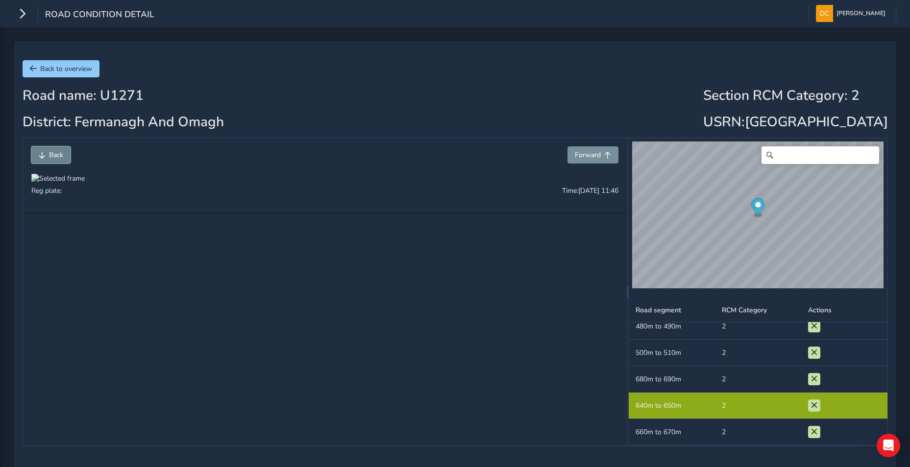
click at [45, 154] on span "Back" at bounding box center [42, 155] width 7 height 7
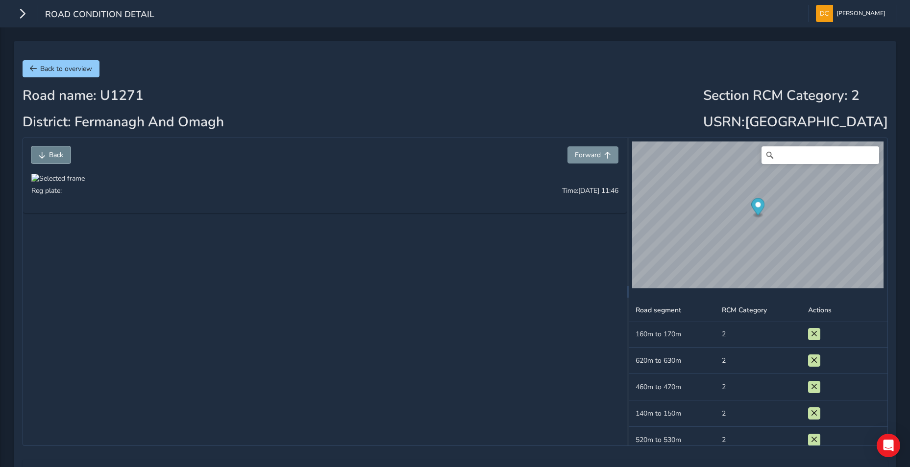
click at [45, 154] on span "Back" at bounding box center [42, 155] width 7 height 7
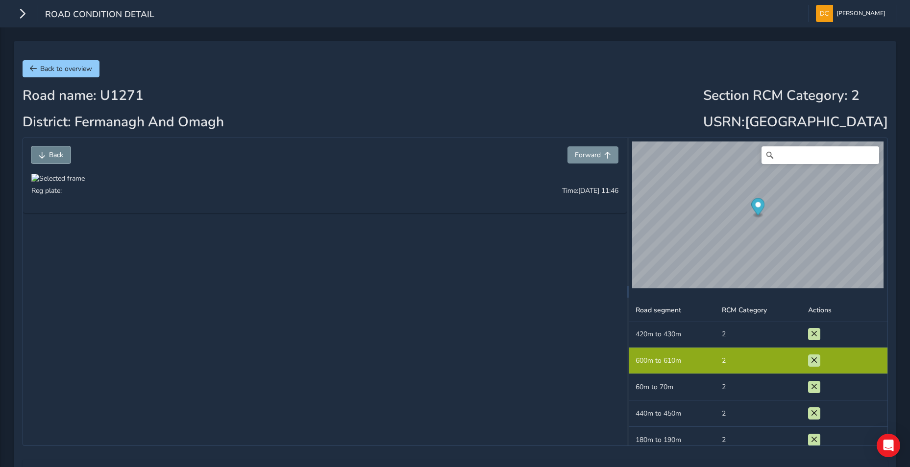
click at [45, 154] on span "Back" at bounding box center [42, 155] width 7 height 7
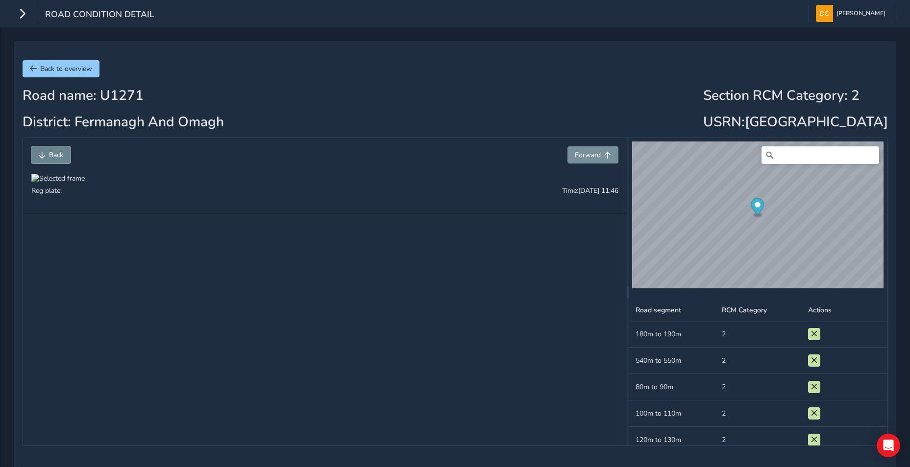
click at [45, 154] on span "Back" at bounding box center [42, 155] width 7 height 7
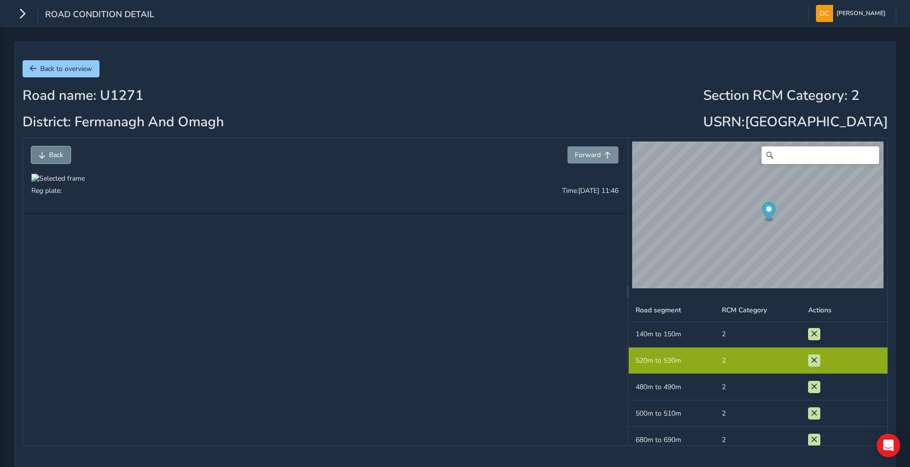
click at [45, 154] on span "Back" at bounding box center [42, 155] width 7 height 7
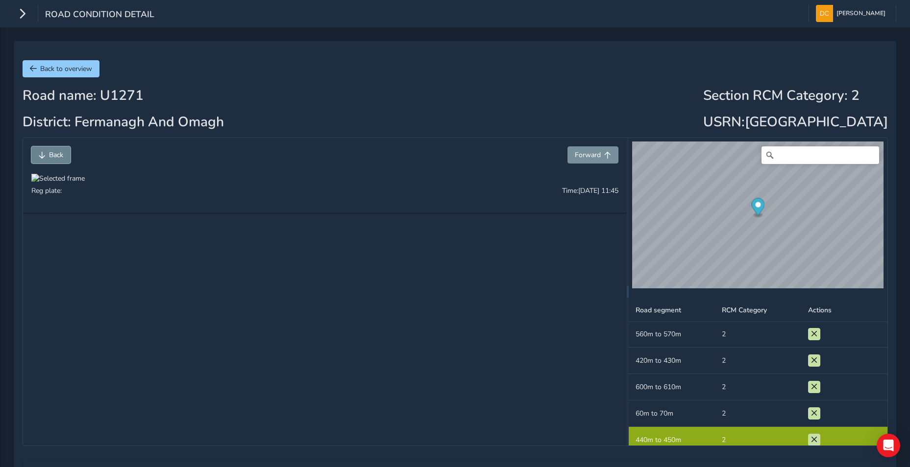
click at [45, 154] on span "Back" at bounding box center [42, 155] width 7 height 7
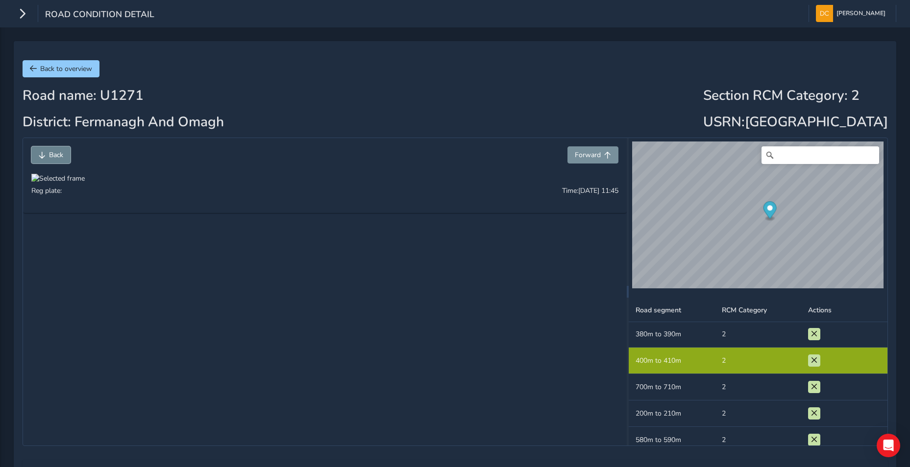
click at [45, 154] on span "Back" at bounding box center [42, 155] width 7 height 7
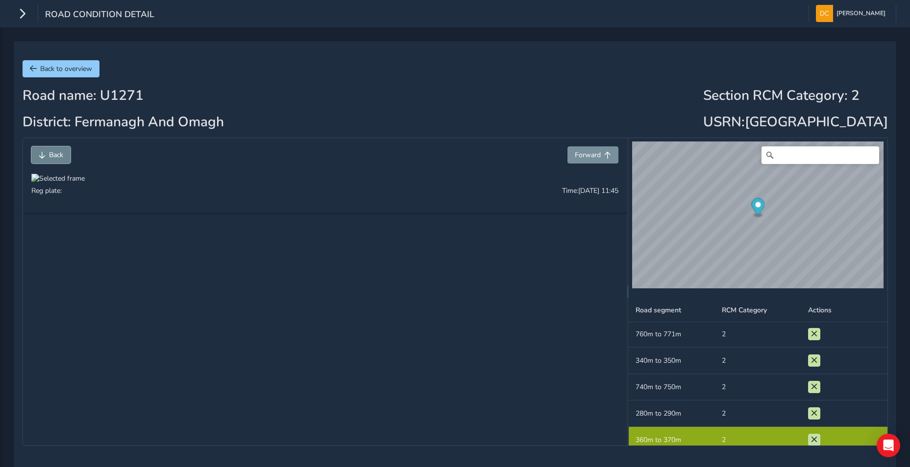
click at [45, 154] on span "Back" at bounding box center [42, 155] width 7 height 7
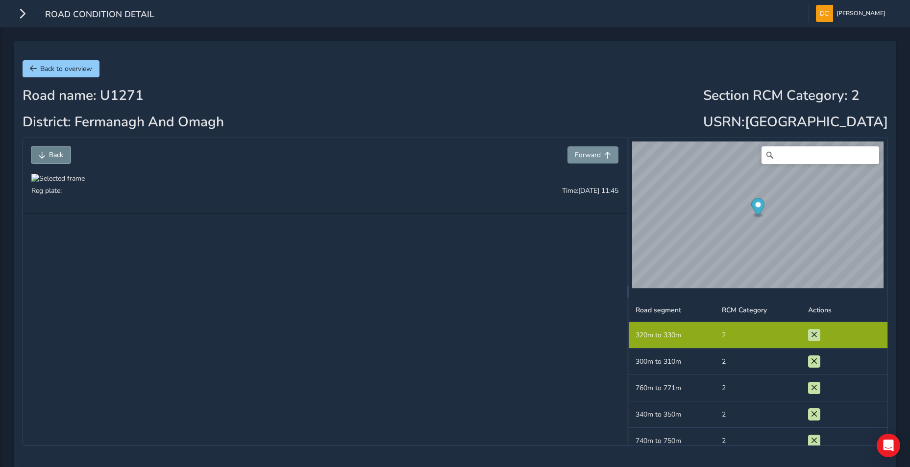
click at [45, 154] on span "Back" at bounding box center [42, 155] width 7 height 7
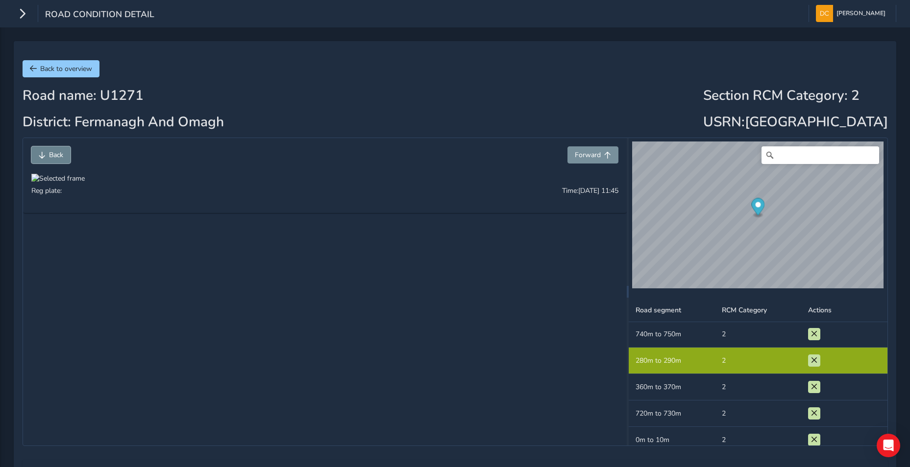
click at [45, 154] on span "Back" at bounding box center [42, 155] width 7 height 7
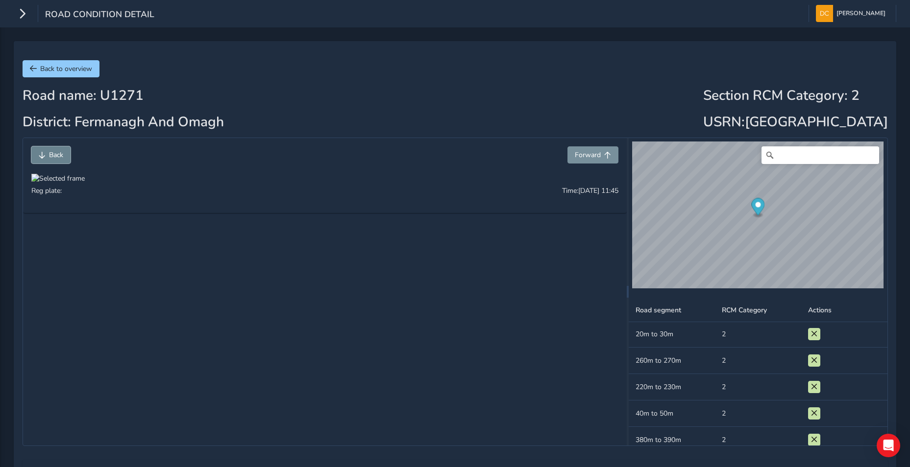
click at [45, 154] on span "Back" at bounding box center [42, 155] width 7 height 7
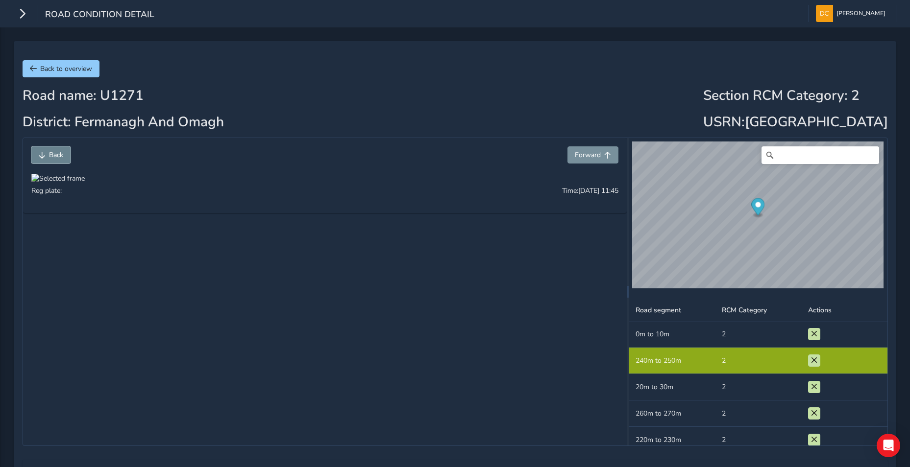
click at [45, 154] on span "Back" at bounding box center [42, 155] width 7 height 7
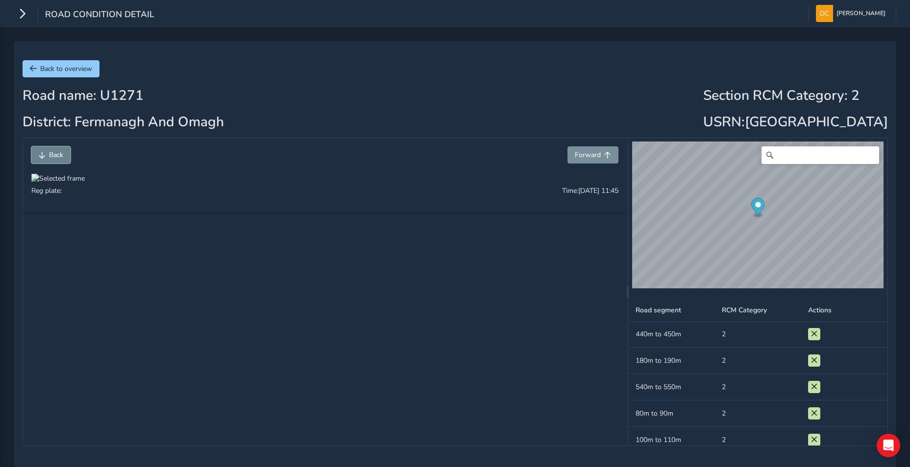
click at [45, 154] on span "Back" at bounding box center [42, 155] width 7 height 7
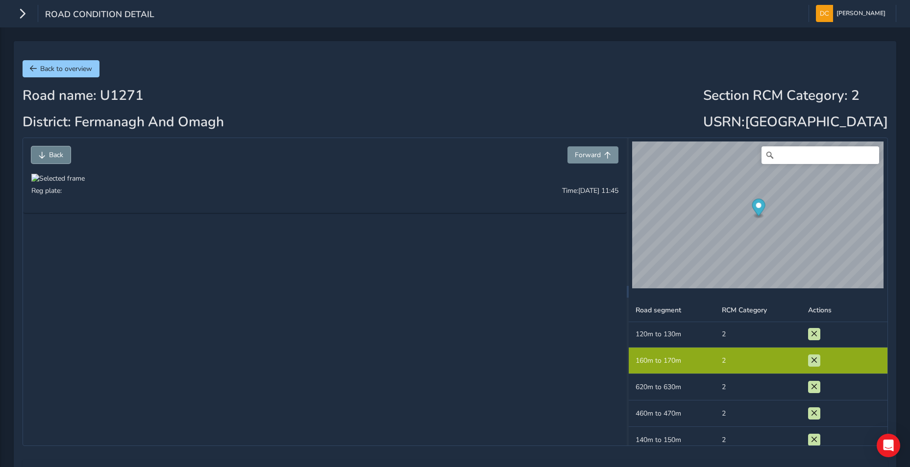
click at [45, 154] on span "Back" at bounding box center [42, 155] width 7 height 7
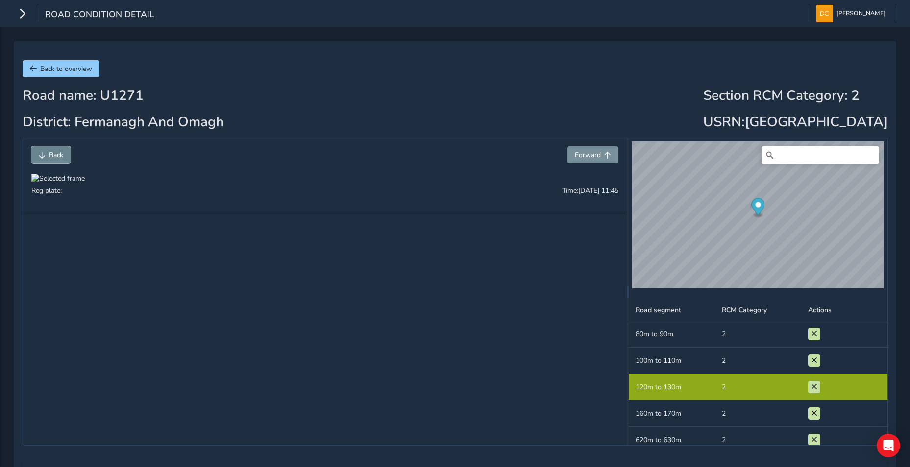
click at [45, 154] on span "Back" at bounding box center [42, 155] width 7 height 7
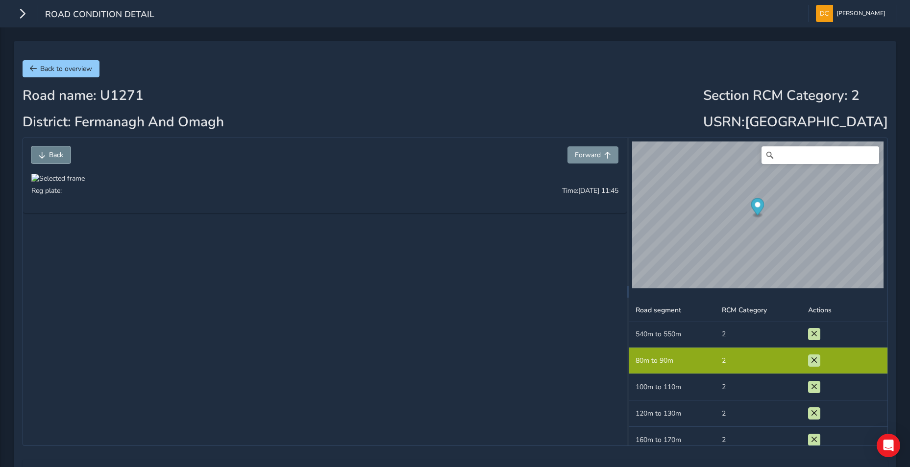
click at [45, 154] on span "Back" at bounding box center [42, 155] width 7 height 7
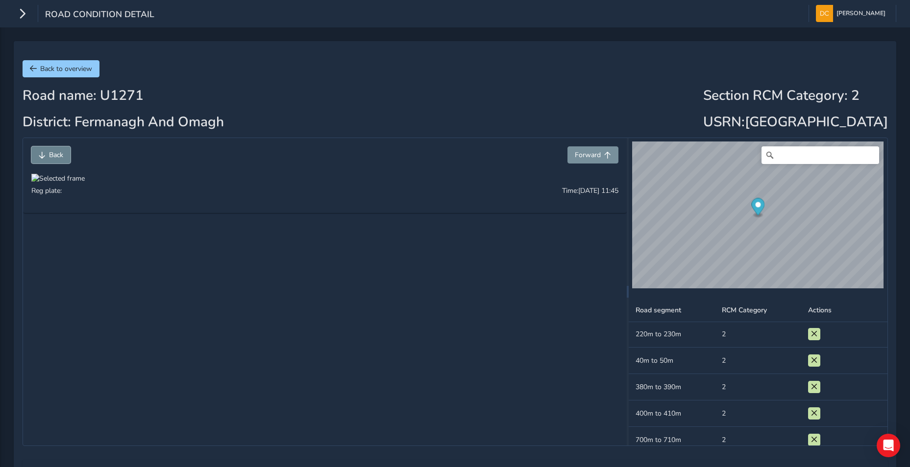
click at [45, 154] on span "Back" at bounding box center [42, 155] width 7 height 7
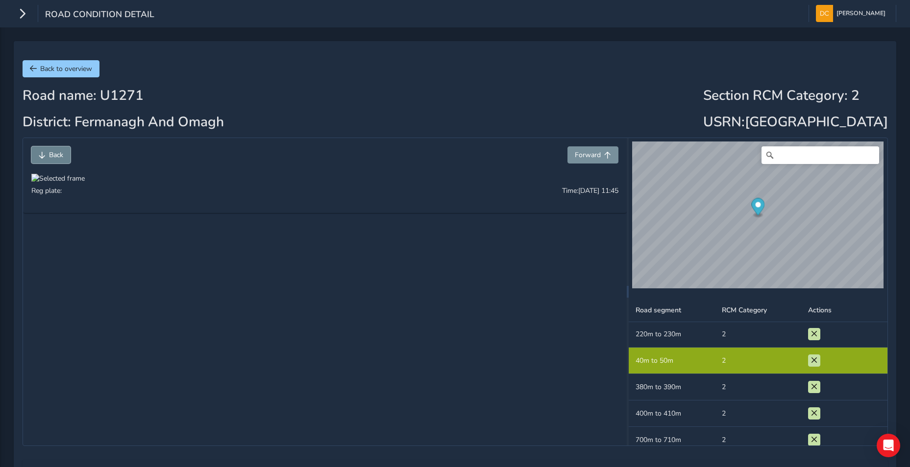
click at [45, 154] on span "Back" at bounding box center [42, 155] width 7 height 7
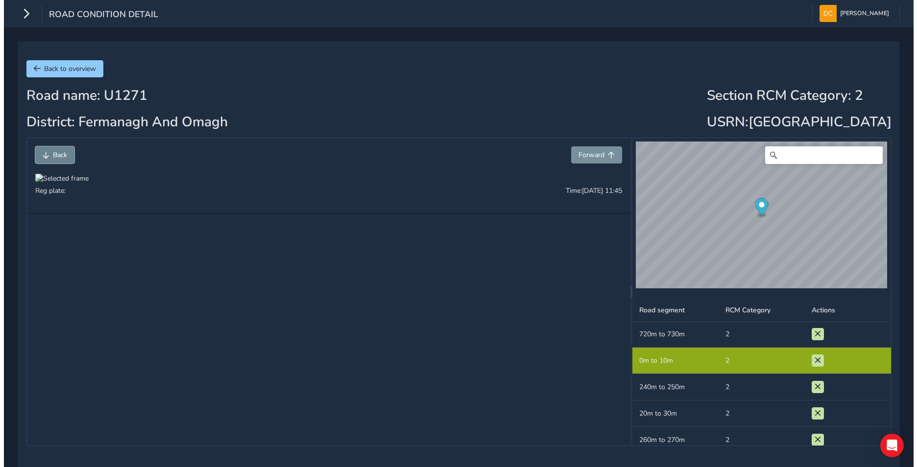
scroll to position [80, 0]
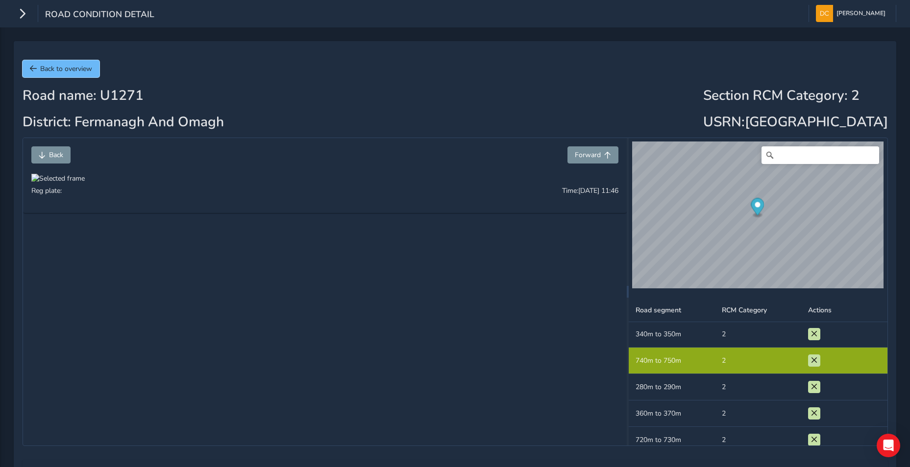
click at [62, 64] on span "Back to overview" at bounding box center [66, 68] width 52 height 9
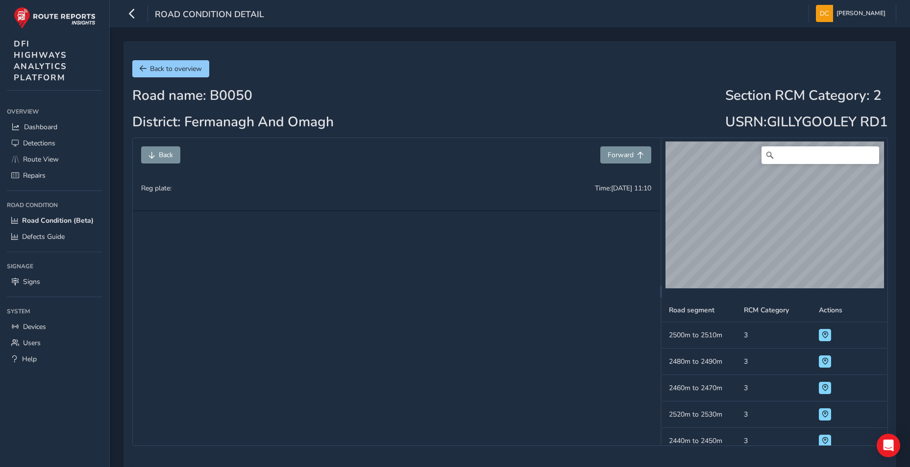
scroll to position [1006, 0]
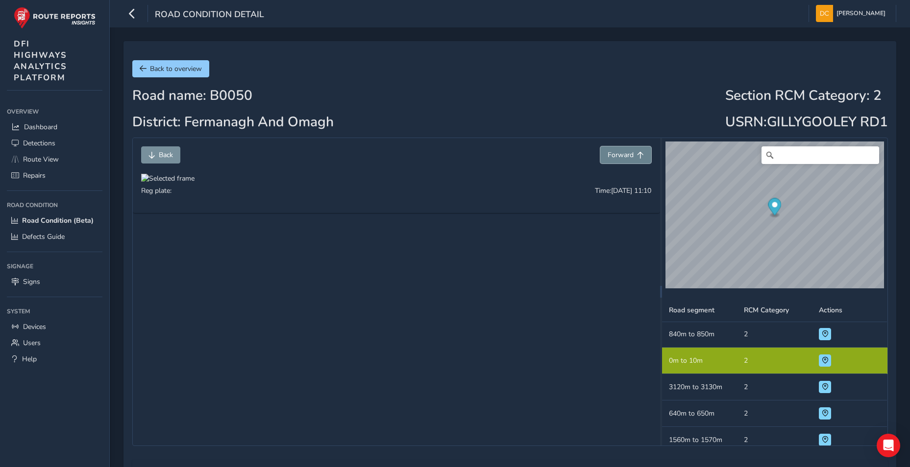
click at [634, 154] on button "Forward" at bounding box center [625, 154] width 51 height 17
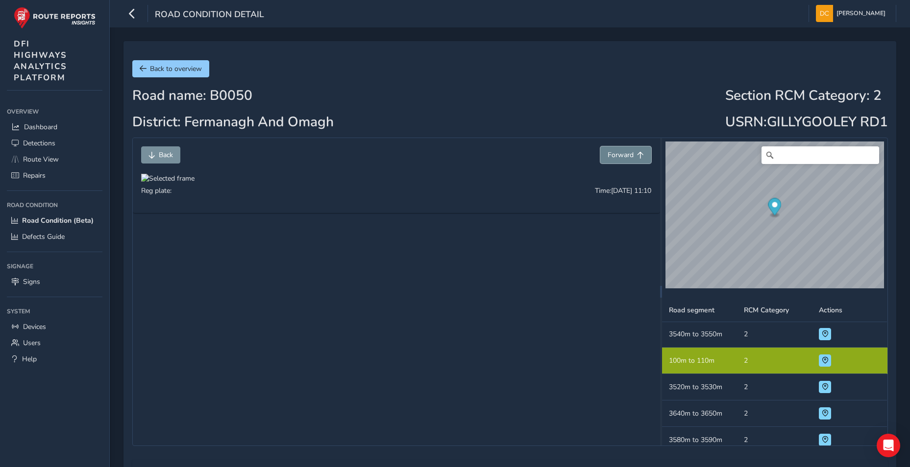
click at [634, 154] on button "Forward" at bounding box center [625, 154] width 51 height 17
click at [160, 160] on button "Back" at bounding box center [160, 154] width 39 height 17
click at [160, 158] on span "Back" at bounding box center [166, 154] width 14 height 9
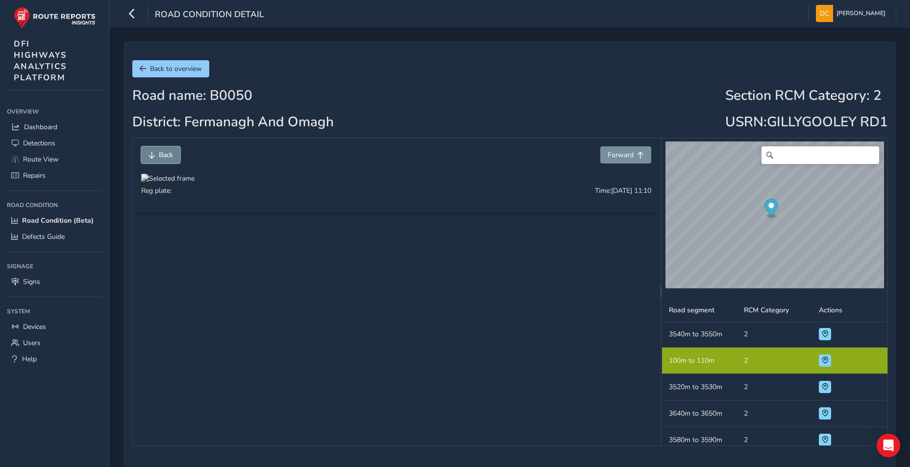
click at [160, 158] on span "Back" at bounding box center [166, 154] width 14 height 9
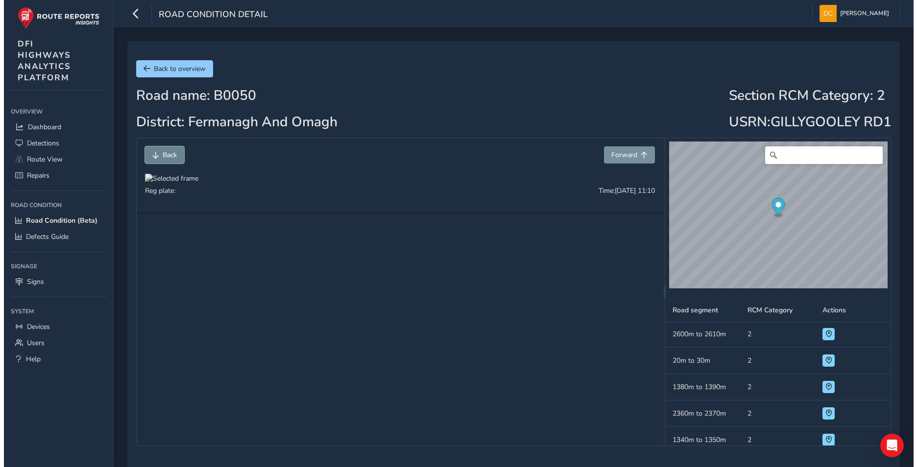
scroll to position [1006, 0]
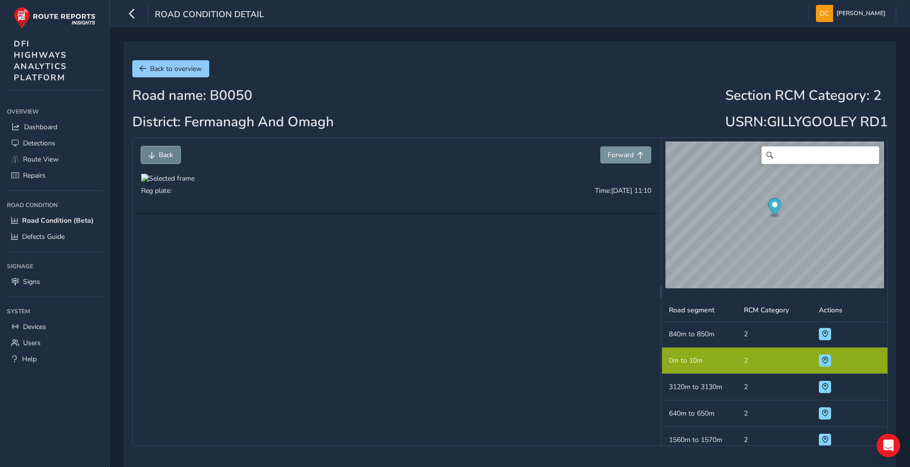
click at [160, 158] on span "Back" at bounding box center [166, 154] width 14 height 9
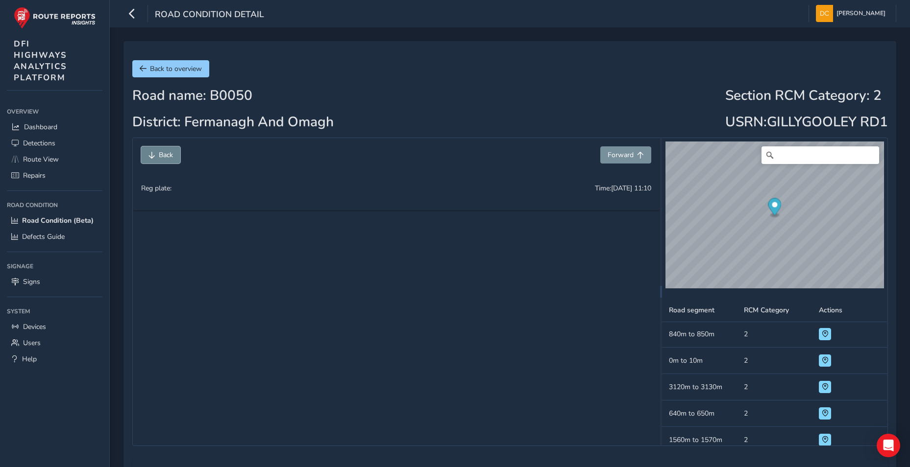
click at [160, 158] on span "Back" at bounding box center [166, 154] width 14 height 9
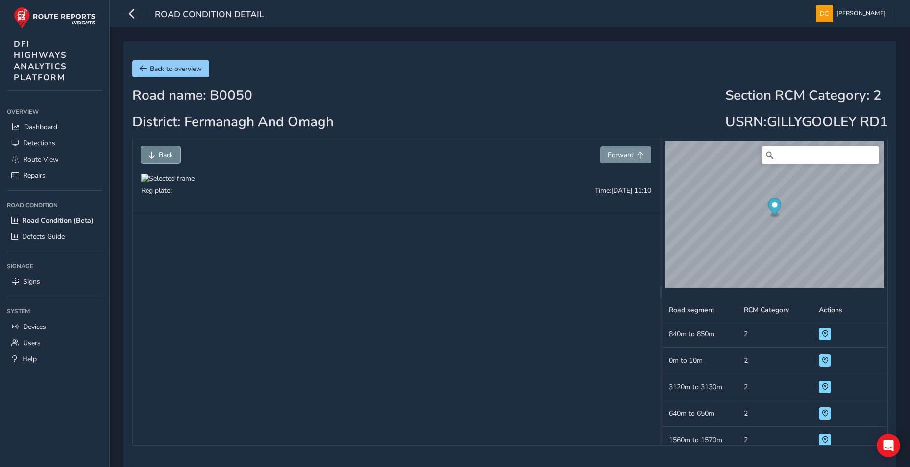
click at [160, 158] on span "Back" at bounding box center [166, 154] width 14 height 9
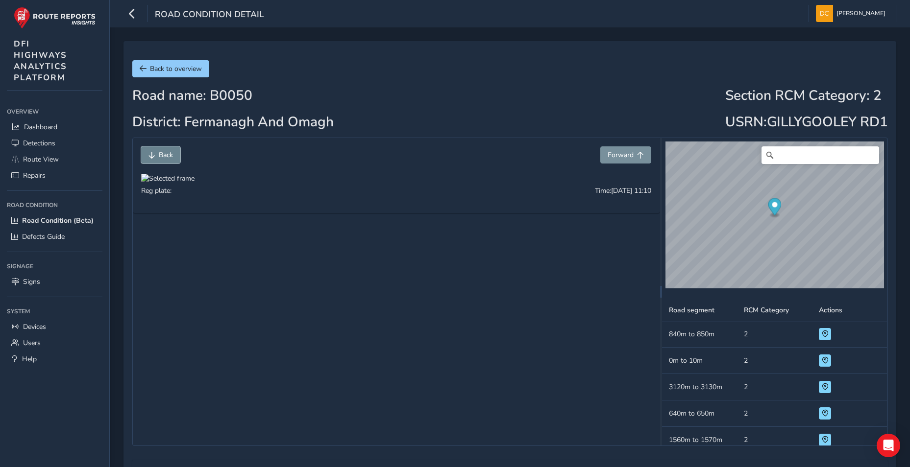
click at [160, 158] on span "Back" at bounding box center [166, 154] width 14 height 9
click at [160, 157] on span "Back" at bounding box center [166, 154] width 14 height 9
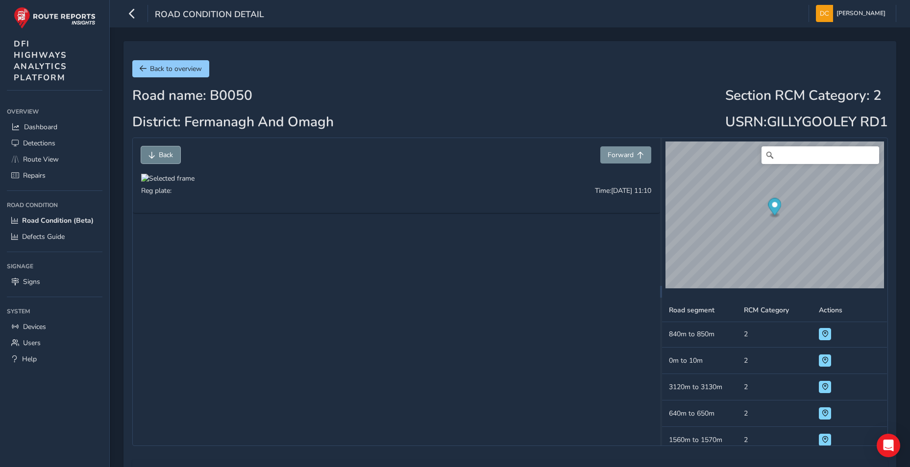
click at [160, 157] on span "Back" at bounding box center [166, 154] width 14 height 9
click at [177, 73] on span "Back to overview" at bounding box center [176, 68] width 52 height 9
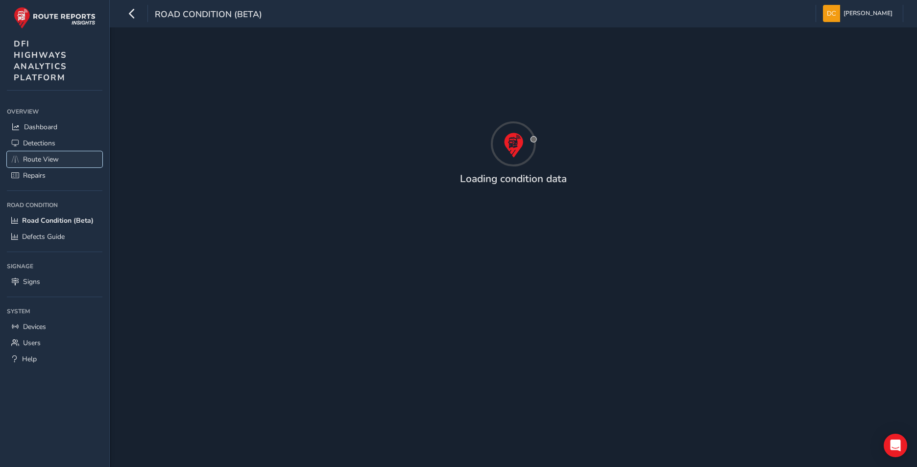
click at [39, 154] on link "Route View" at bounding box center [55, 159] width 96 height 16
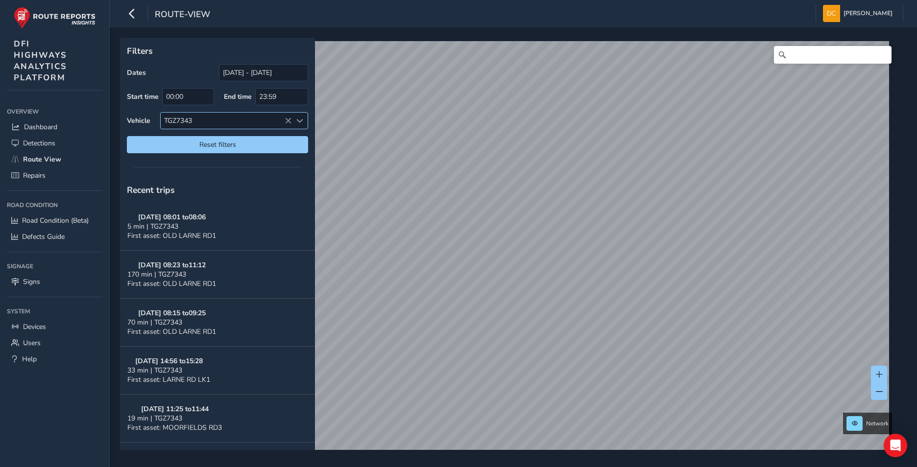
click at [288, 119] on icon at bounding box center [288, 121] width 7 height 7
click at [290, 121] on div "Select vehicle" at bounding box center [226, 121] width 131 height 16
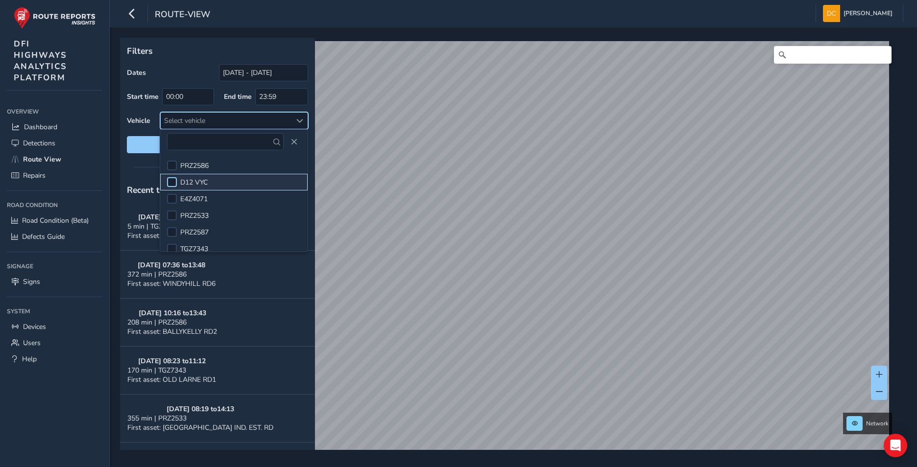
click at [172, 180] on div at bounding box center [172, 182] width 10 height 10
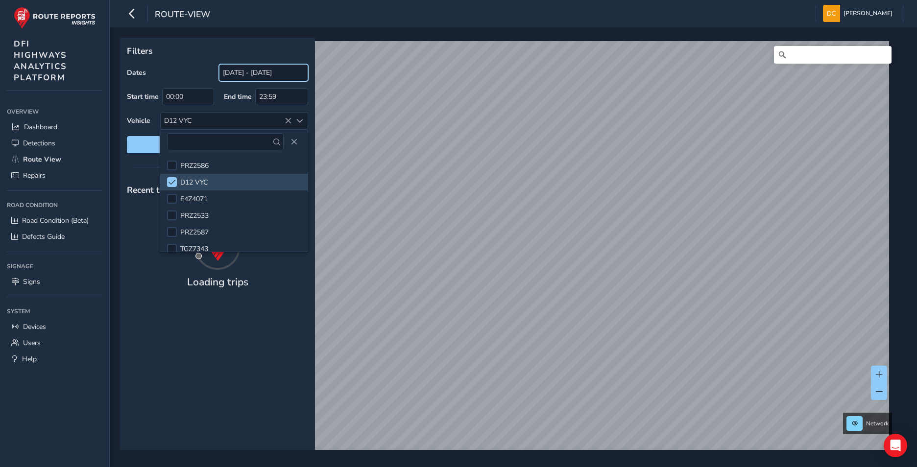
click at [258, 79] on input "09/09/2025 - 09/10/2025" at bounding box center [263, 72] width 89 height 17
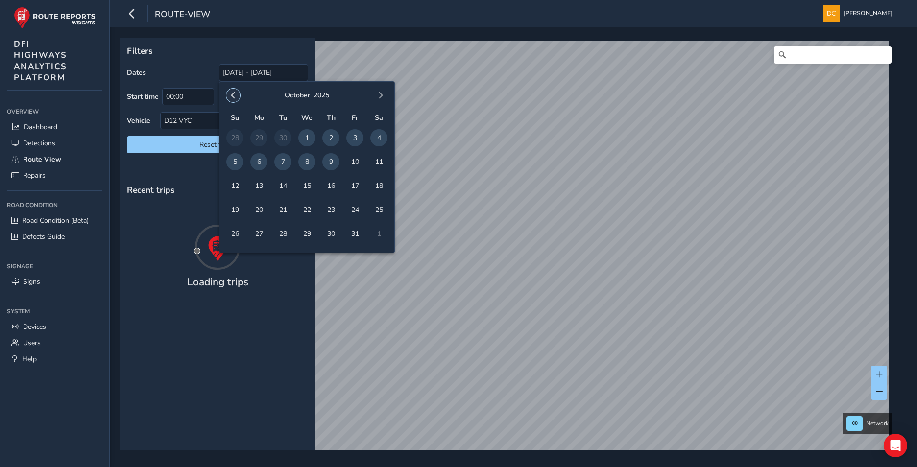
click at [234, 95] on span "button" at bounding box center [233, 95] width 7 height 7
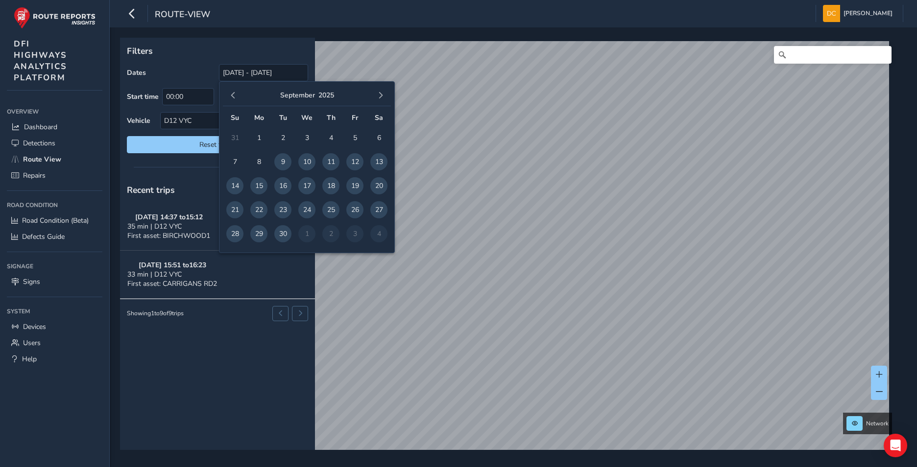
click at [232, 95] on span "button" at bounding box center [233, 95] width 7 height 7
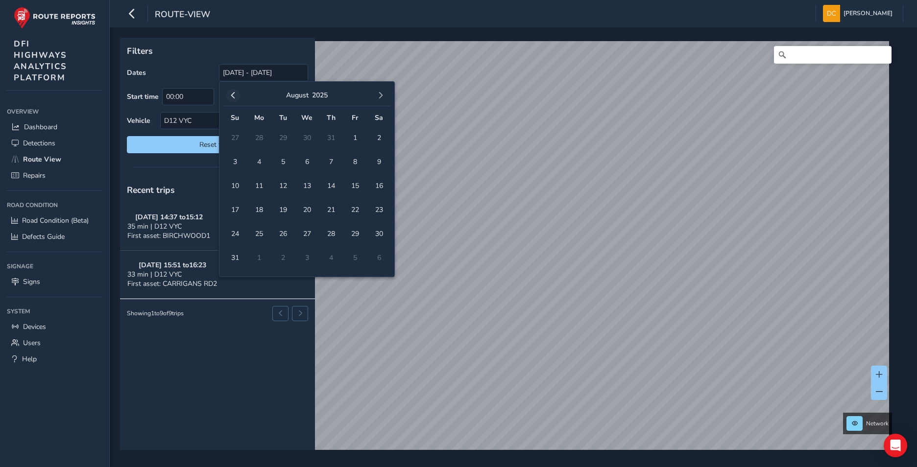
click at [232, 96] on span "button" at bounding box center [233, 95] width 7 height 7
click at [232, 137] on span "1" at bounding box center [234, 137] width 17 height 17
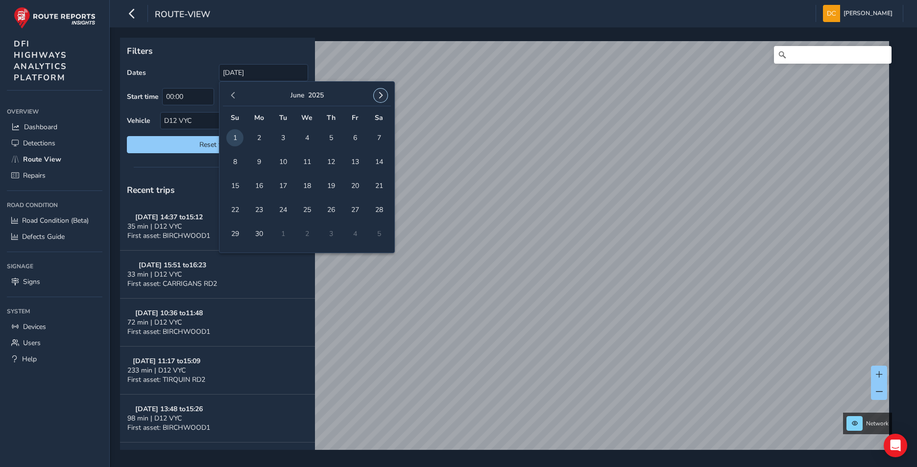
click at [377, 93] on span "button" at bounding box center [380, 95] width 7 height 7
click at [377, 93] on button "button" at bounding box center [381, 96] width 14 height 14
click at [377, 93] on span "button" at bounding box center [380, 95] width 7 height 7
click at [232, 95] on span "button" at bounding box center [233, 95] width 7 height 7
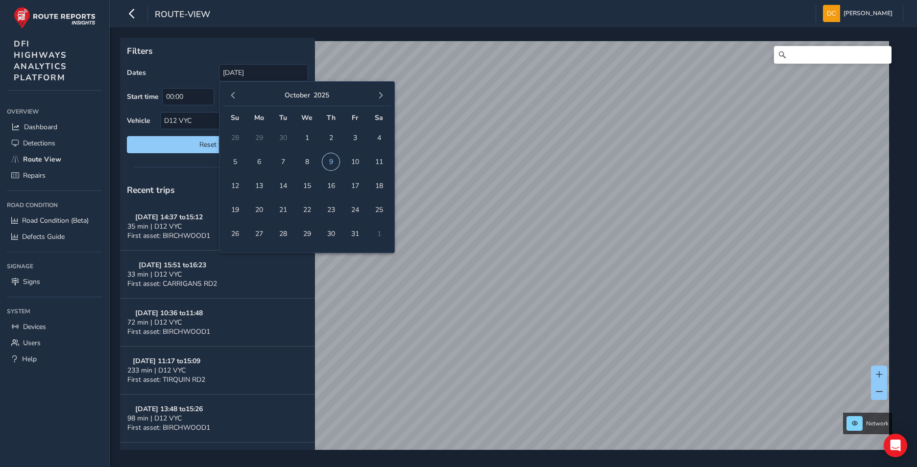
click at [329, 163] on span "9" at bounding box center [330, 161] width 17 height 17
type input "01/06/2025 - 09/10/2025"
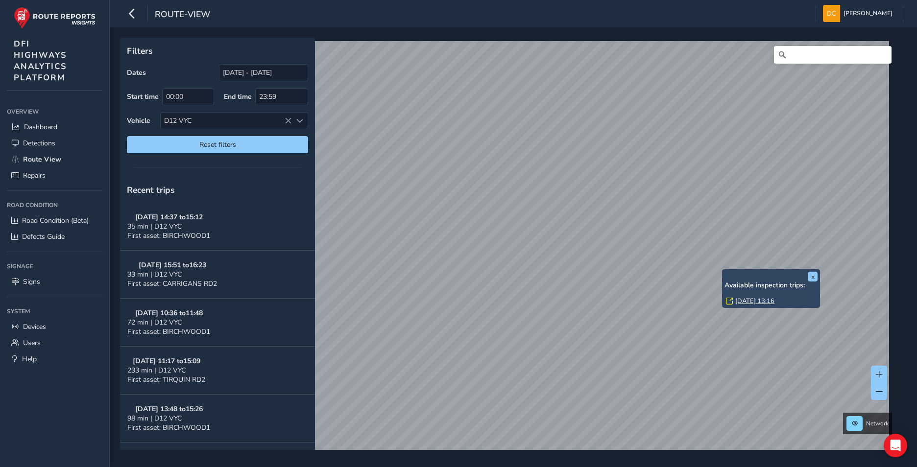
click at [749, 299] on link "Fri, 8 Aug, 13:16" at bounding box center [754, 301] width 39 height 9
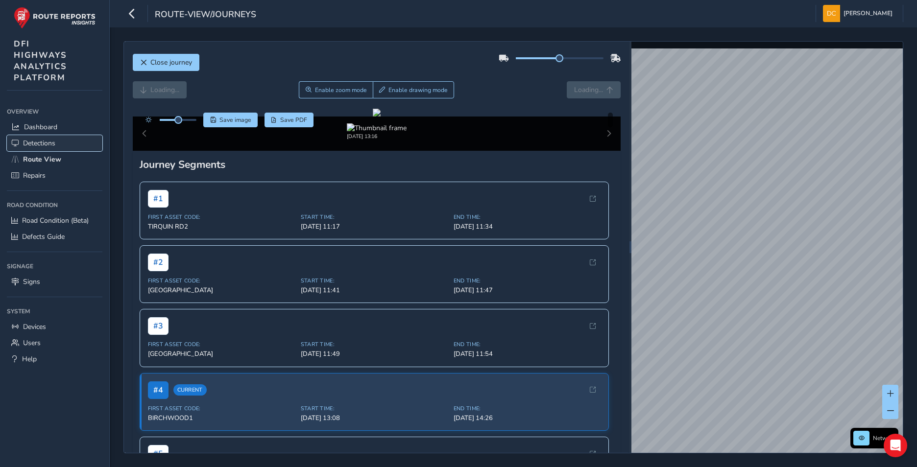
click at [58, 141] on link "Detections" at bounding box center [55, 143] width 96 height 16
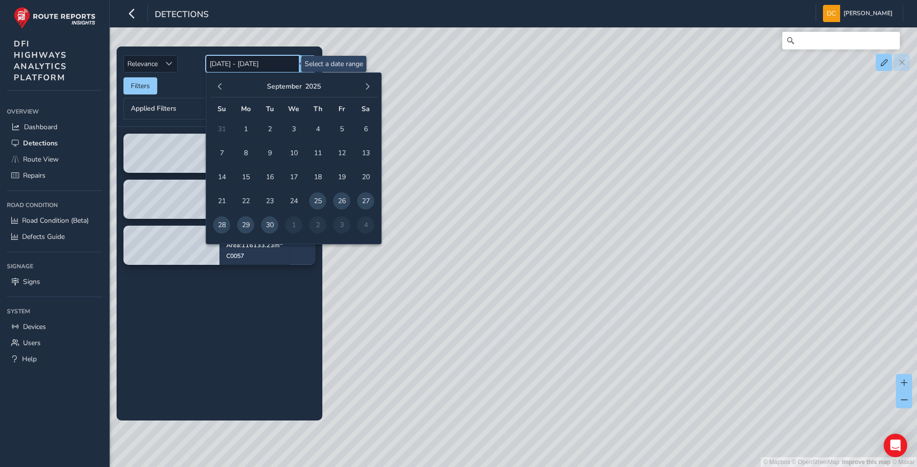
click at [238, 62] on input "25/09/2025 - 09/10/2025" at bounding box center [253, 63] width 94 height 17
click at [223, 85] on span "button" at bounding box center [220, 86] width 7 height 7
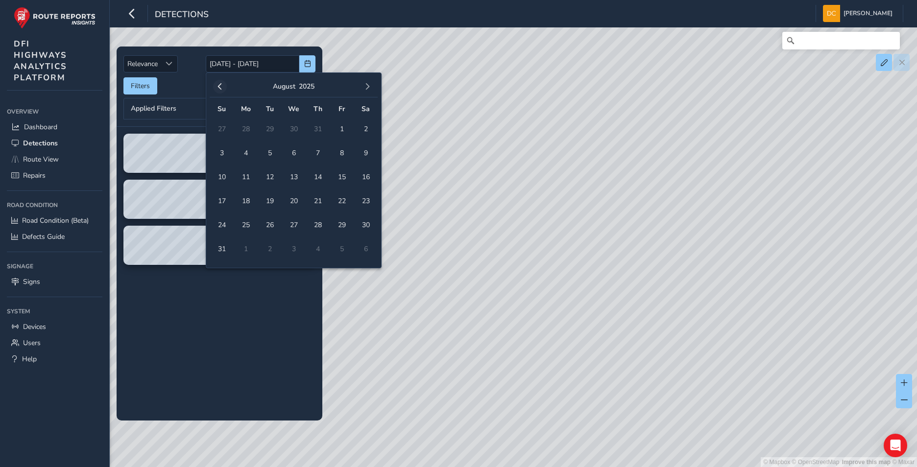
click at [220, 85] on span "button" at bounding box center [220, 86] width 7 height 7
click at [268, 152] on span "6" at bounding box center [269, 153] width 17 height 17
type input "06/05/2025"
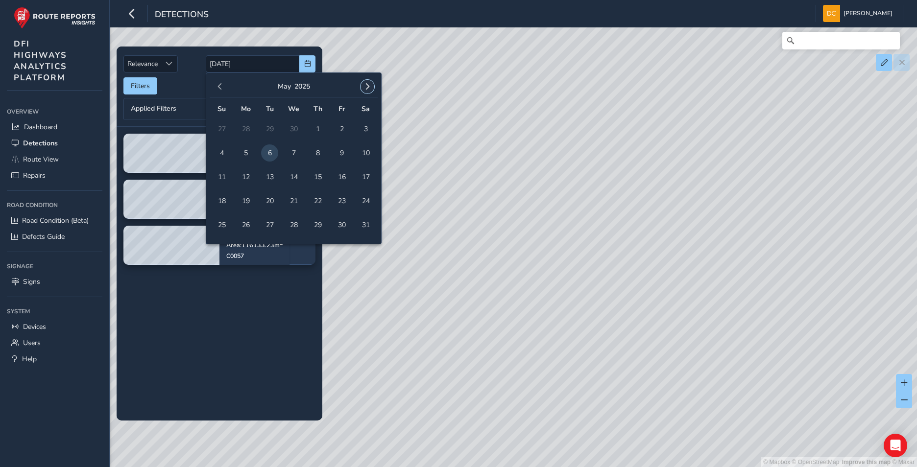
click at [365, 85] on span "button" at bounding box center [367, 86] width 7 height 7
click at [317, 155] on span "9" at bounding box center [317, 153] width 17 height 17
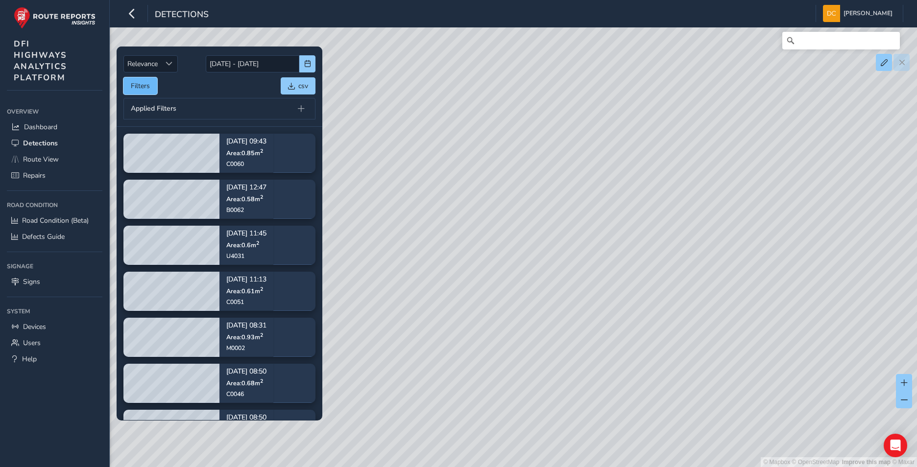
click at [151, 86] on button "Filters" at bounding box center [140, 85] width 34 height 17
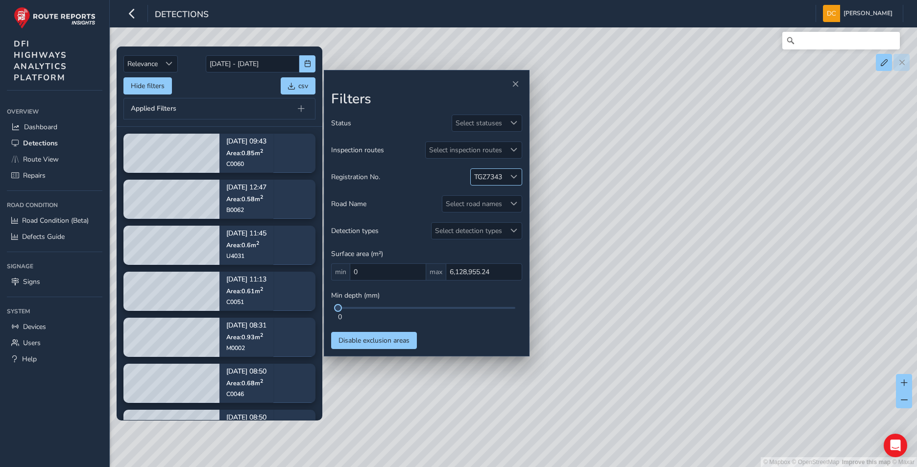
click at [515, 175] on span at bounding box center [514, 176] width 7 height 7
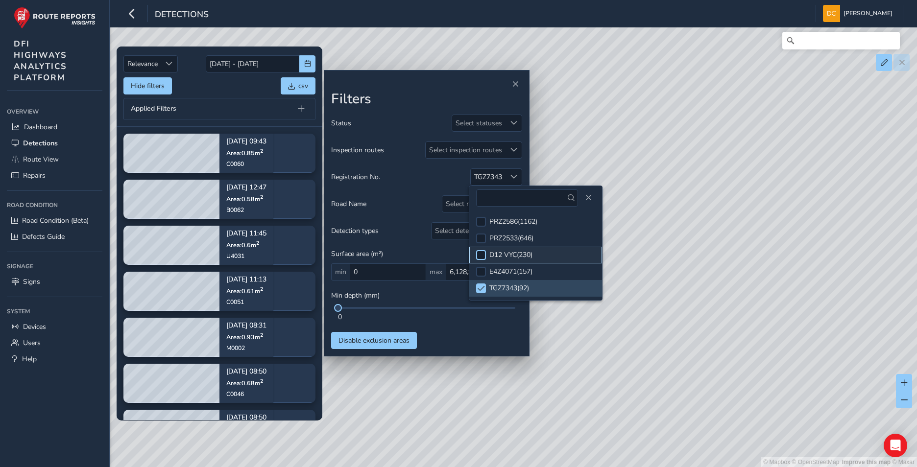
click at [482, 253] on div at bounding box center [481, 255] width 10 height 10
click at [482, 288] on span at bounding box center [481, 288] width 7 height 7
click at [585, 197] on span "Close" at bounding box center [588, 198] width 7 height 7
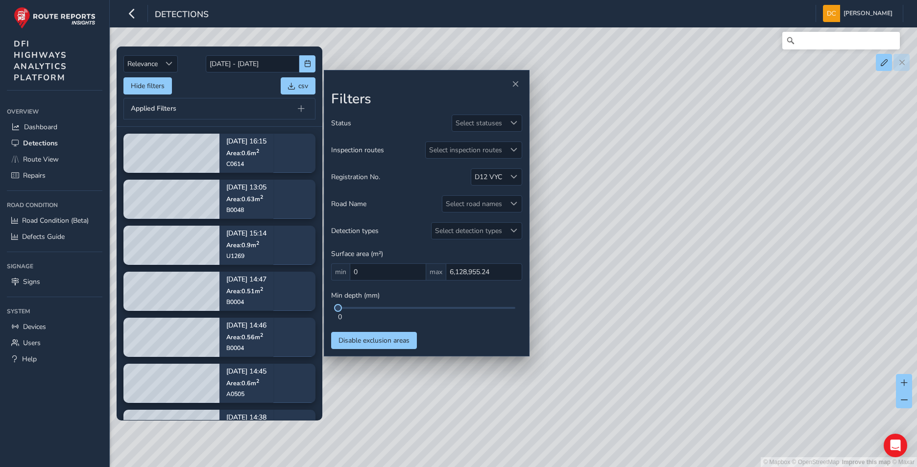
drag, startPoint x: 672, startPoint y: 280, endPoint x: 632, endPoint y: 267, distance: 42.1
click at [709, 294] on div "© Mapbox © OpenStreetMap Improve this map © Maxar" at bounding box center [458, 233] width 917 height 467
drag, startPoint x: 640, startPoint y: 356, endPoint x: 700, endPoint y: 358, distance: 59.3
click at [816, 328] on div "© Mapbox © OpenStreetMap Improve this map © Maxar" at bounding box center [458, 233] width 917 height 467
click at [512, 86] on span "Close" at bounding box center [515, 84] width 7 height 7
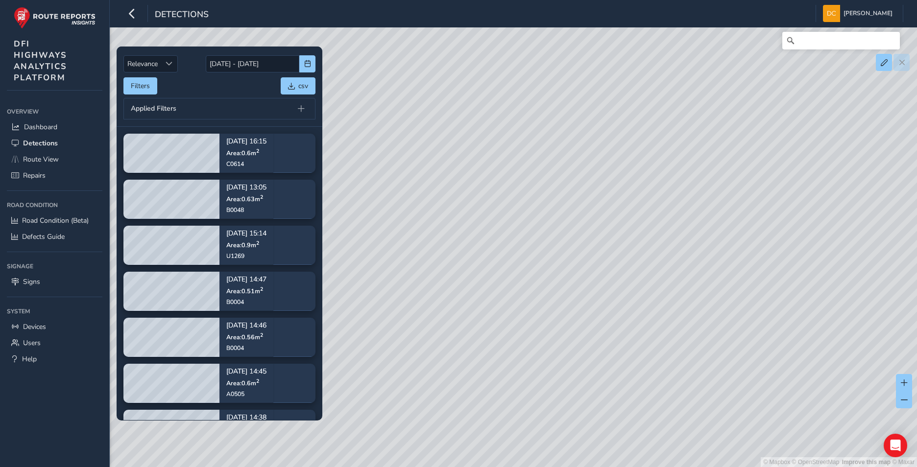
drag, startPoint x: 811, startPoint y: 237, endPoint x: 505, endPoint y: 343, distance: 324.5
click at [389, 352] on div "© Mapbox © OpenStreetMap Improve this map © Maxar" at bounding box center [458, 233] width 917 height 467
drag, startPoint x: 791, startPoint y: 346, endPoint x: 666, endPoint y: 267, distance: 148.4
click at [666, 267] on div "© Mapbox © OpenStreetMap Improve this map © Maxar" at bounding box center [458, 233] width 917 height 467
drag, startPoint x: 616, startPoint y: 405, endPoint x: 532, endPoint y: 196, distance: 225.4
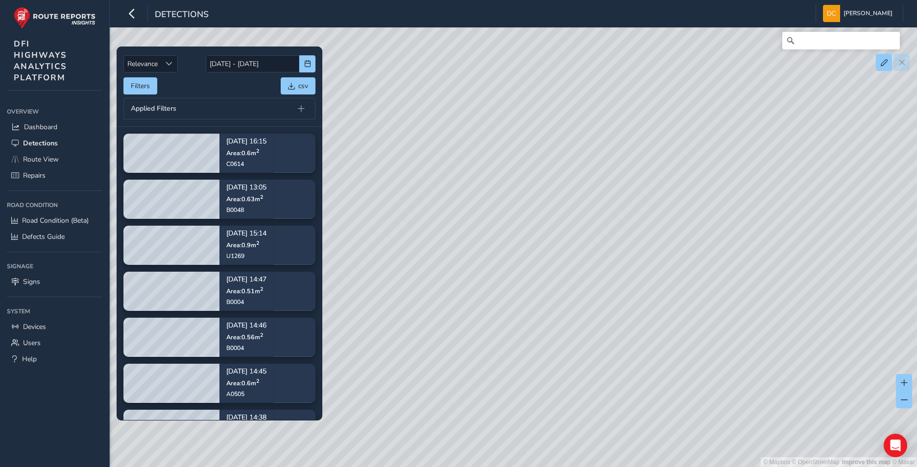
click at [532, 196] on div "© Mapbox © OpenStreetMap Improve this map © Maxar" at bounding box center [458, 233] width 917 height 467
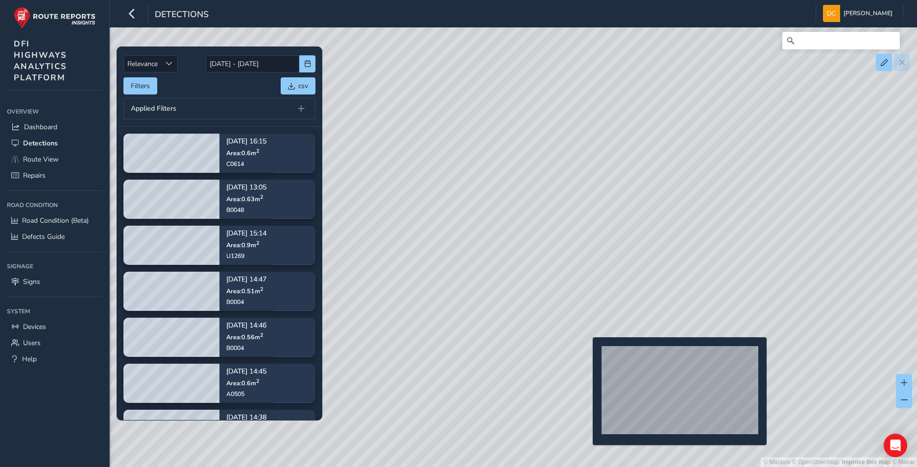
click at [587, 353] on div "© Mapbox © OpenStreetMap Improve this map © Maxar" at bounding box center [458, 233] width 917 height 467
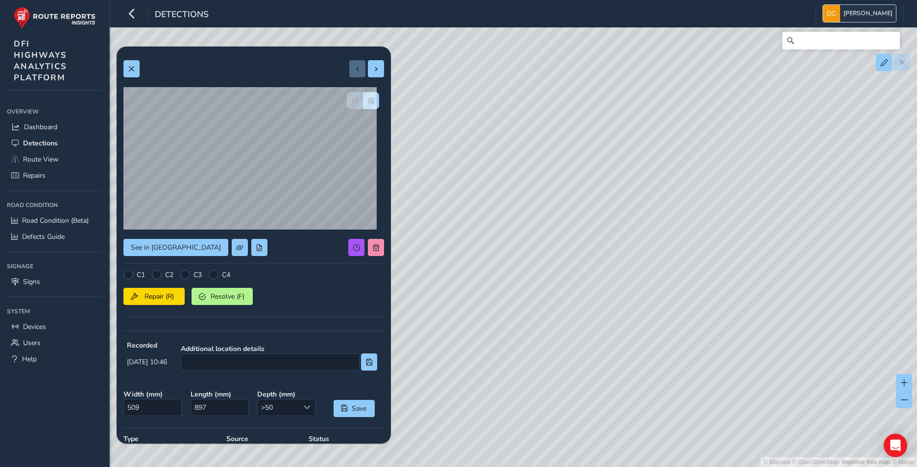
click at [887, 15] on span "[PERSON_NAME]" at bounding box center [868, 13] width 49 height 17
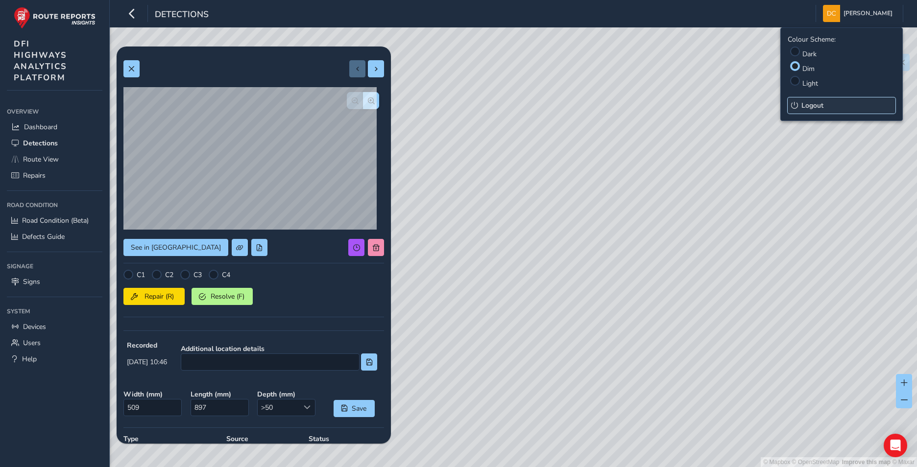
click at [809, 108] on span "Logout" at bounding box center [813, 105] width 22 height 9
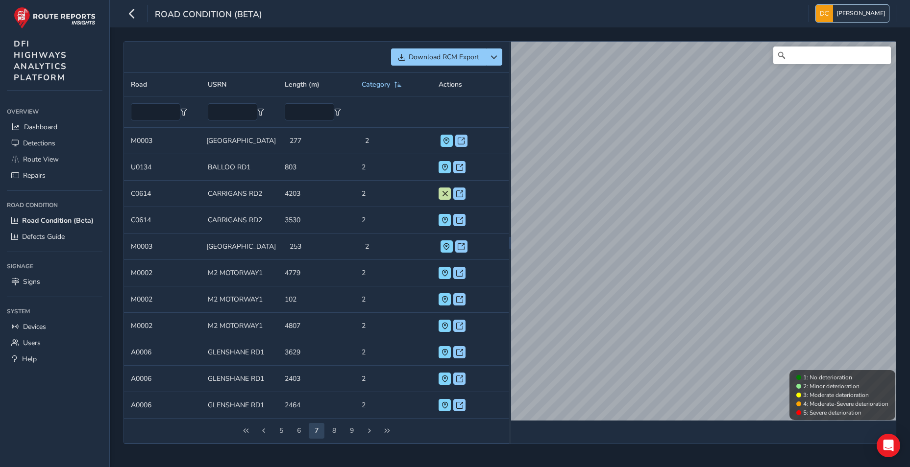
click at [876, 5] on span "[PERSON_NAME]" at bounding box center [860, 13] width 49 height 17
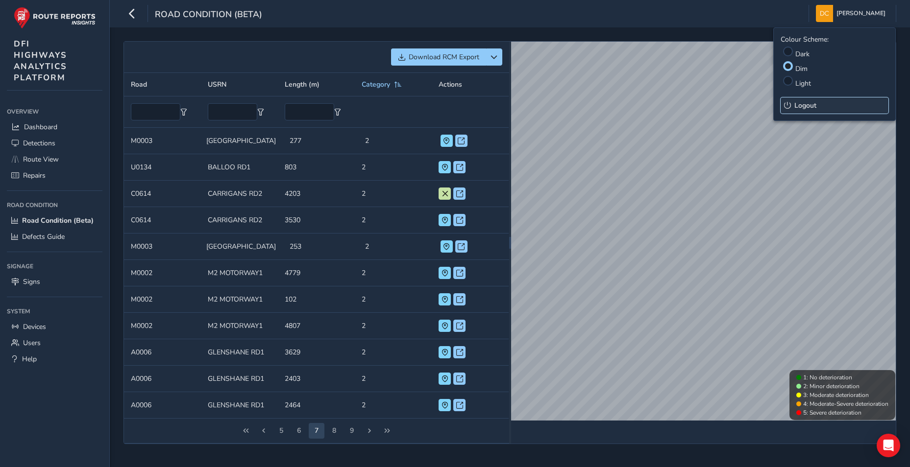
click at [808, 102] on span "Logout" at bounding box center [805, 105] width 22 height 9
